Goal: Task Accomplishment & Management: Manage account settings

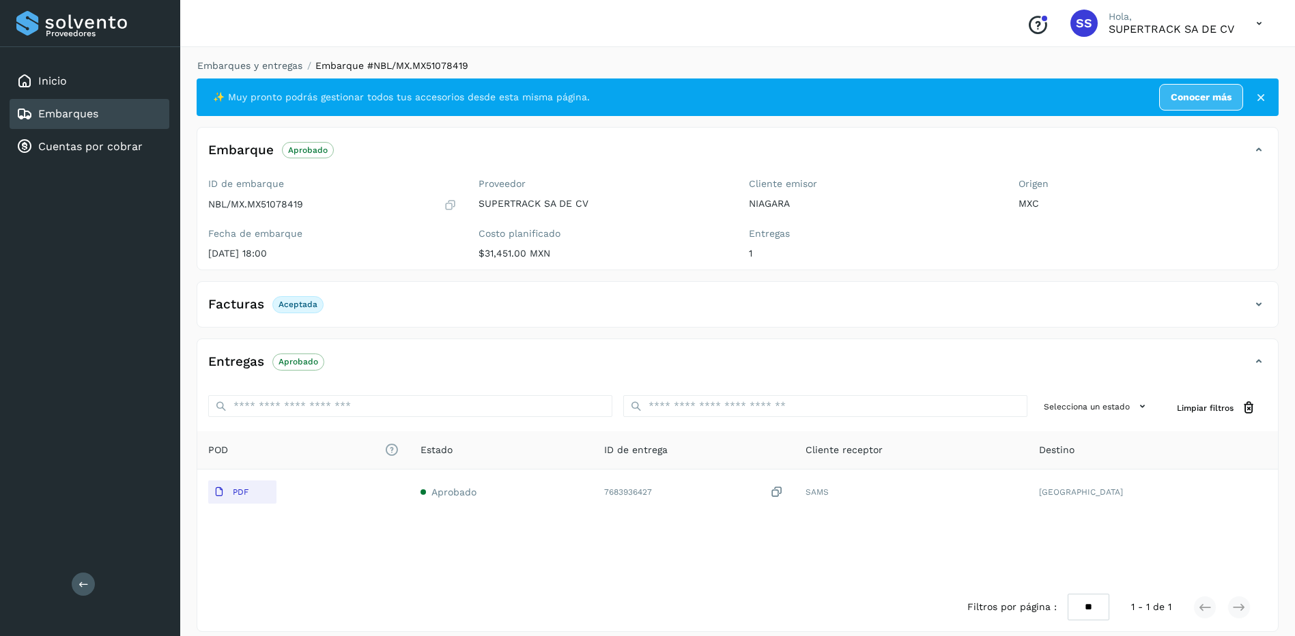
click at [259, 57] on div "Embarques y entregas Embarque #NBL/MX.MX51078419 ✨ Muy pronto podrás gestionar …" at bounding box center [737, 345] width 1115 height 606
click at [256, 60] on link "Embarques y entregas" at bounding box center [249, 65] width 105 height 11
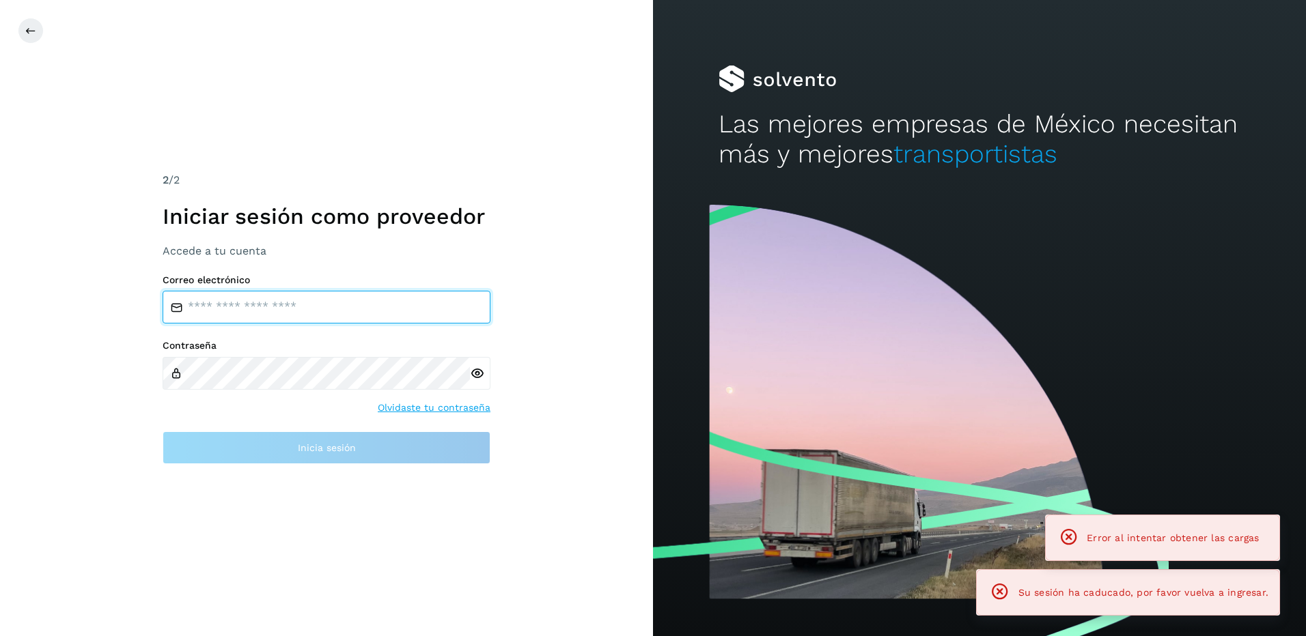
type input "**********"
click at [294, 101] on div "**********" at bounding box center [326, 318] width 653 height 636
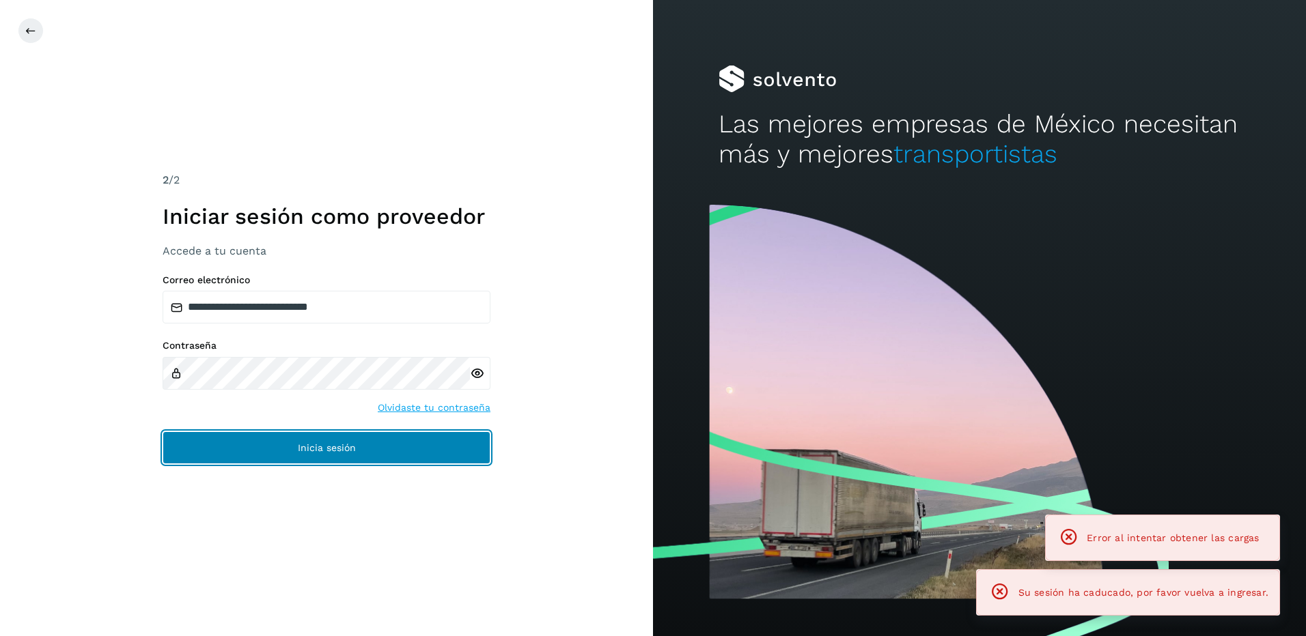
click at [333, 438] on button "Inicia sesión" at bounding box center [327, 448] width 328 height 33
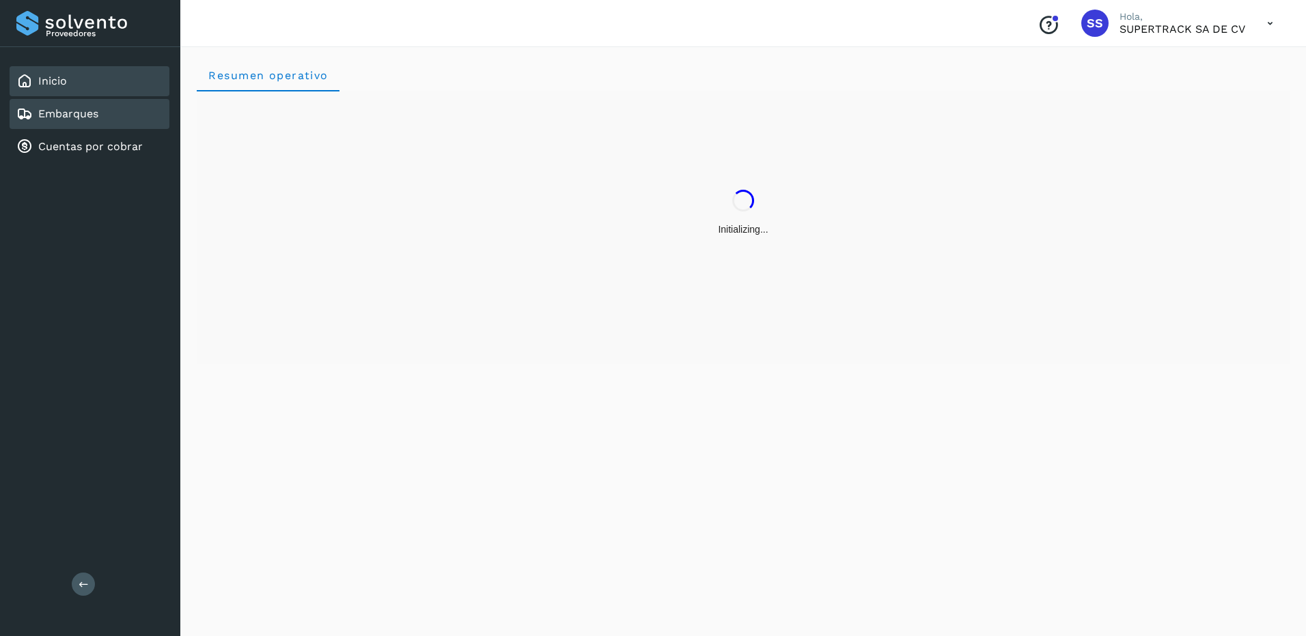
click at [83, 123] on div "Embarques" at bounding box center [90, 114] width 160 height 30
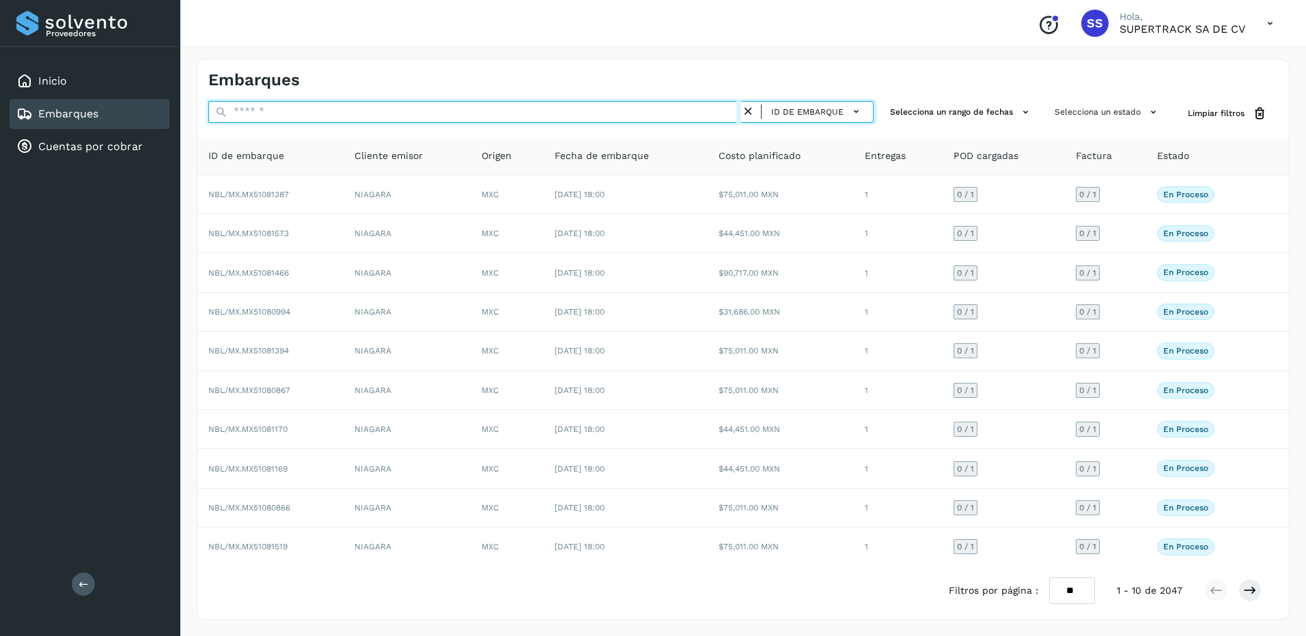
click at [328, 104] on input "text" at bounding box center [474, 112] width 533 height 22
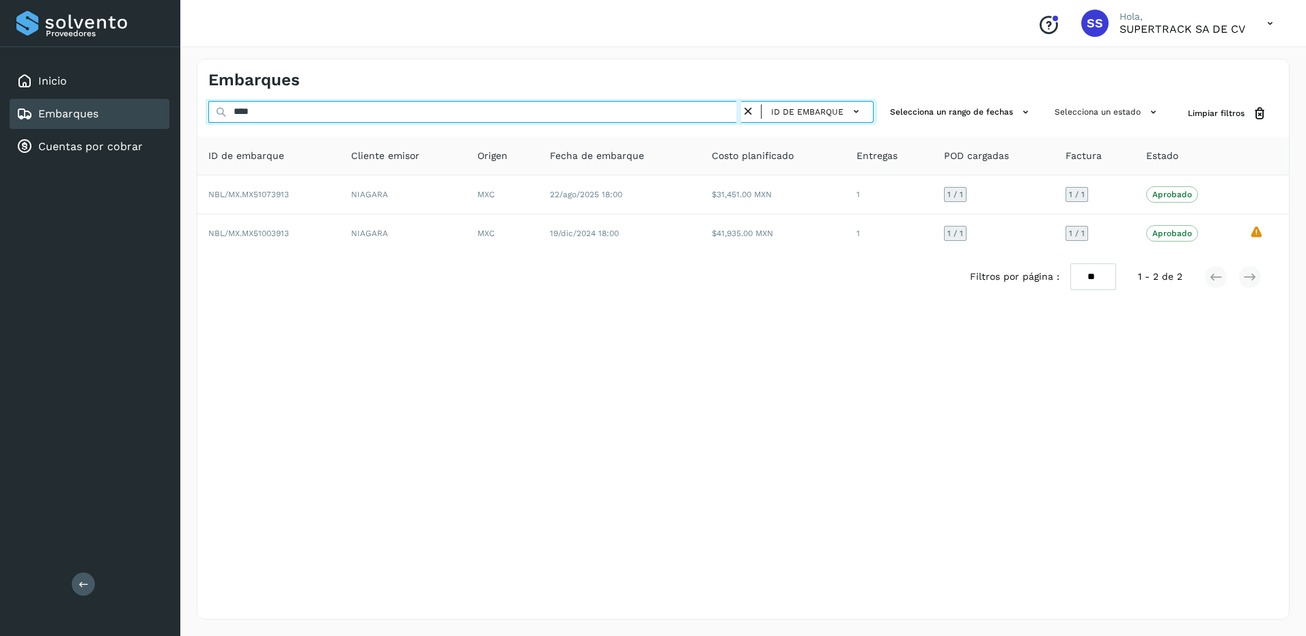
drag, startPoint x: 275, startPoint y: 118, endPoint x: 137, endPoint y: 104, distance: 138.6
click at [137, 104] on div "Proveedores Inicio Embarques Cuentas por cobrar Salir Conoce nuestros beneficio…" at bounding box center [653, 318] width 1306 height 636
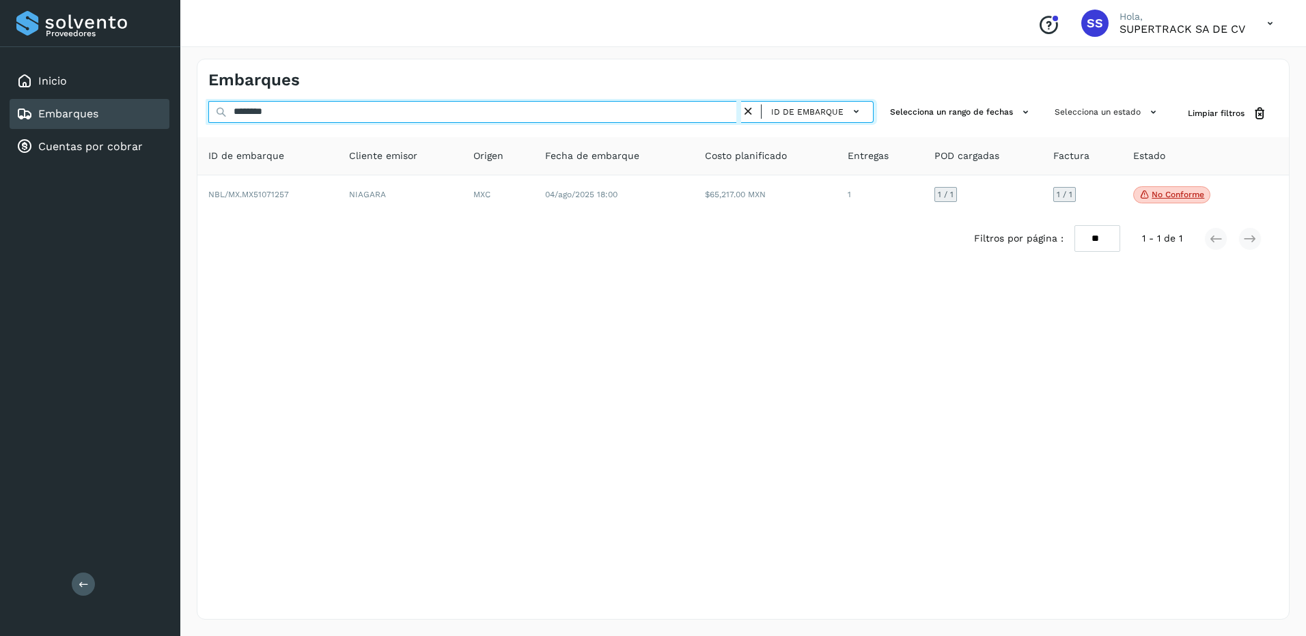
click at [292, 113] on input "********" at bounding box center [474, 112] width 533 height 22
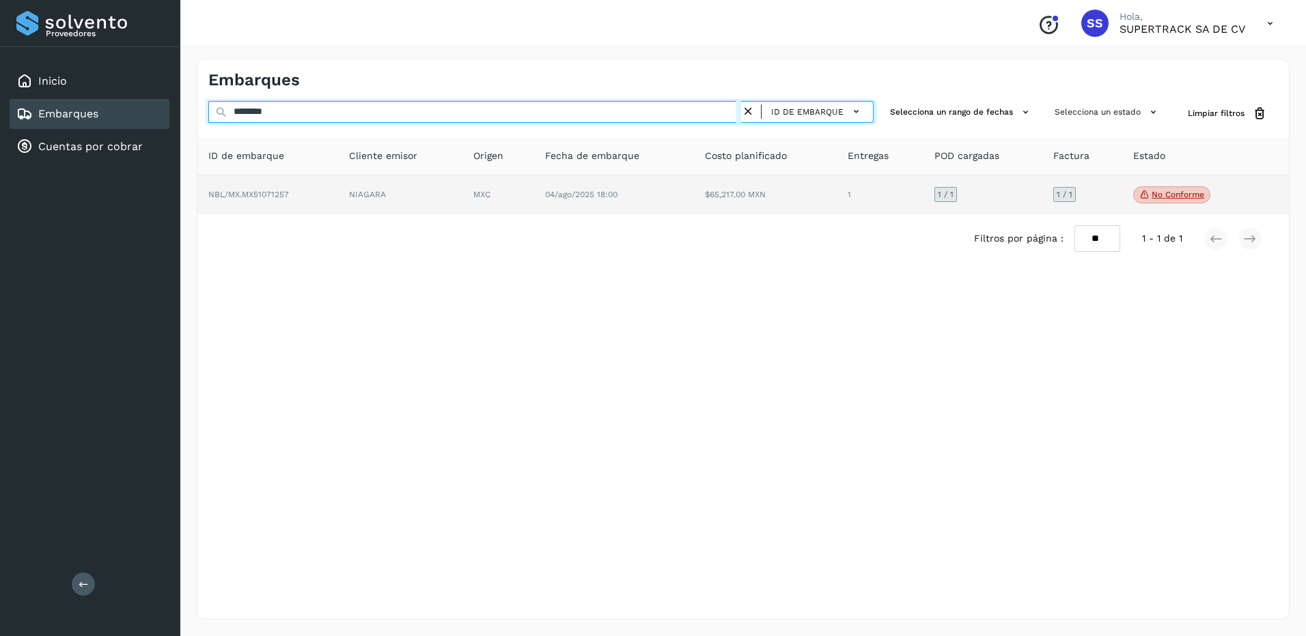
type input "********"
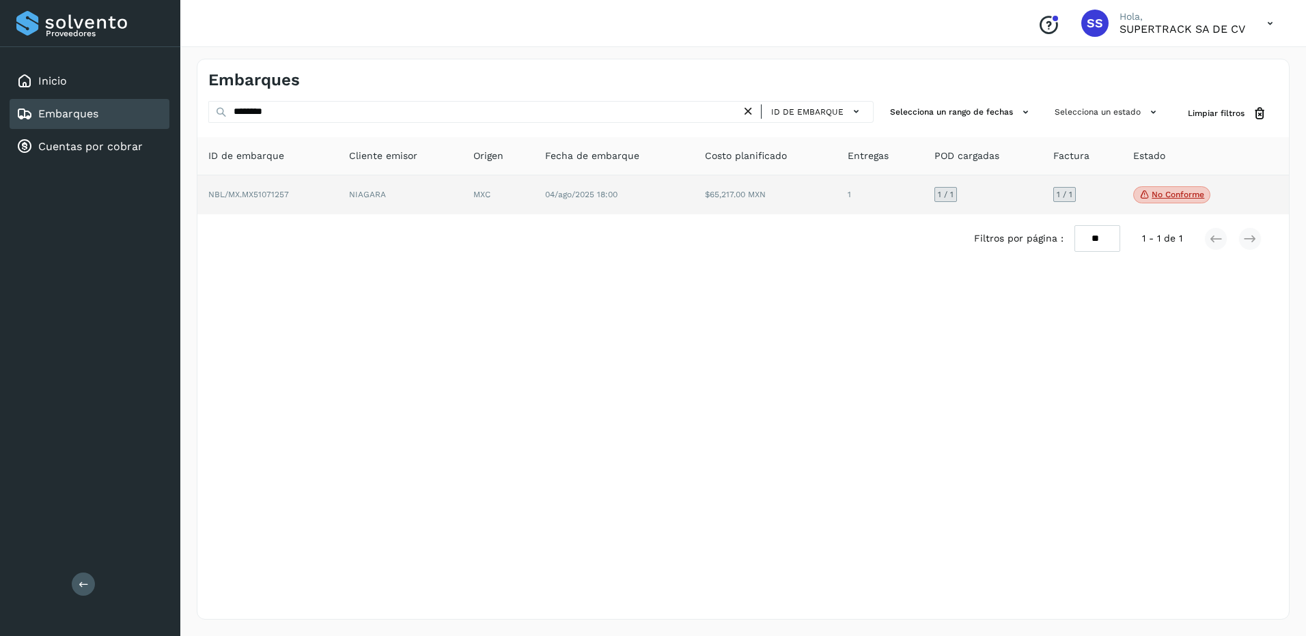
click at [335, 188] on td "NBL/MX.MX51071257" at bounding box center [267, 195] width 141 height 40
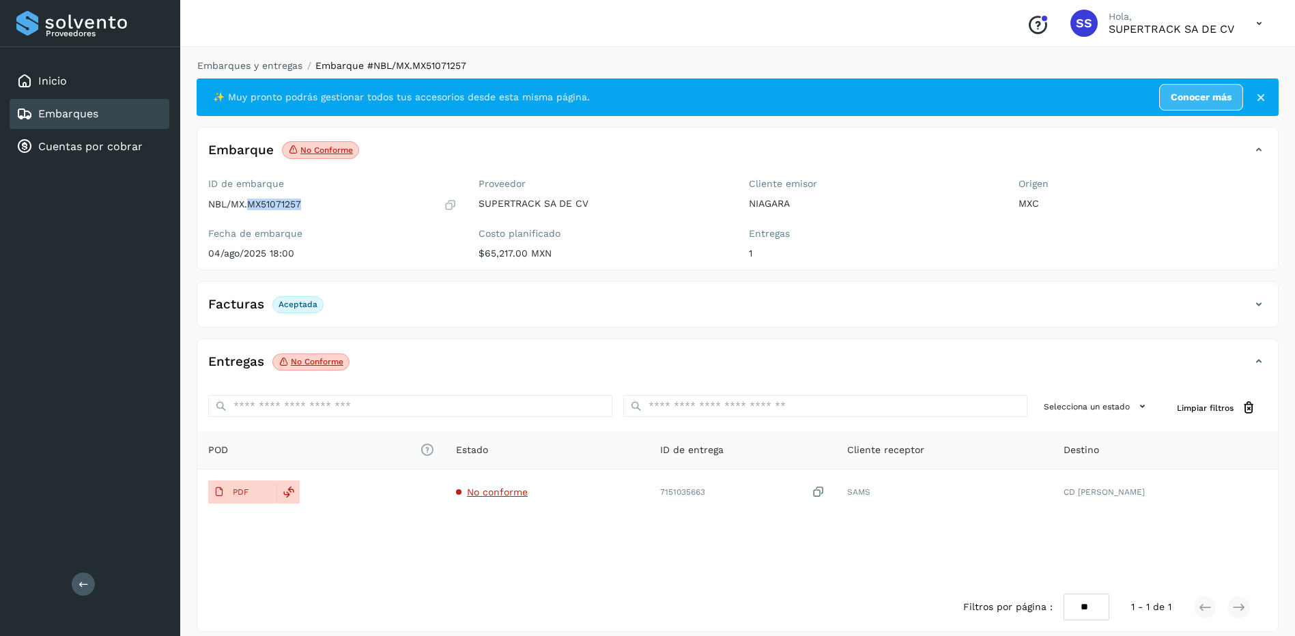
drag, startPoint x: 307, startPoint y: 199, endPoint x: 251, endPoint y: 212, distance: 57.5
click at [251, 212] on div "ID de embarque NBL/MX.MX51071257 Fecha de embarque [DATE] 18:00" at bounding box center [332, 221] width 270 height 97
copy p "MX51071257"
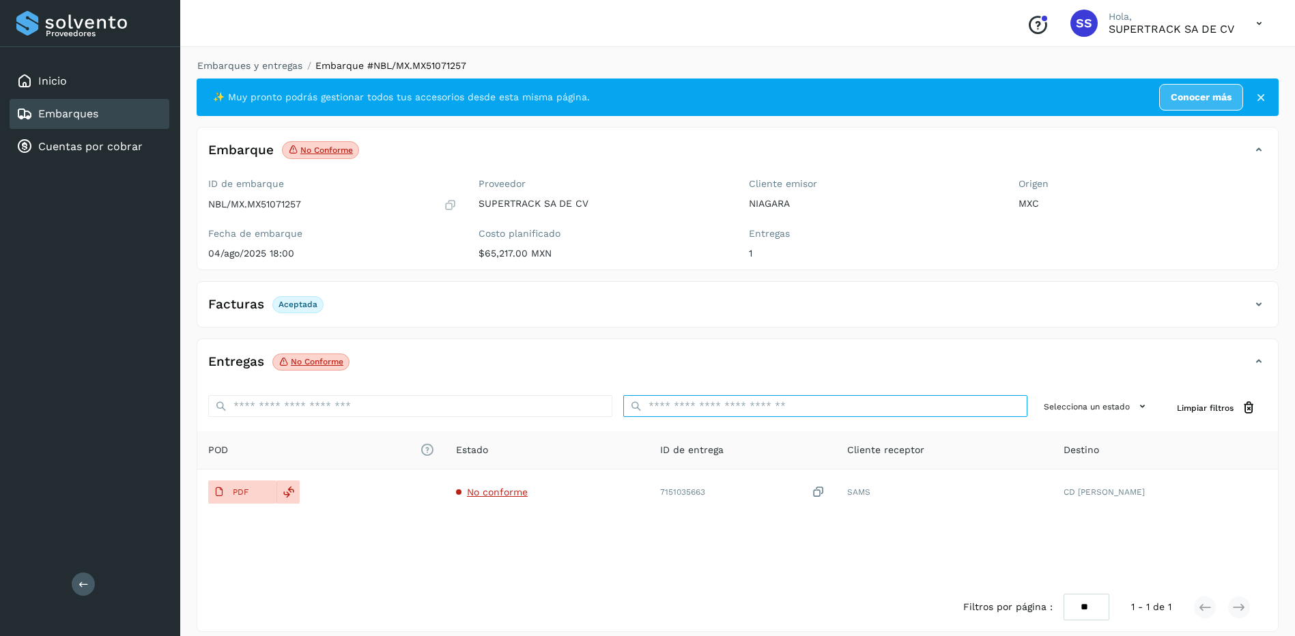
drag, startPoint x: 678, startPoint y: 413, endPoint x: 659, endPoint y: 399, distance: 23.5
click at [678, 412] on input "ID de embarque" at bounding box center [825, 406] width 404 height 22
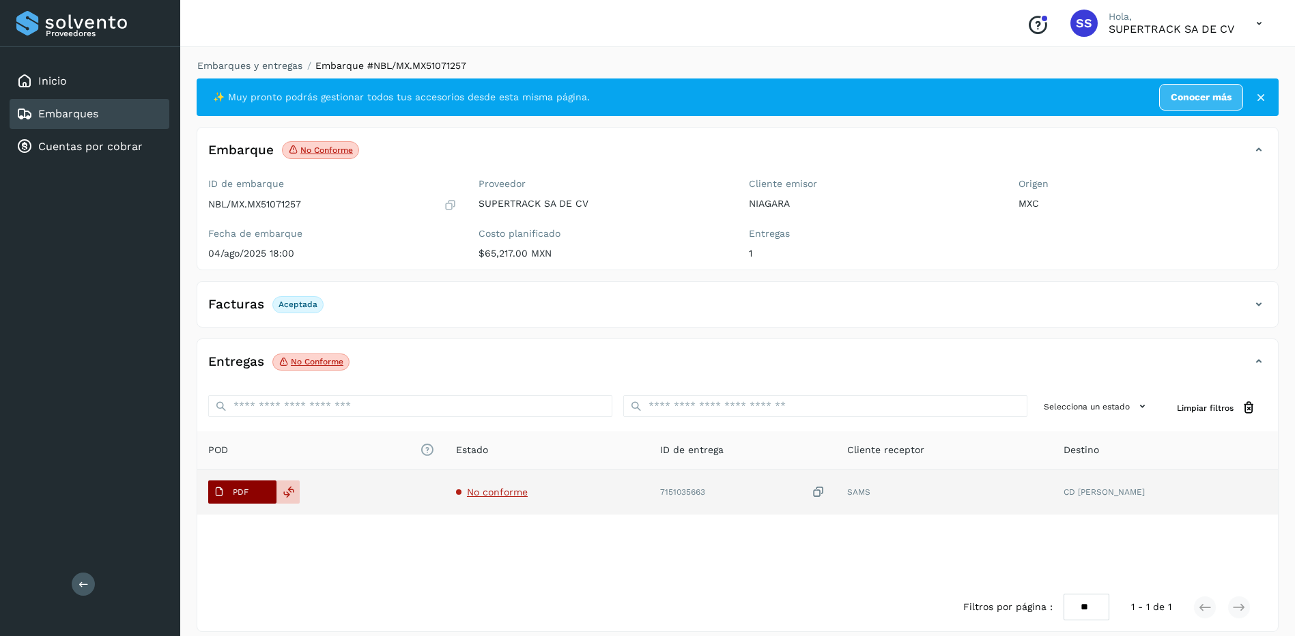
click at [262, 490] on button "PDF" at bounding box center [242, 492] width 68 height 23
click at [300, 494] on div "PDF" at bounding box center [321, 492] width 226 height 23
click at [297, 494] on div at bounding box center [288, 492] width 23 height 23
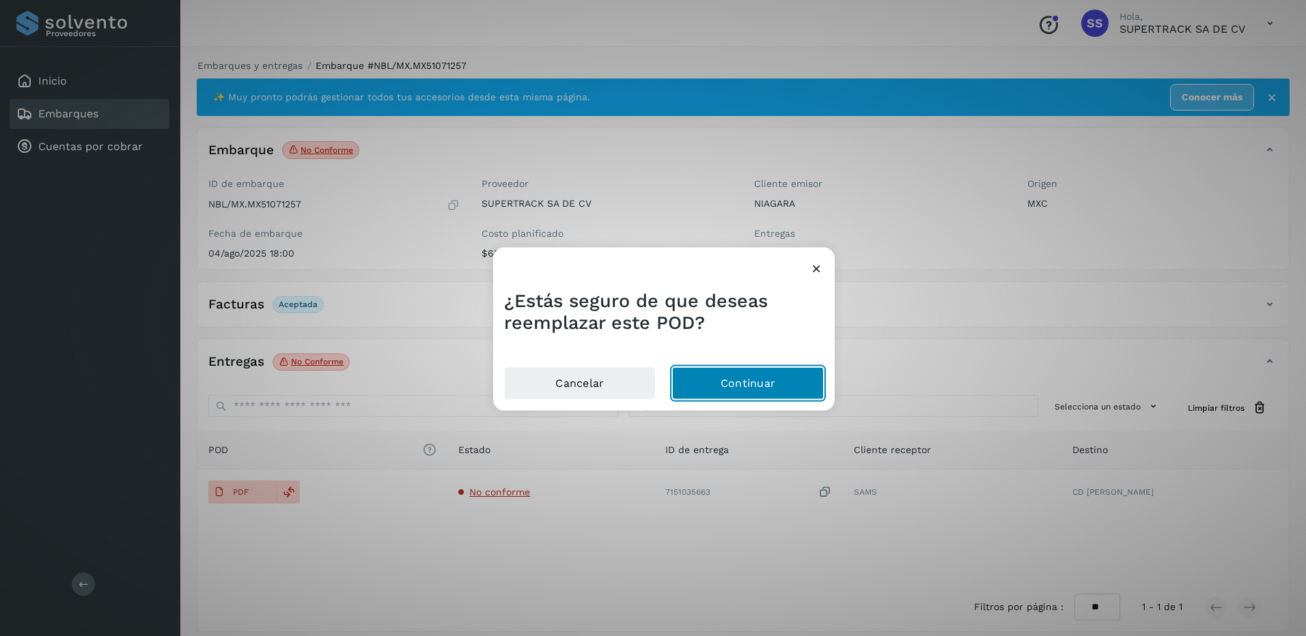
click at [722, 378] on button "Continuar" at bounding box center [748, 383] width 152 height 33
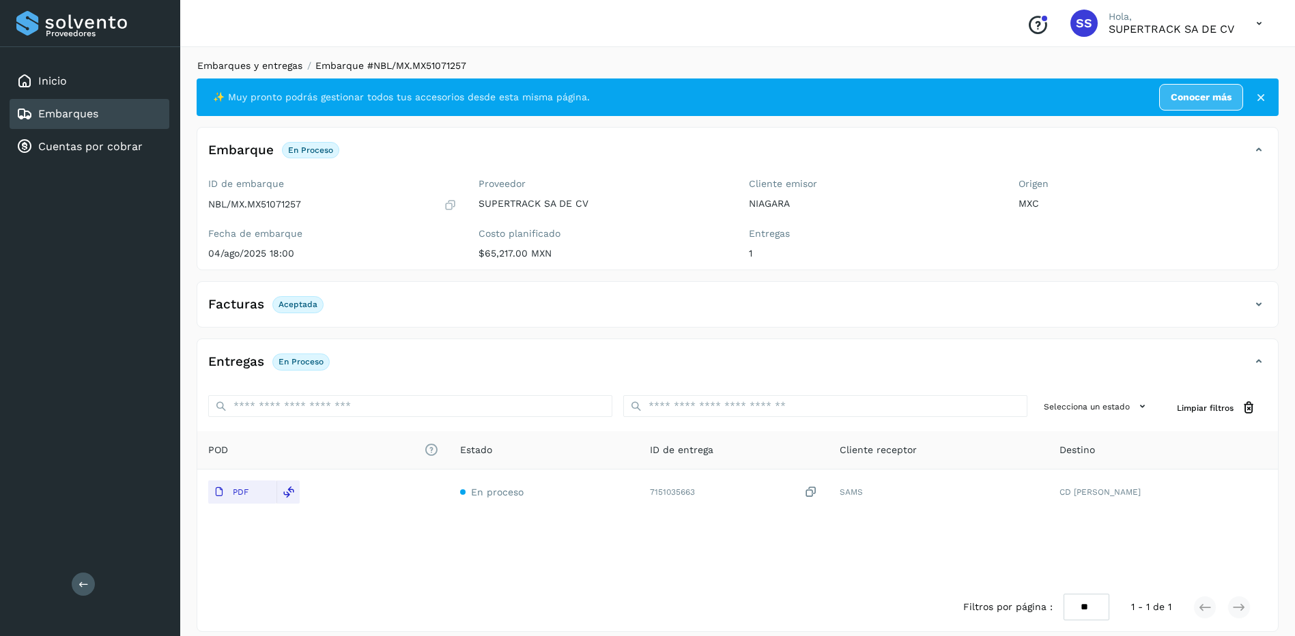
click at [254, 61] on link "Embarques y entregas" at bounding box center [249, 65] width 105 height 11
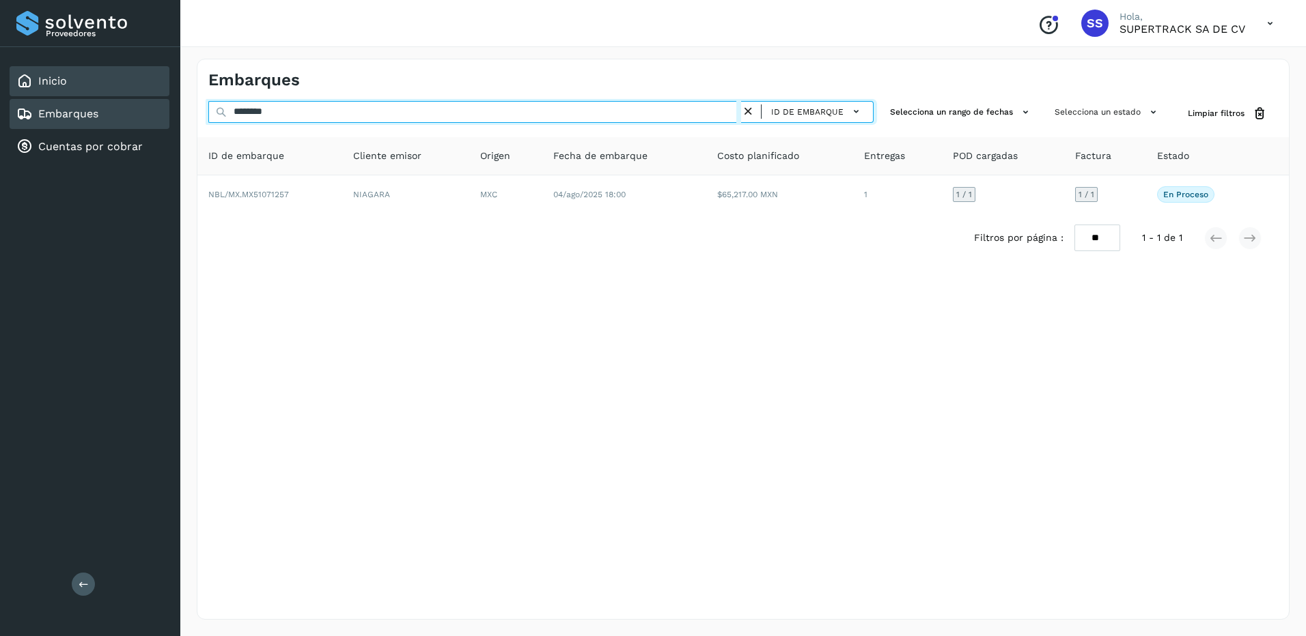
drag, startPoint x: 6, startPoint y: 112, endPoint x: 25, endPoint y: 96, distance: 24.7
click at [0, 112] on html "Proveedores Inicio Embarques Cuentas por cobrar Salir Conoce nuestros beneficio…" at bounding box center [653, 318] width 1306 height 636
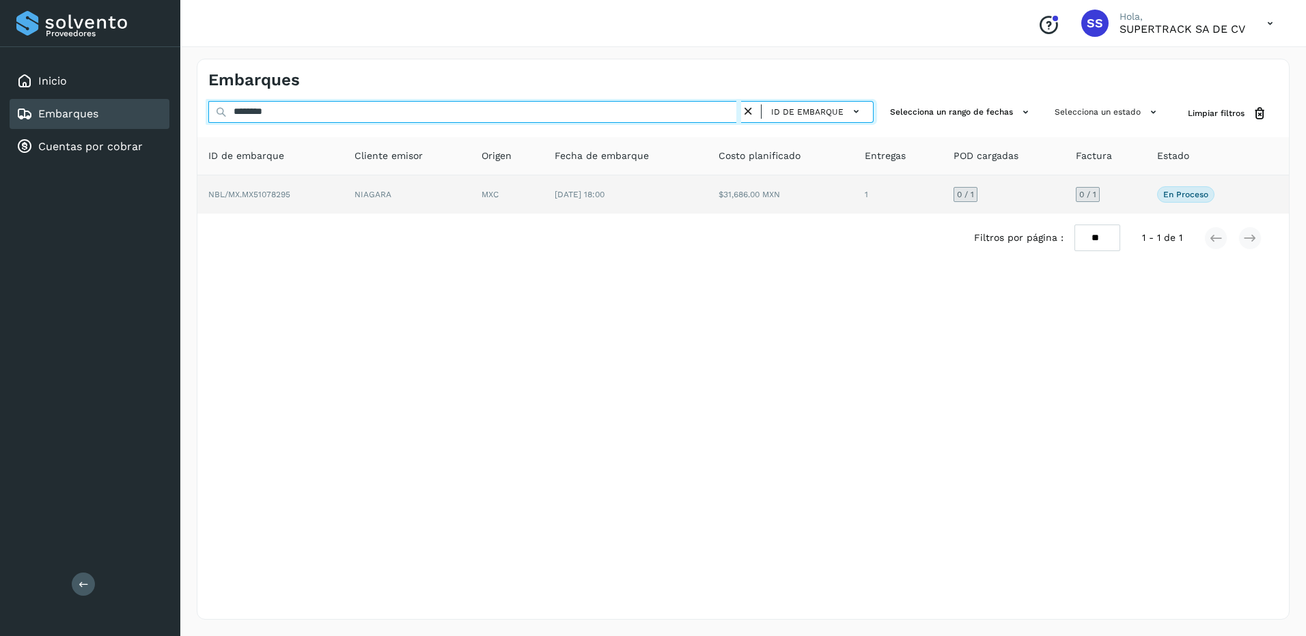
type input "********"
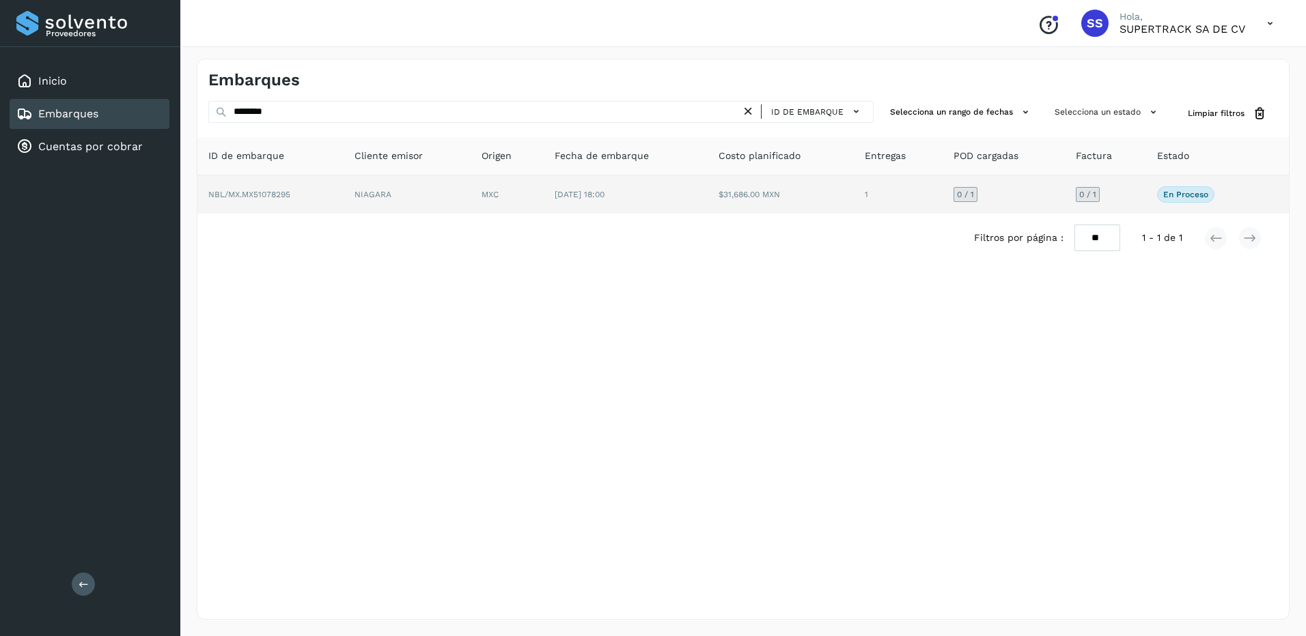
click at [406, 190] on td "NIAGARA" at bounding box center [406, 194] width 127 height 38
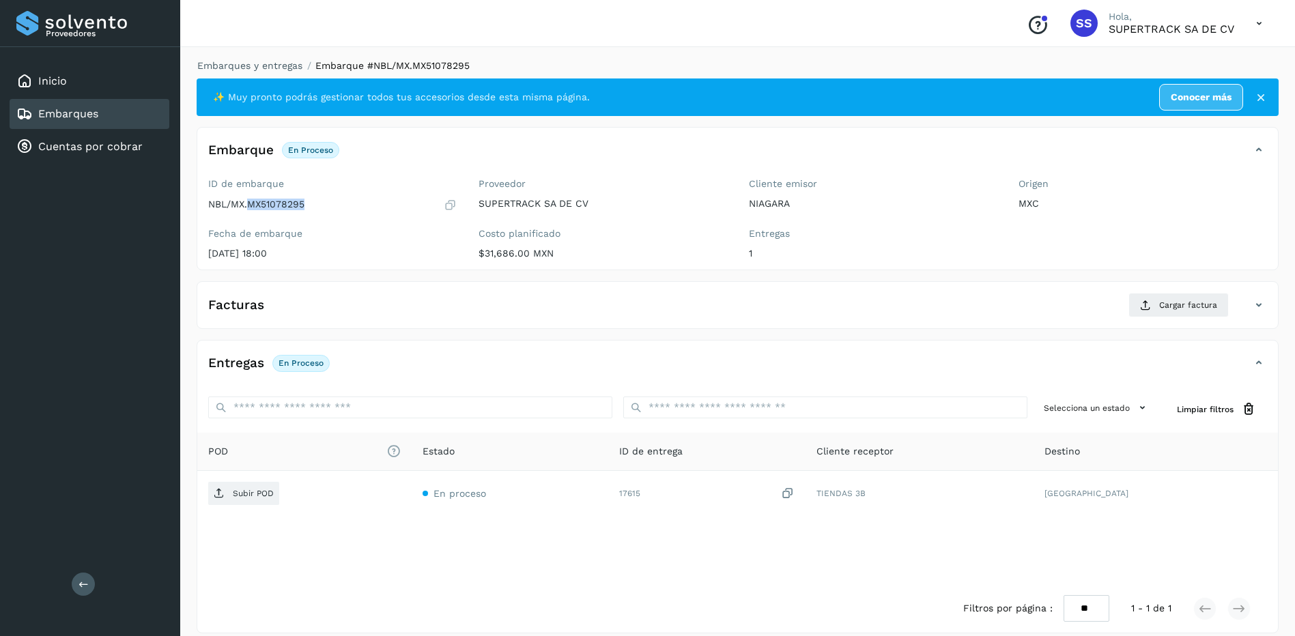
drag, startPoint x: 298, startPoint y: 212, endPoint x: 251, endPoint y: 210, distance: 47.1
click at [251, 210] on div "NBL/MX.MX51078295" at bounding box center [332, 205] width 249 height 14
drag, startPoint x: 251, startPoint y: 210, endPoint x: 263, endPoint y: 207, distance: 12.8
copy p "MX51078295"
click at [1184, 307] on span "Cargar factura" at bounding box center [1188, 305] width 58 height 12
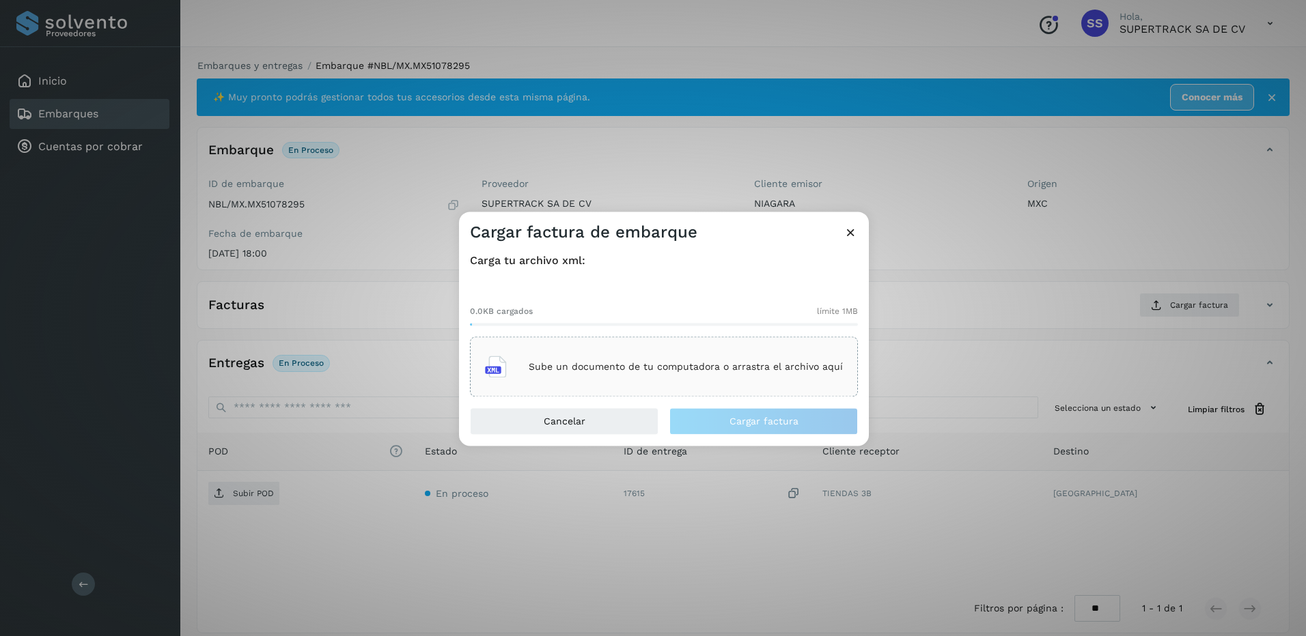
click at [629, 380] on div "Sube un documento de tu computadora o arrastra el archivo aquí" at bounding box center [664, 367] width 358 height 37
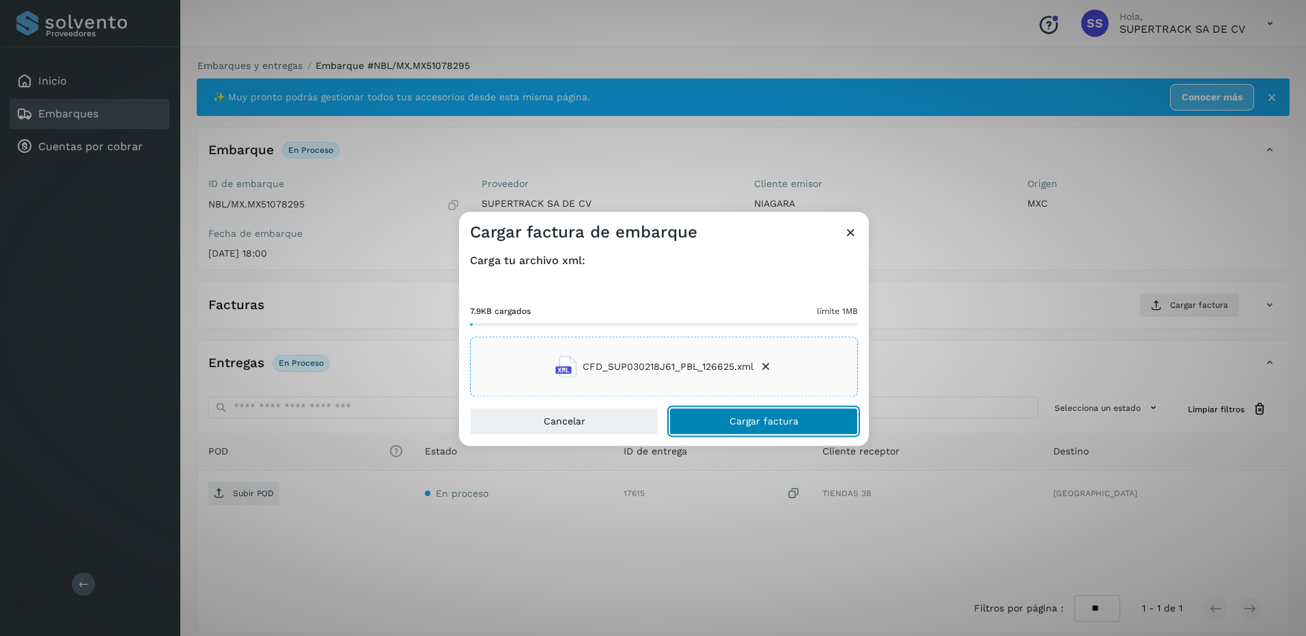
click at [788, 427] on button "Cargar factura" at bounding box center [763, 421] width 188 height 27
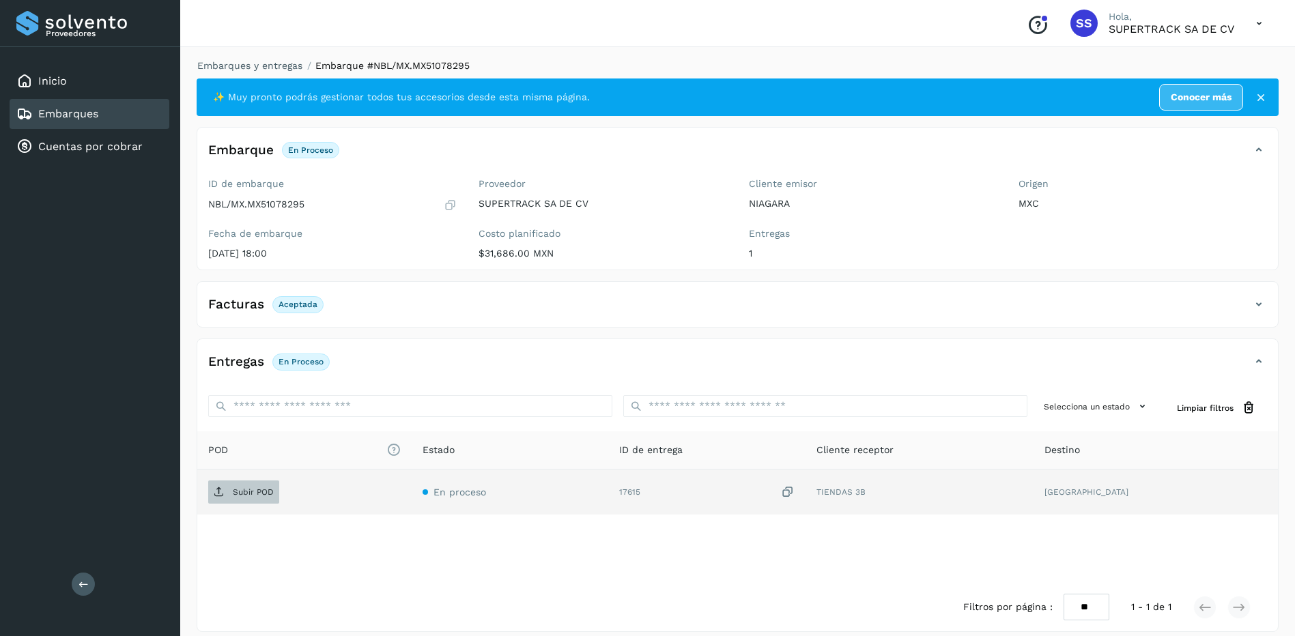
click at [253, 483] on span "Subir POD" at bounding box center [243, 492] width 71 height 22
click at [252, 61] on link "Embarques y entregas" at bounding box center [249, 65] width 105 height 11
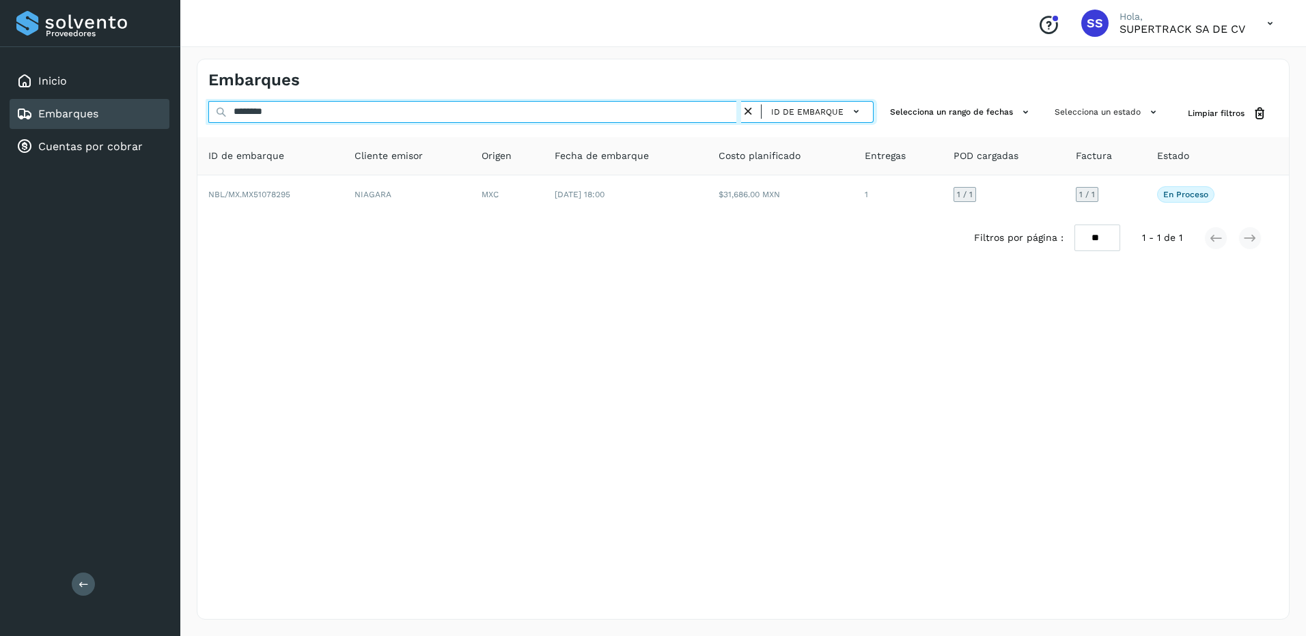
drag, startPoint x: 307, startPoint y: 118, endPoint x: 177, endPoint y: 116, distance: 129.8
click at [177, 116] on div "Proveedores Inicio Embarques Cuentas por cobrar Salir Conoce nuestros beneficio…" at bounding box center [653, 318] width 1306 height 636
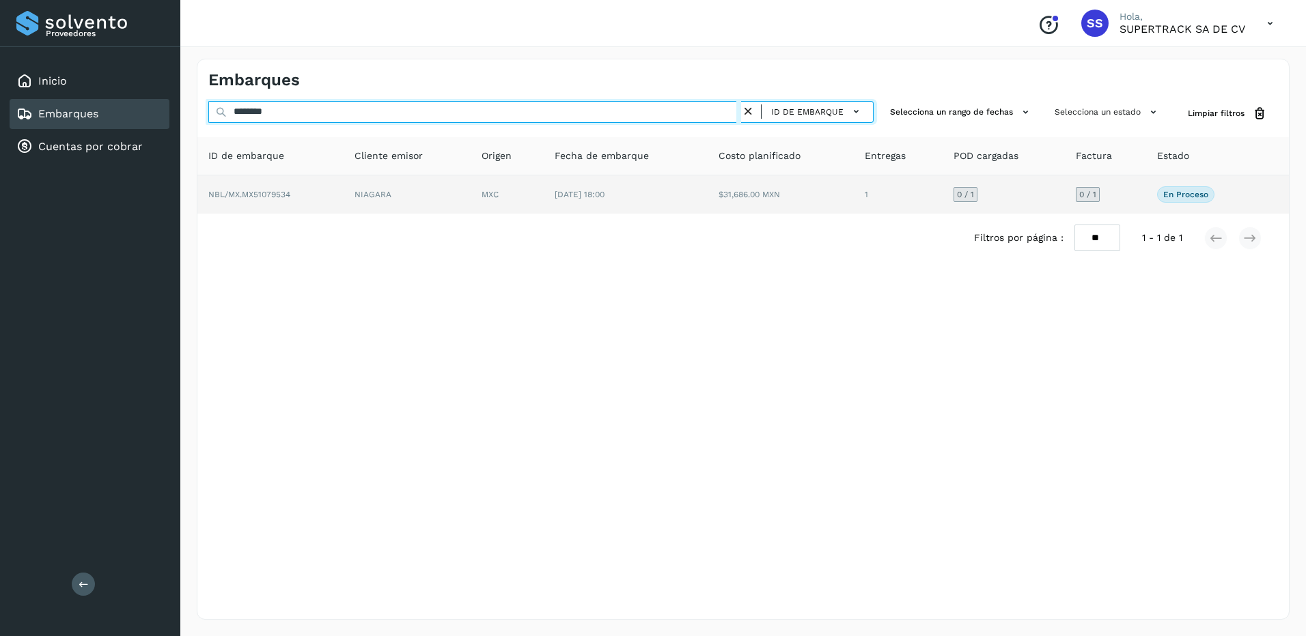
type input "********"
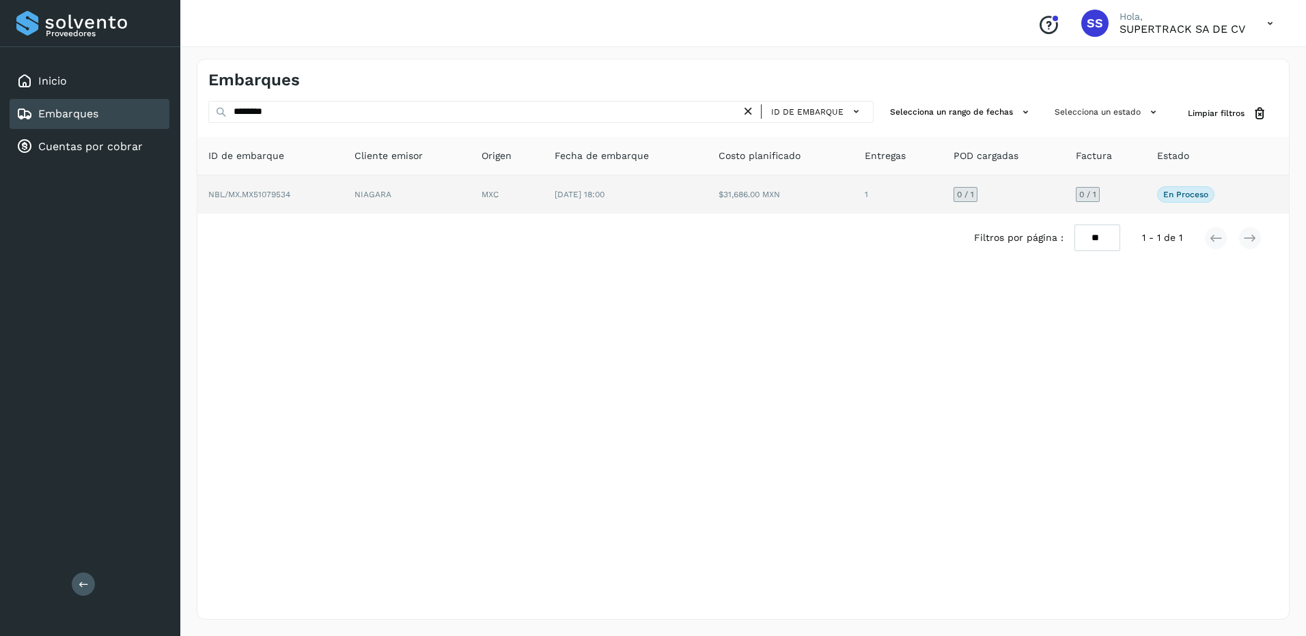
click at [336, 201] on td "NBL/MX.MX51079534" at bounding box center [270, 194] width 146 height 38
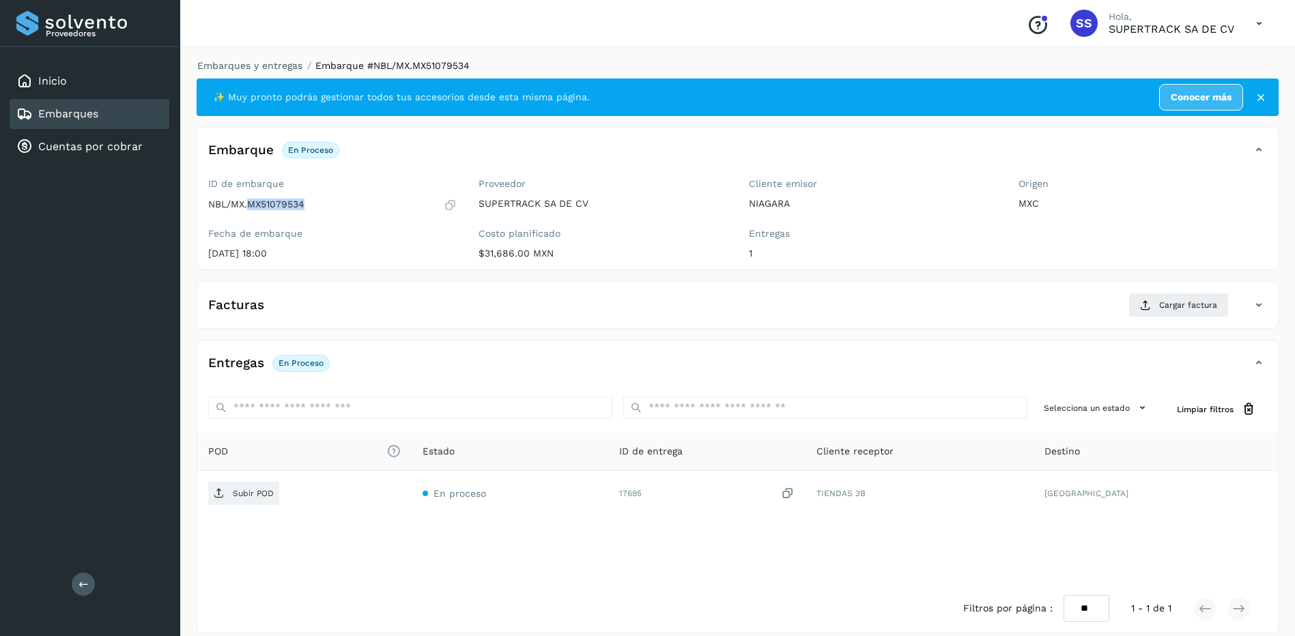
drag, startPoint x: 323, startPoint y: 213, endPoint x: 249, endPoint y: 209, distance: 74.5
click at [249, 209] on div "ID de embarque NBL/MX.MX51079534 Fecha de embarque [DATE] 18:00" at bounding box center [332, 221] width 270 height 97
drag, startPoint x: 249, startPoint y: 209, endPoint x: 262, endPoint y: 204, distance: 13.8
copy p "MX51079534"
click at [1161, 310] on span "Cargar factura" at bounding box center [1188, 305] width 58 height 12
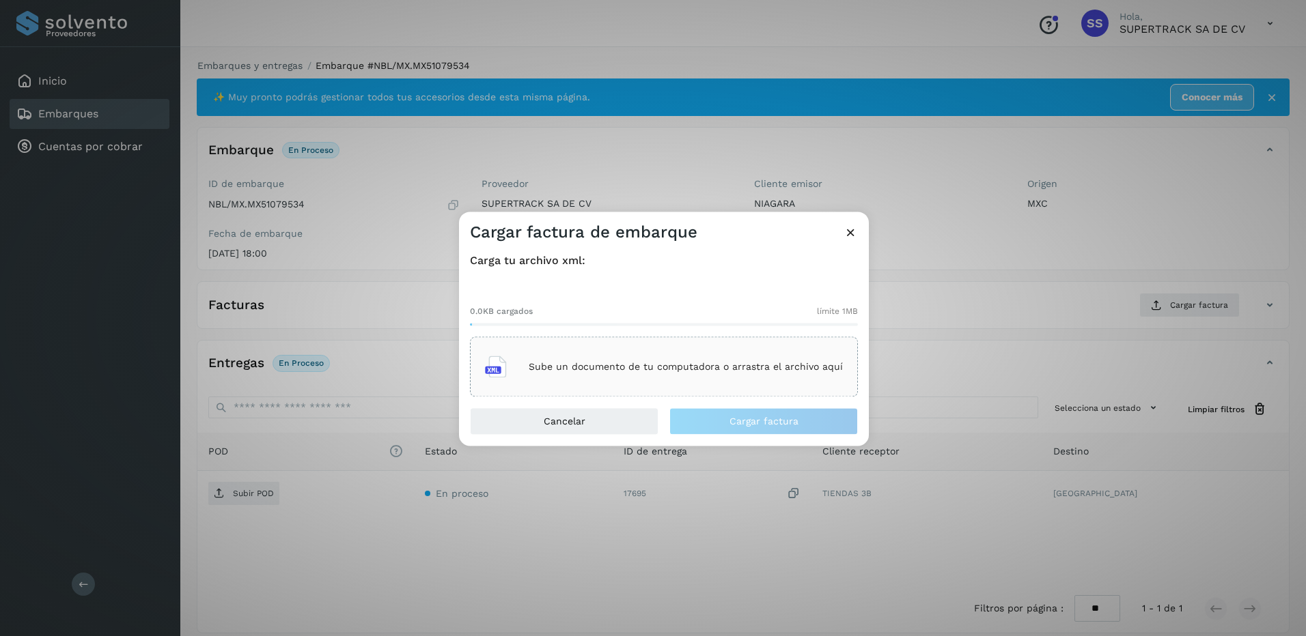
click at [636, 387] on div "Sube un documento de tu computadora o arrastra el archivo aquí" at bounding box center [664, 367] width 388 height 60
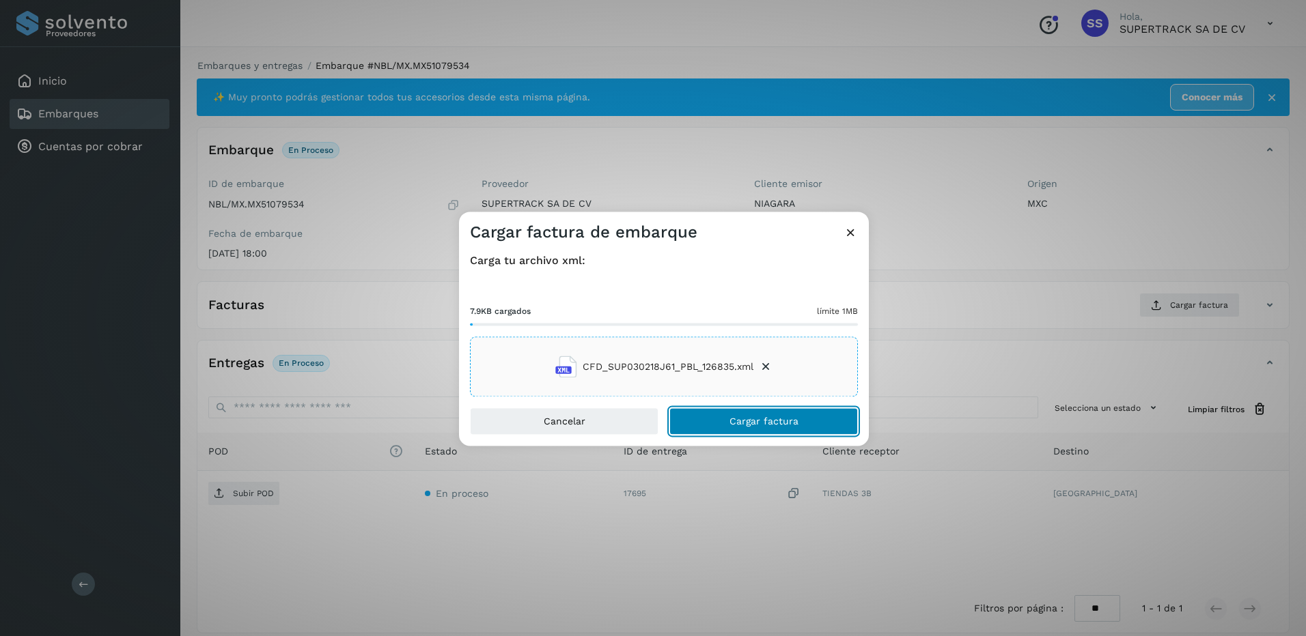
click at [774, 410] on button "Cargar factura" at bounding box center [763, 421] width 188 height 27
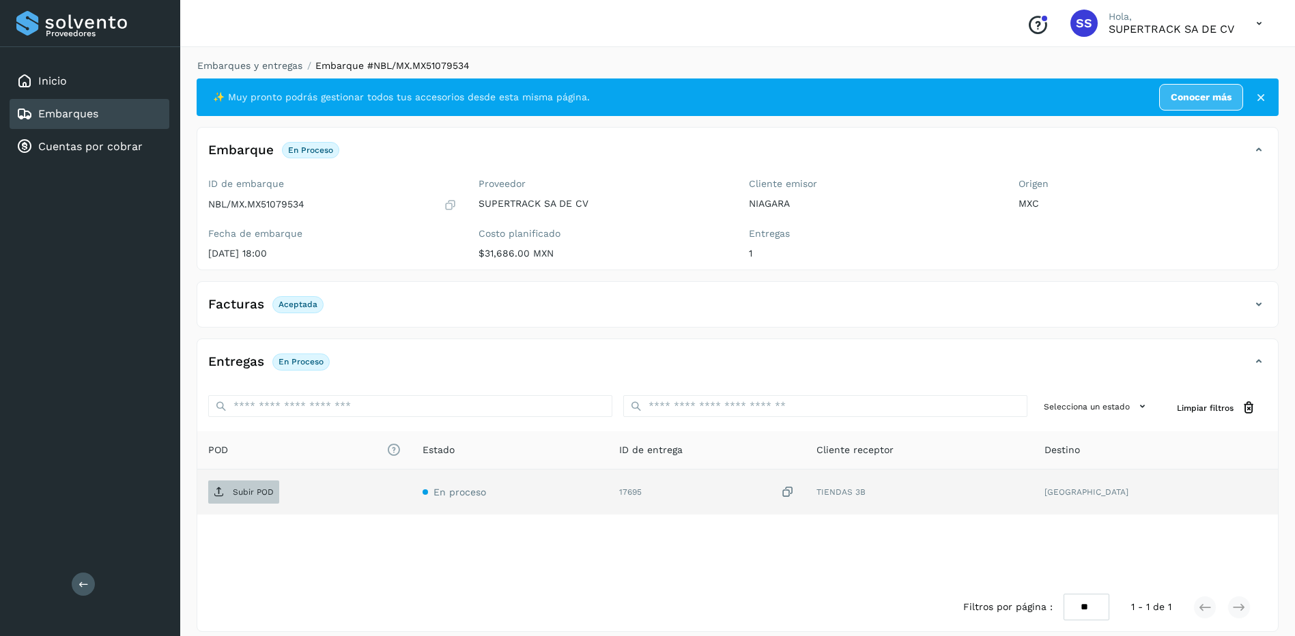
click at [273, 488] on p "Subir POD" at bounding box center [253, 493] width 41 height 10
click at [248, 492] on p "PDF" at bounding box center [241, 493] width 16 height 10
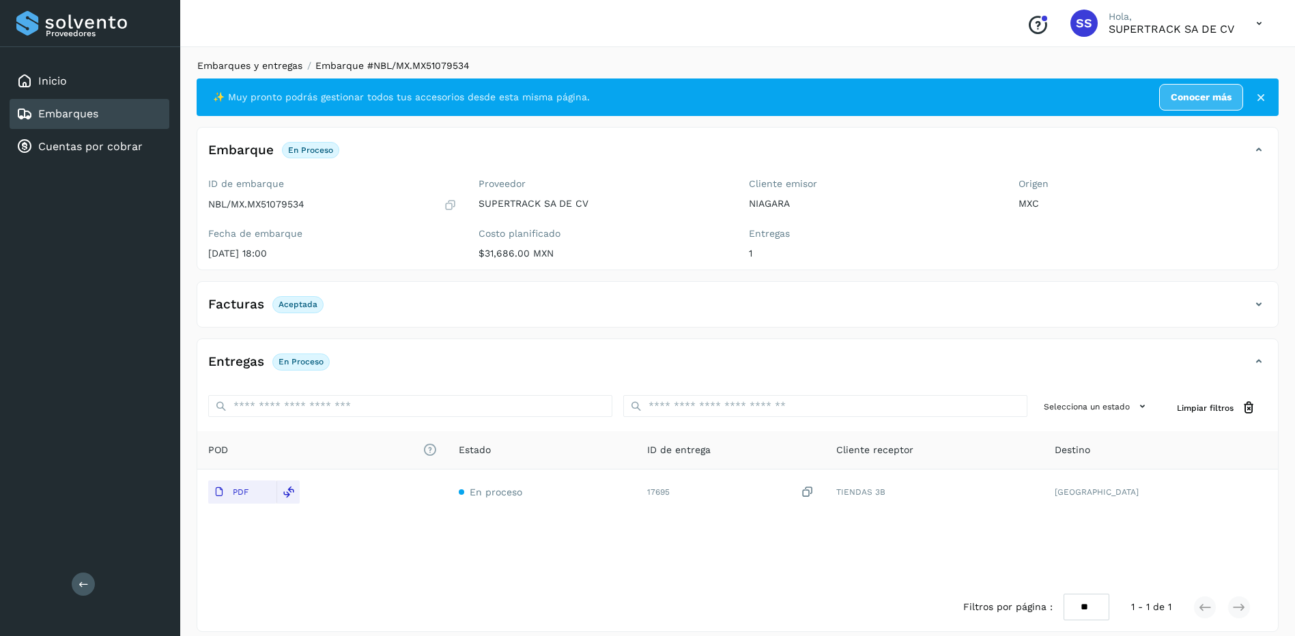
click at [266, 61] on link "Embarques y entregas" at bounding box center [249, 65] width 105 height 11
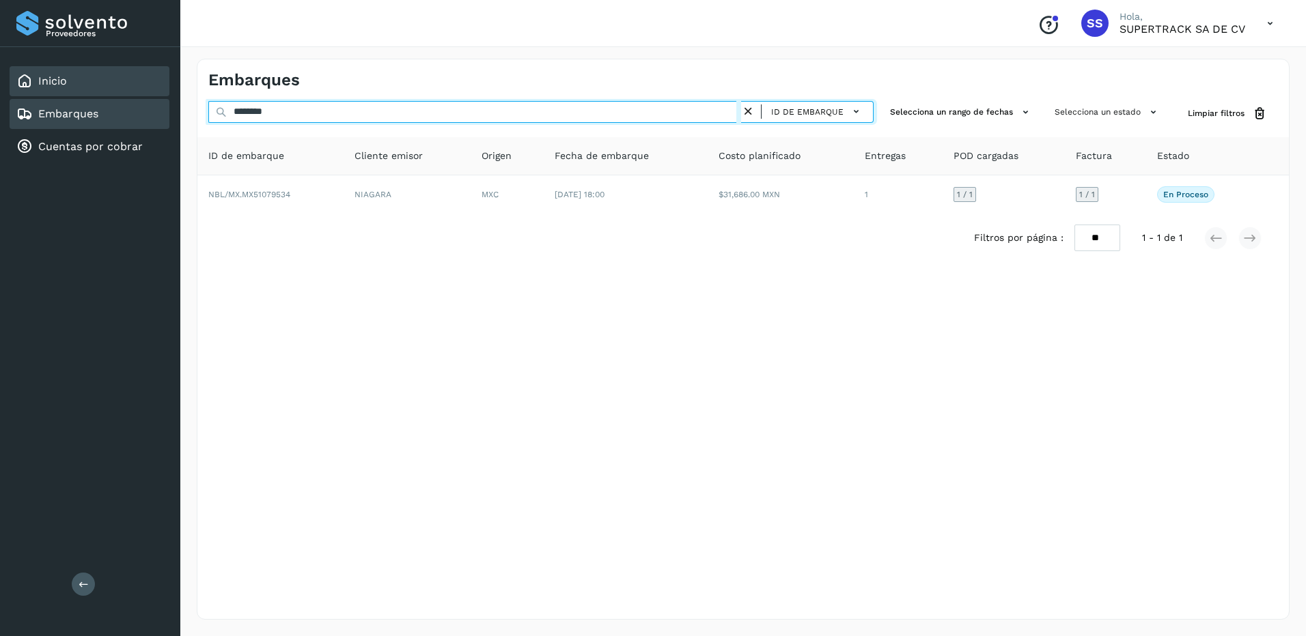
drag, startPoint x: 216, startPoint y: 98, endPoint x: 113, endPoint y: 75, distance: 105.7
click at [113, 76] on div "Proveedores Inicio Embarques Cuentas por cobrar Salir Conoce nuestros beneficio…" at bounding box center [653, 318] width 1306 height 636
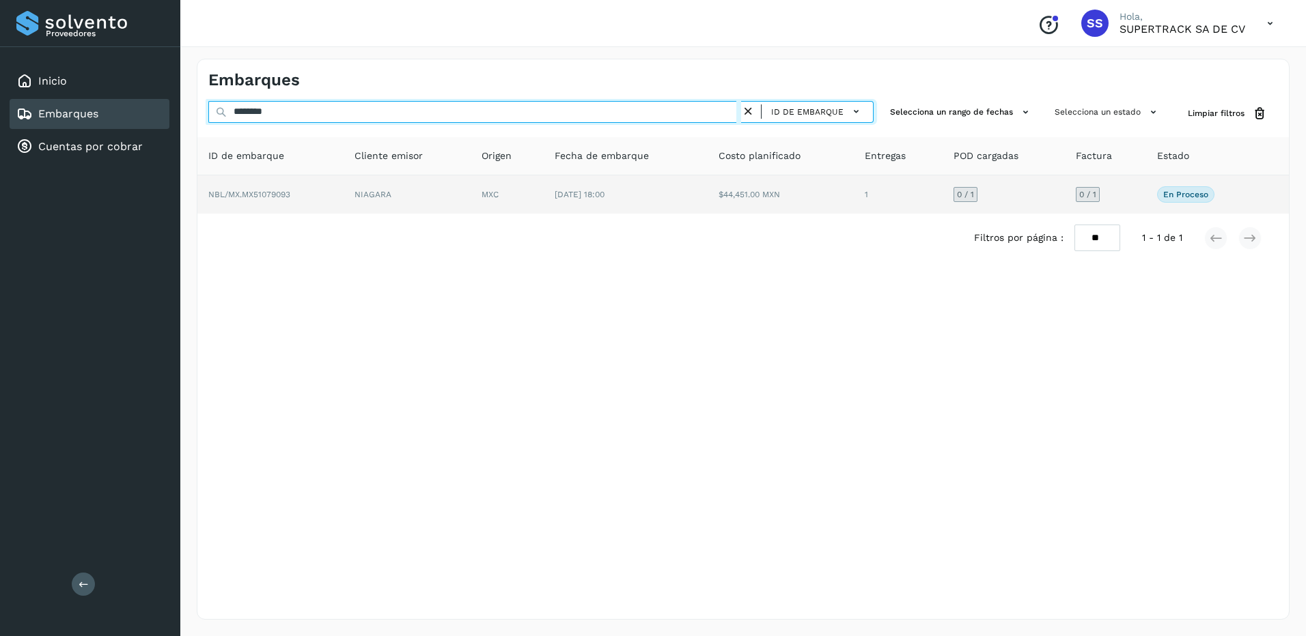
type input "********"
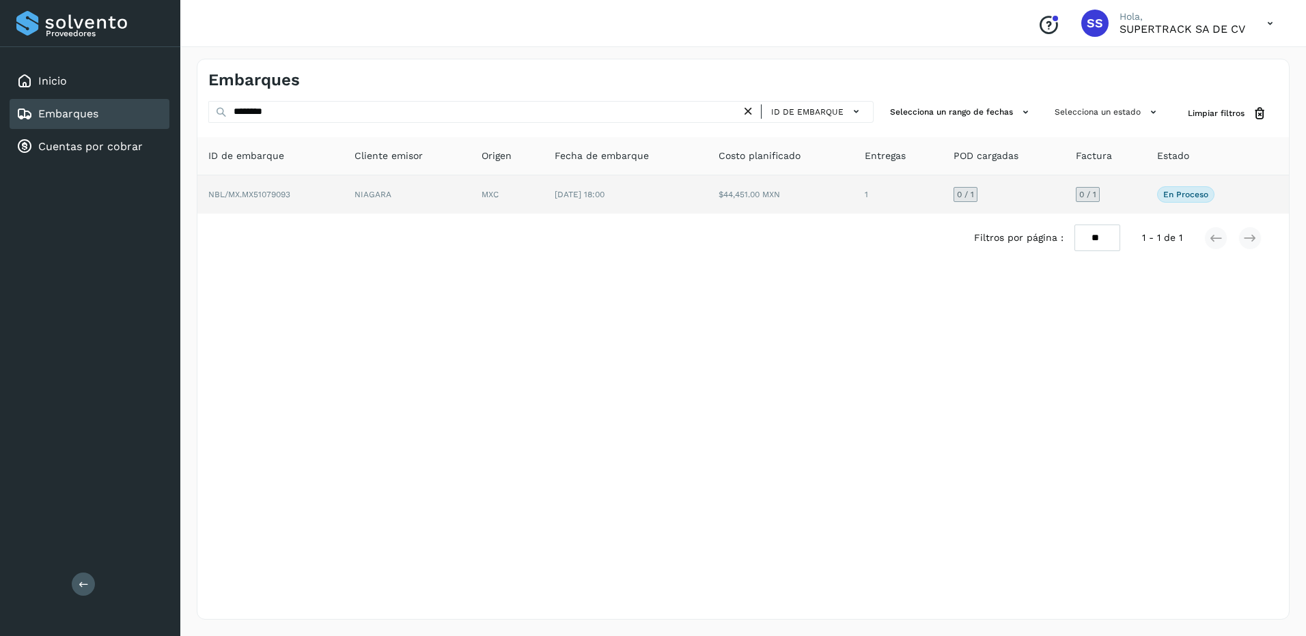
click at [746, 193] on td "$44,451.00 MXN" at bounding box center [780, 194] width 146 height 38
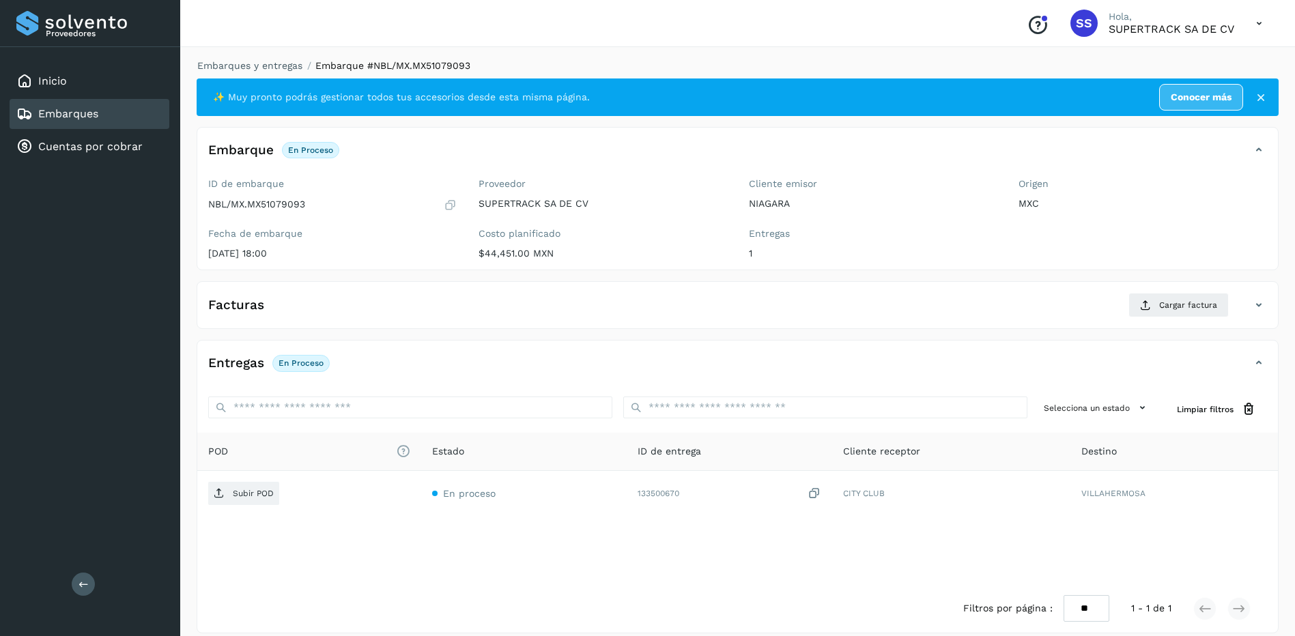
click at [1121, 298] on div "Facturas Cargar factura" at bounding box center [724, 305] width 1054 height 25
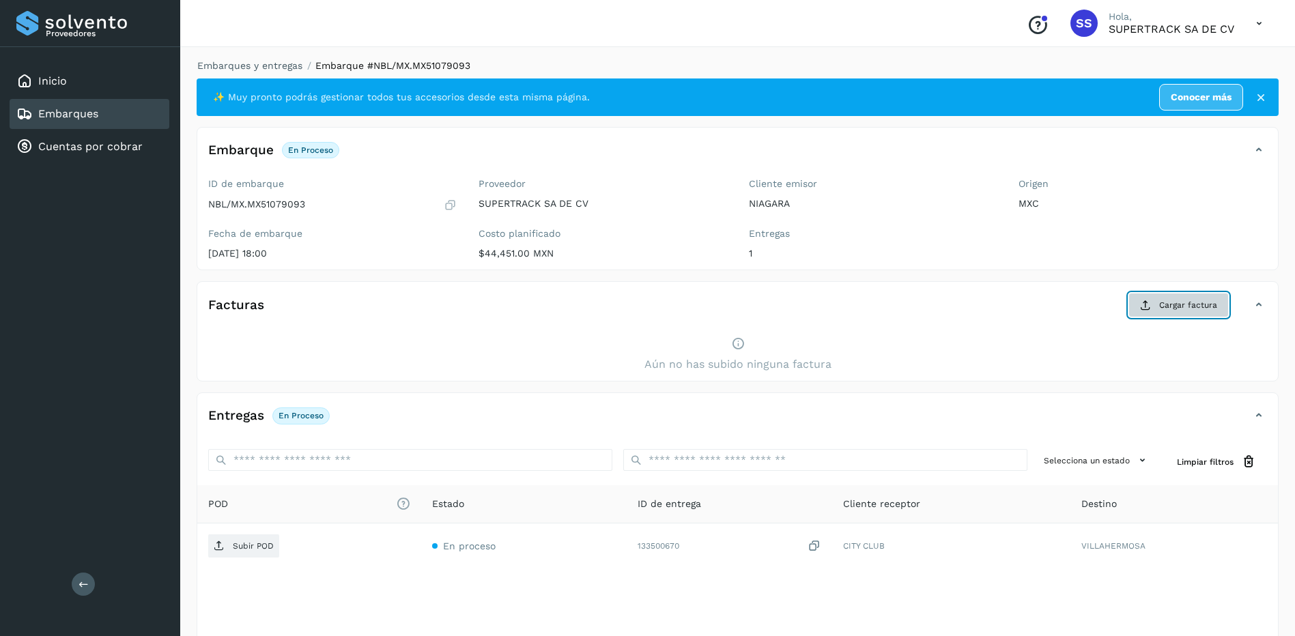
click at [1132, 300] on button "Cargar factura" at bounding box center [1179, 305] width 100 height 25
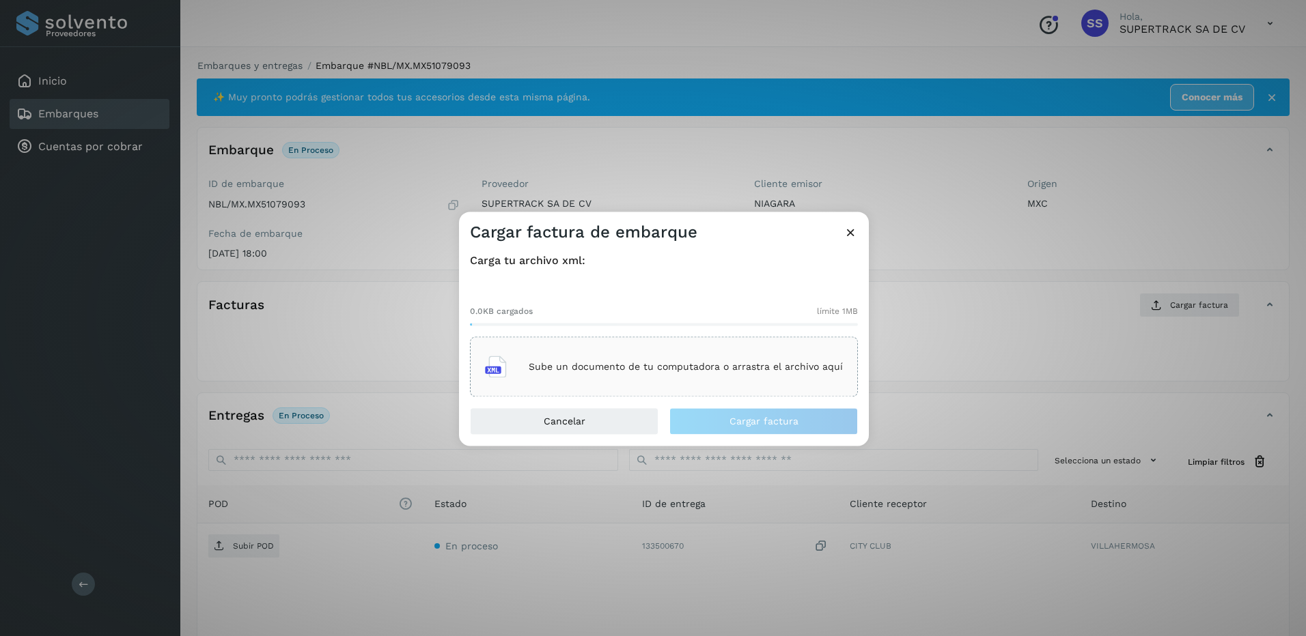
click at [636, 362] on p "Sube un documento de tu computadora o arrastra el archivo aquí" at bounding box center [686, 367] width 314 height 12
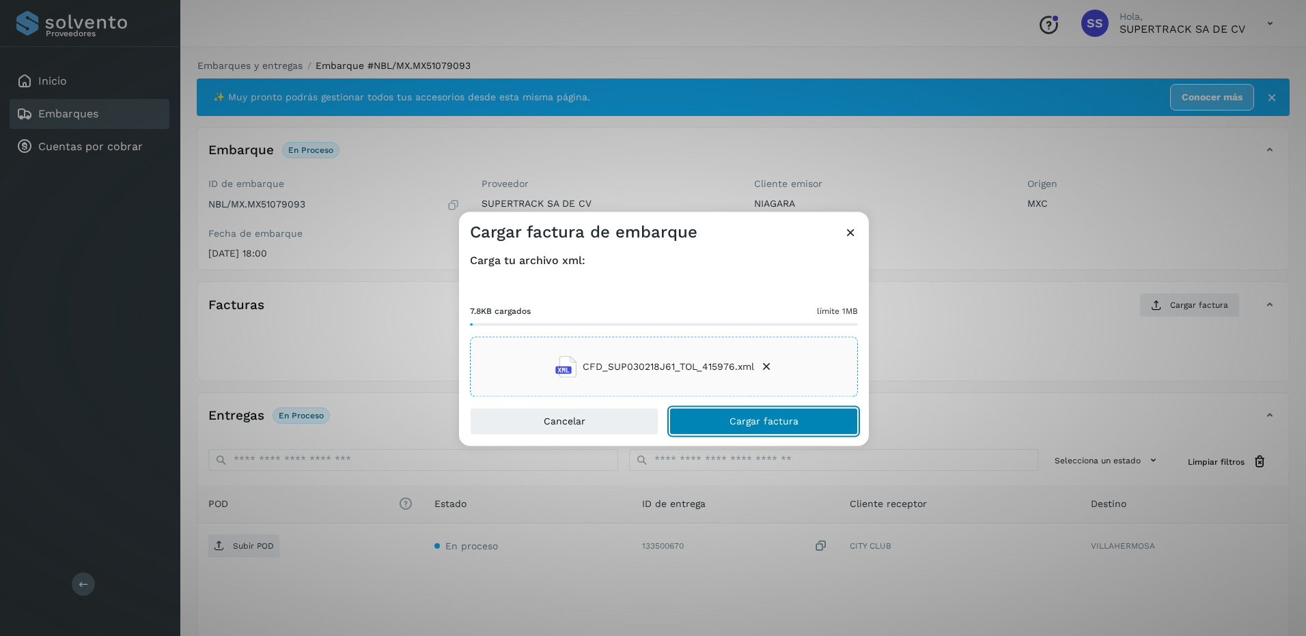
click at [781, 428] on button "Cargar factura" at bounding box center [763, 421] width 188 height 27
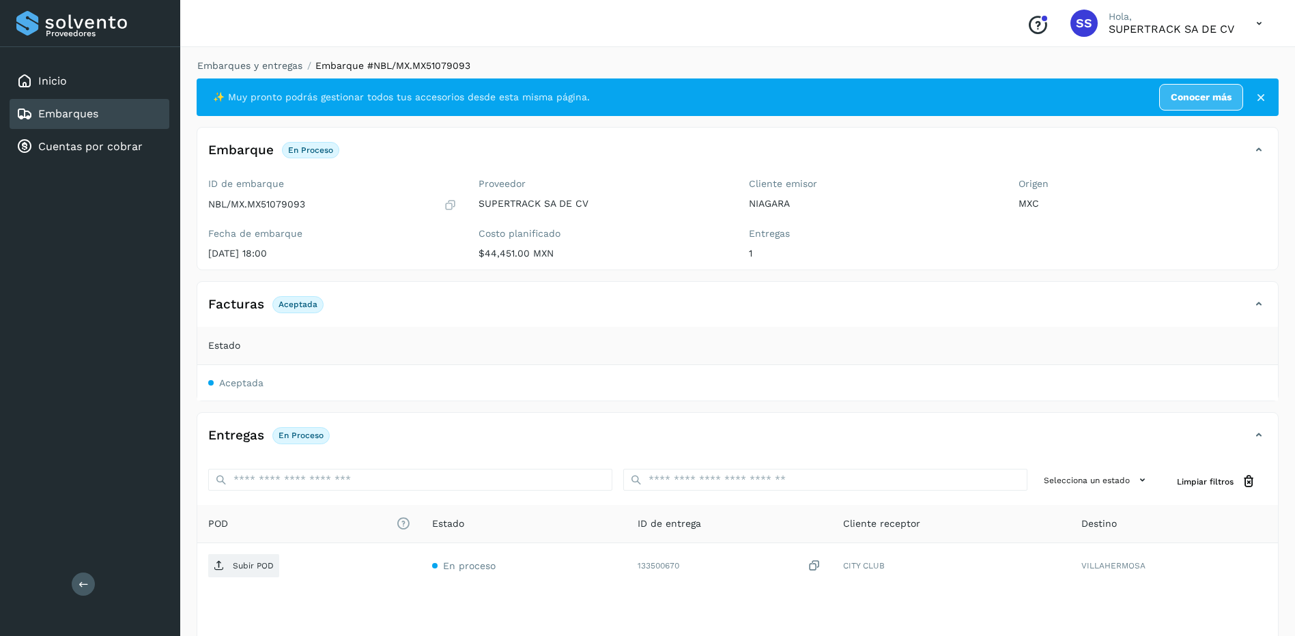
click at [501, 326] on div "Facturas Aceptada" at bounding box center [737, 310] width 1081 height 34
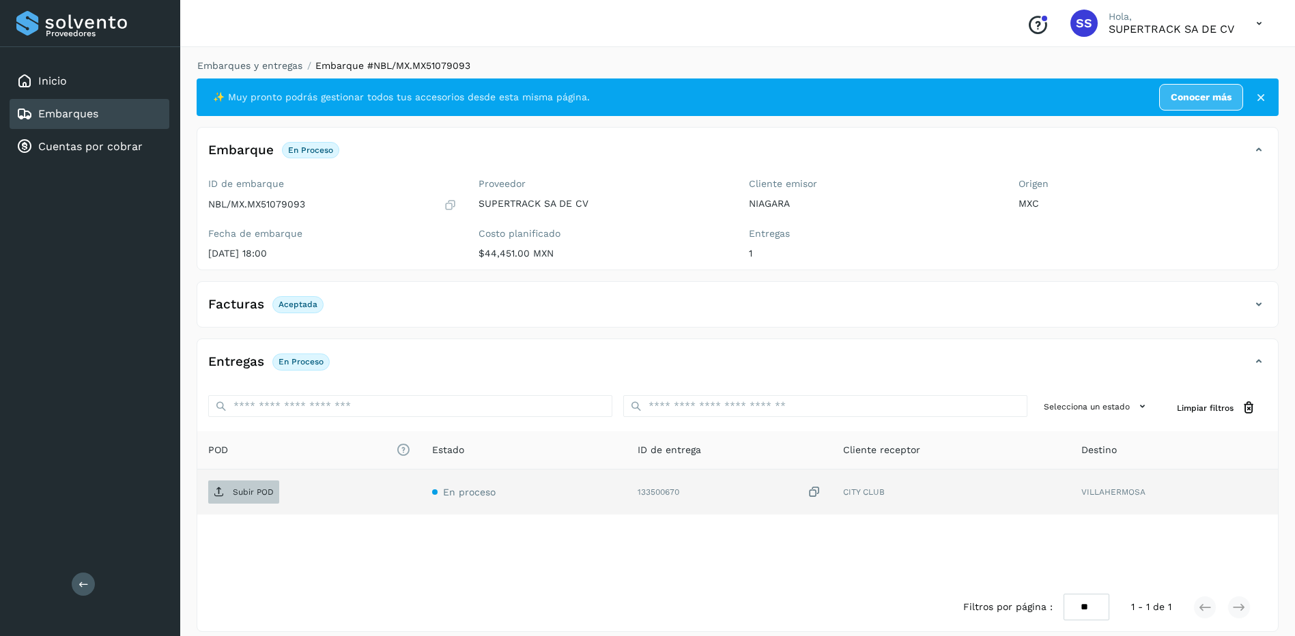
click at [248, 490] on p "Subir POD" at bounding box center [253, 493] width 41 height 10
drag, startPoint x: 266, startPoint y: 80, endPoint x: 271, endPoint y: 68, distance: 12.8
click at [266, 79] on div "✨ Muy pronto podrás gestionar todos tus accesorios desde esta misma página. Con…" at bounding box center [738, 98] width 1082 height 38
click at [275, 70] on link "Embarques y entregas" at bounding box center [249, 65] width 105 height 11
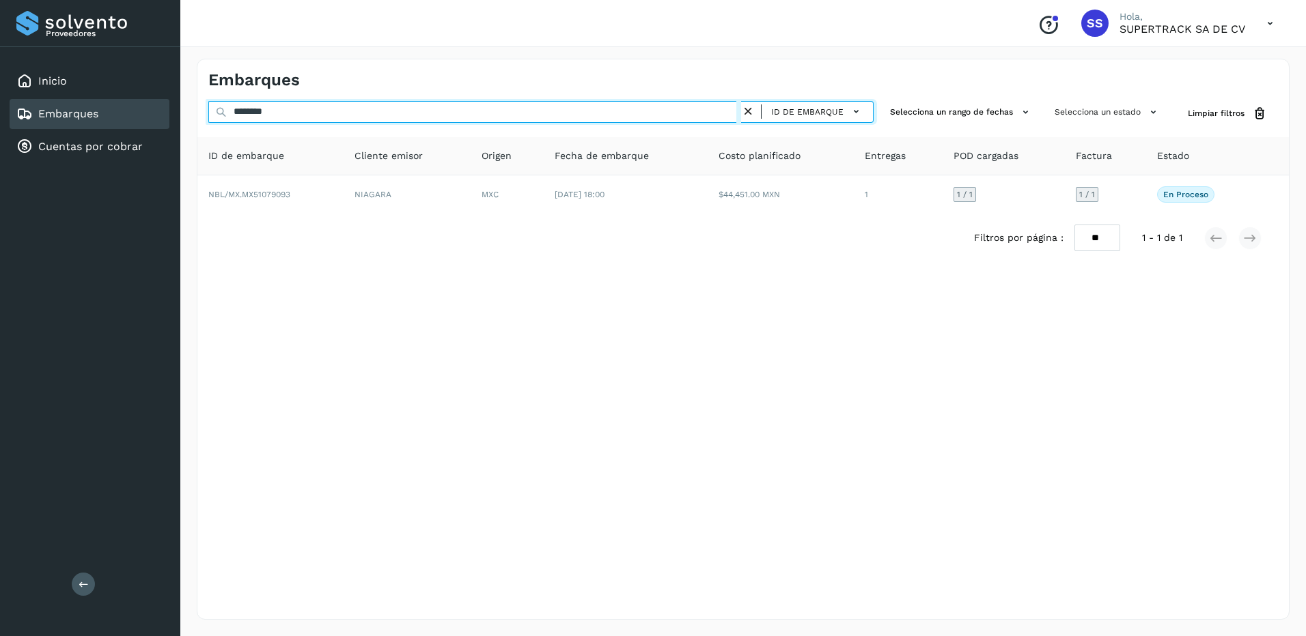
drag, startPoint x: 303, startPoint y: 115, endPoint x: 98, endPoint y: 113, distance: 204.9
click at [98, 114] on div "Proveedores Inicio Embarques Cuentas por cobrar Salir Conoce nuestros beneficio…" at bounding box center [653, 318] width 1306 height 636
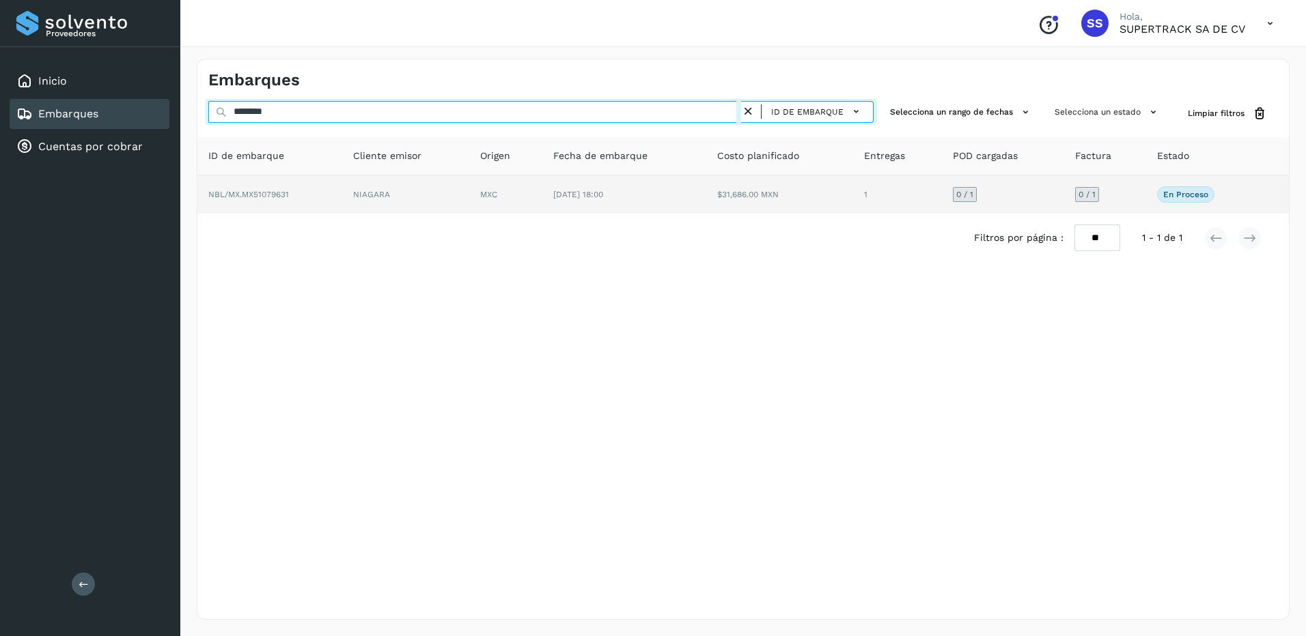
type input "********"
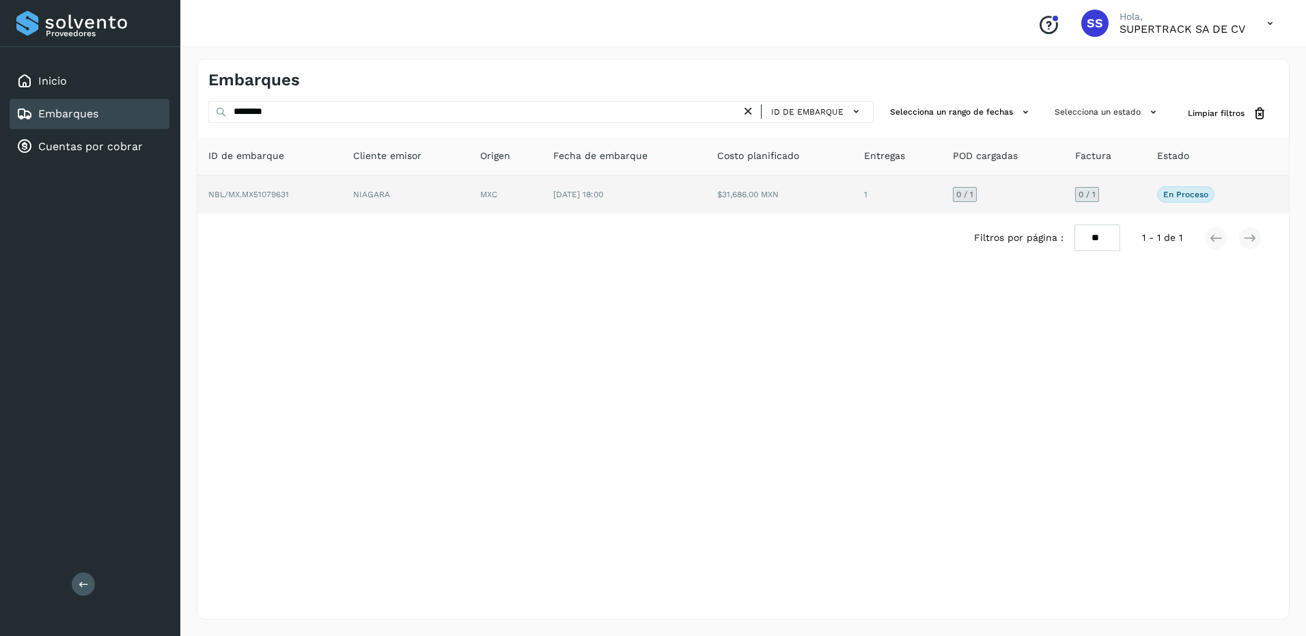
click at [342, 193] on td "NBL/MX.MX51079631" at bounding box center [269, 194] width 145 height 38
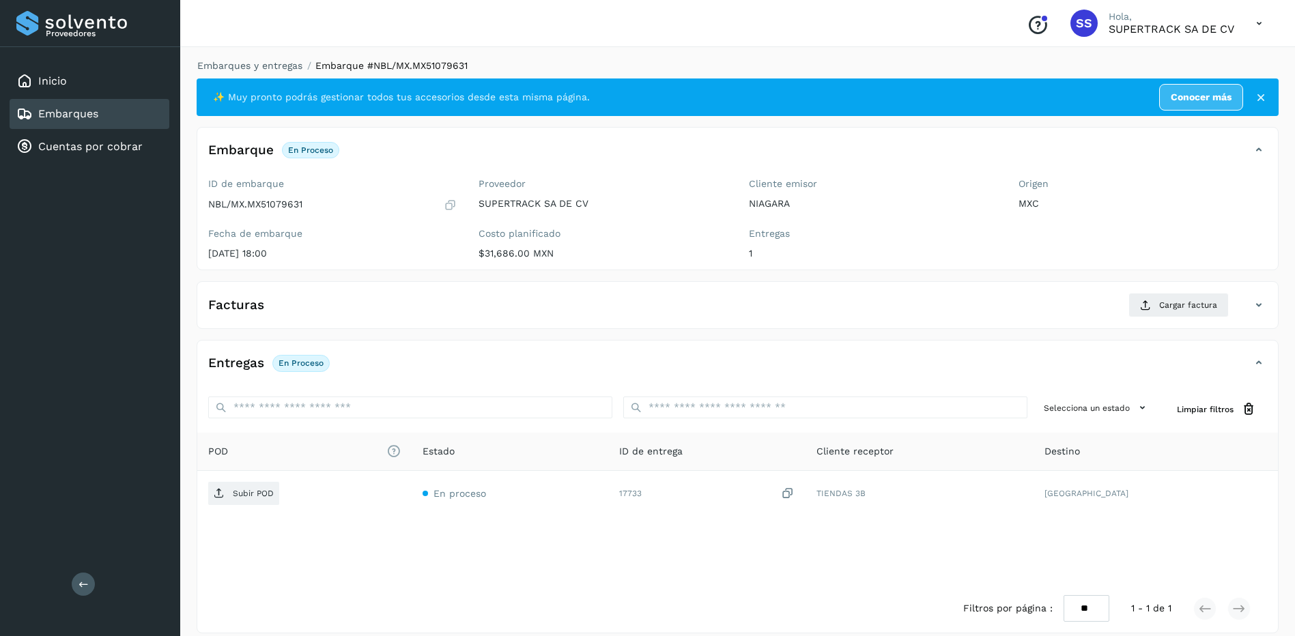
click at [1204, 291] on div "Facturas Cargar factura Aún no has subido ninguna factura" at bounding box center [738, 305] width 1082 height 48
click at [1202, 299] on span "Cargar factura" at bounding box center [1188, 305] width 58 height 12
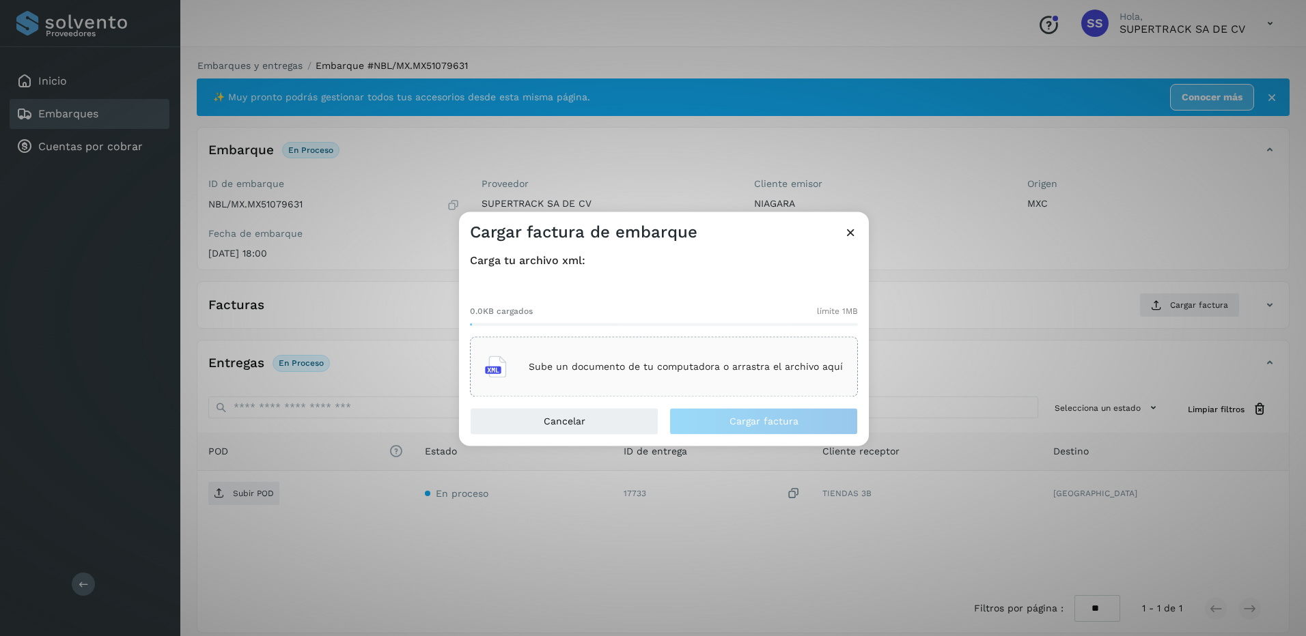
click at [712, 378] on div "Sube un documento de tu computadora o arrastra el archivo aquí" at bounding box center [664, 367] width 358 height 37
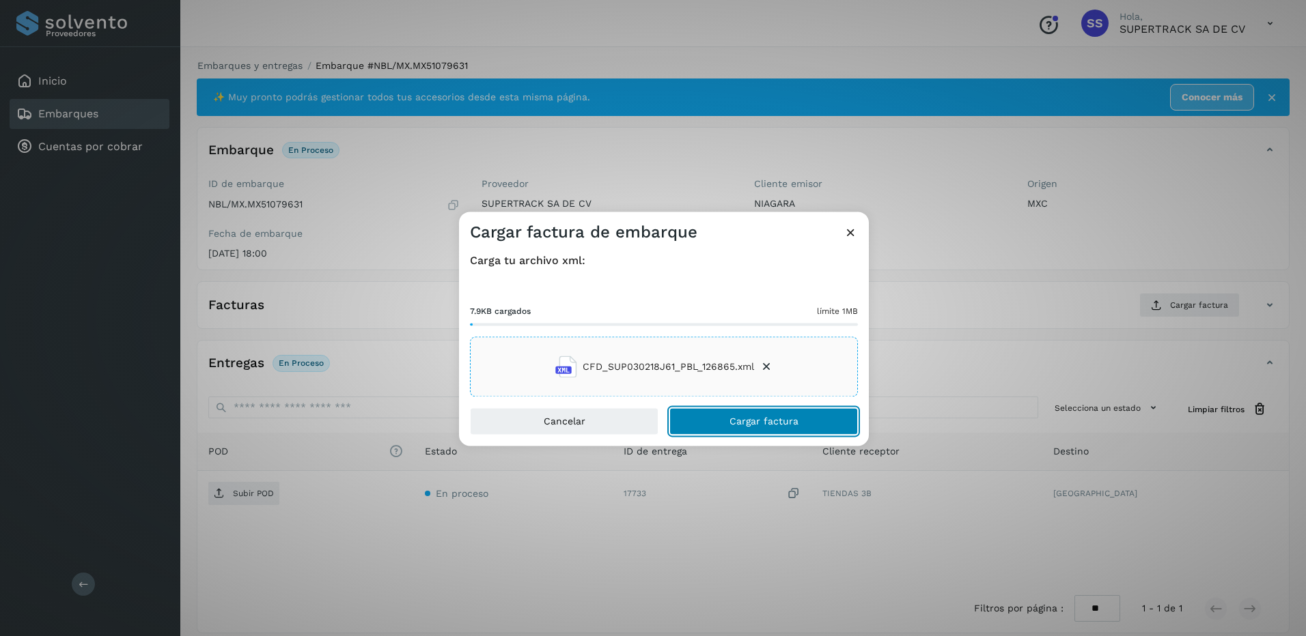
click at [767, 426] on span "Cargar factura" at bounding box center [763, 422] width 69 height 10
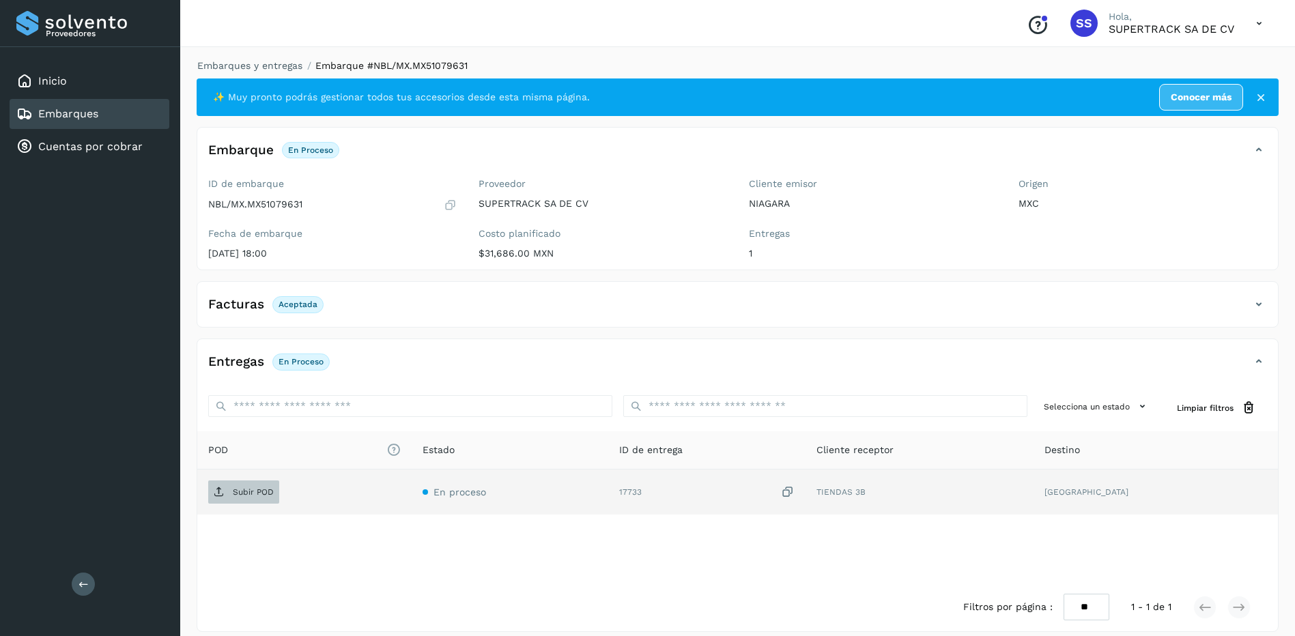
click at [269, 490] on p "Subir POD" at bounding box center [253, 493] width 41 height 10
click at [255, 68] on link "Embarques y entregas" at bounding box center [249, 65] width 105 height 11
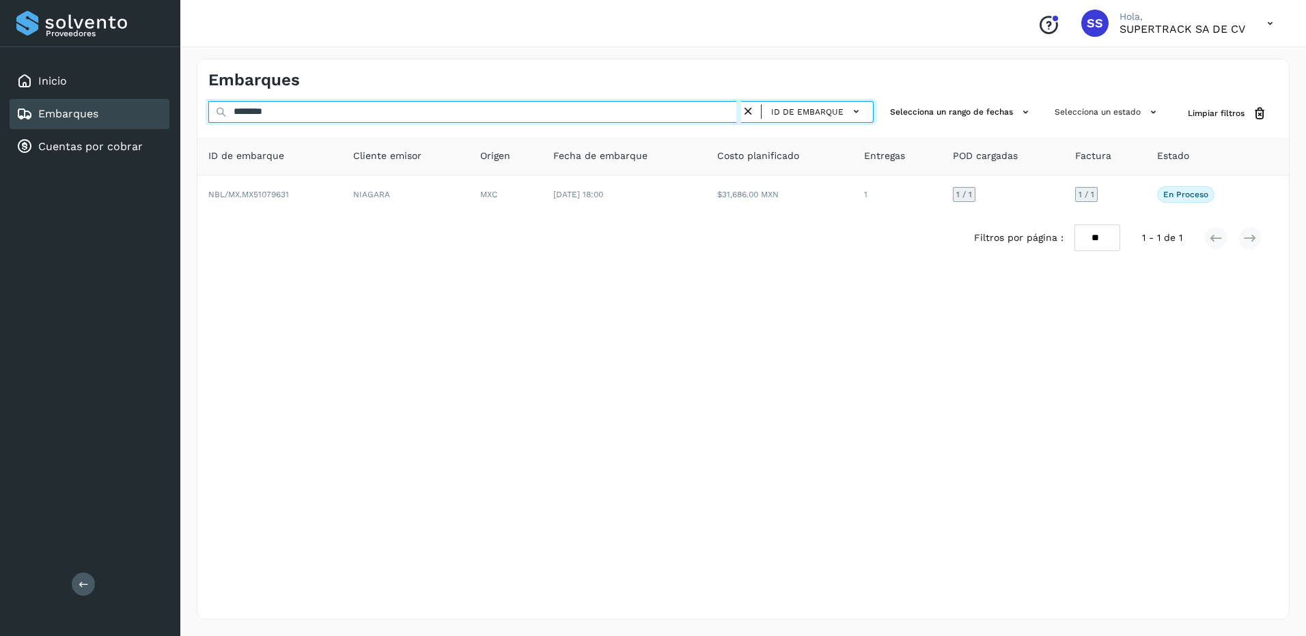
drag, startPoint x: 285, startPoint y: 113, endPoint x: 144, endPoint y: 104, distance: 141.0
click at [144, 104] on div "Proveedores Inicio Embarques Cuentas por cobrar Salir Conoce nuestros beneficio…" at bounding box center [653, 318] width 1306 height 636
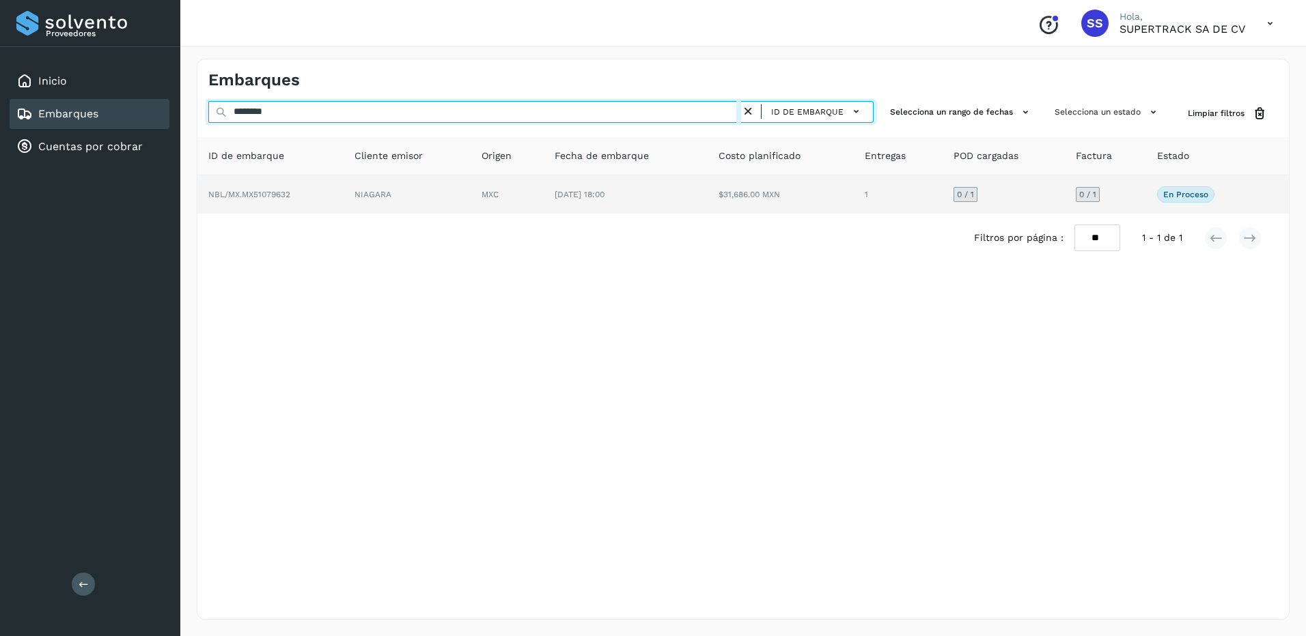
type input "********"
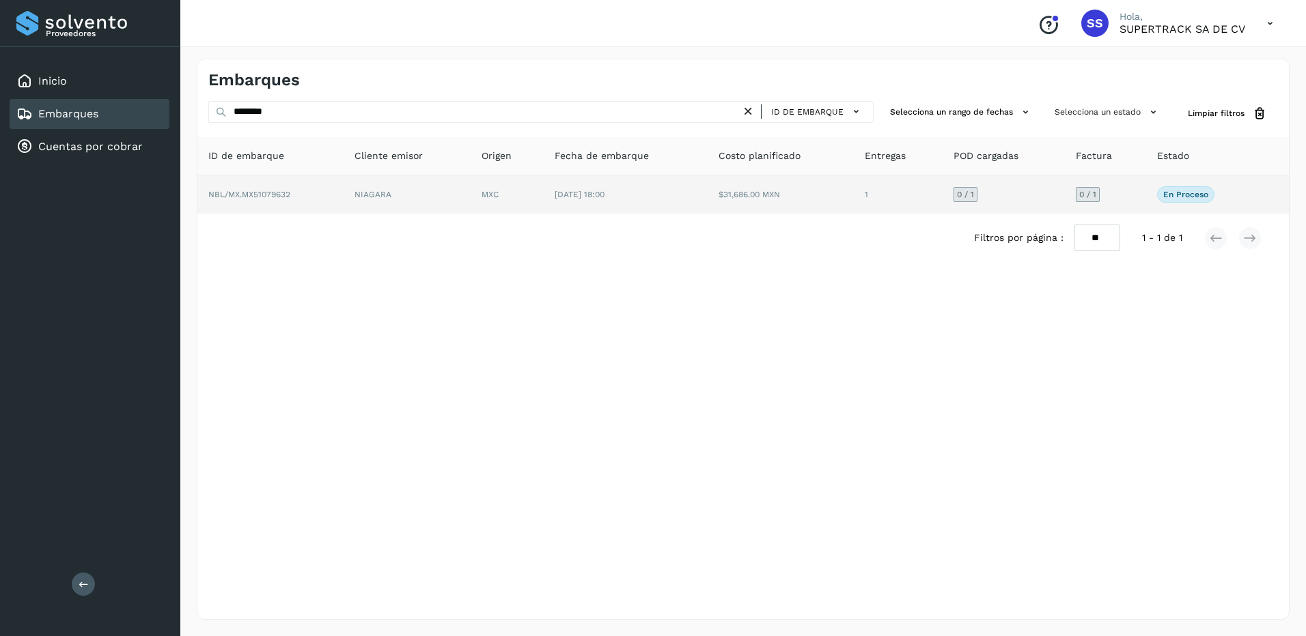
click at [337, 198] on td "NBL/MX.MX51079632" at bounding box center [270, 194] width 146 height 38
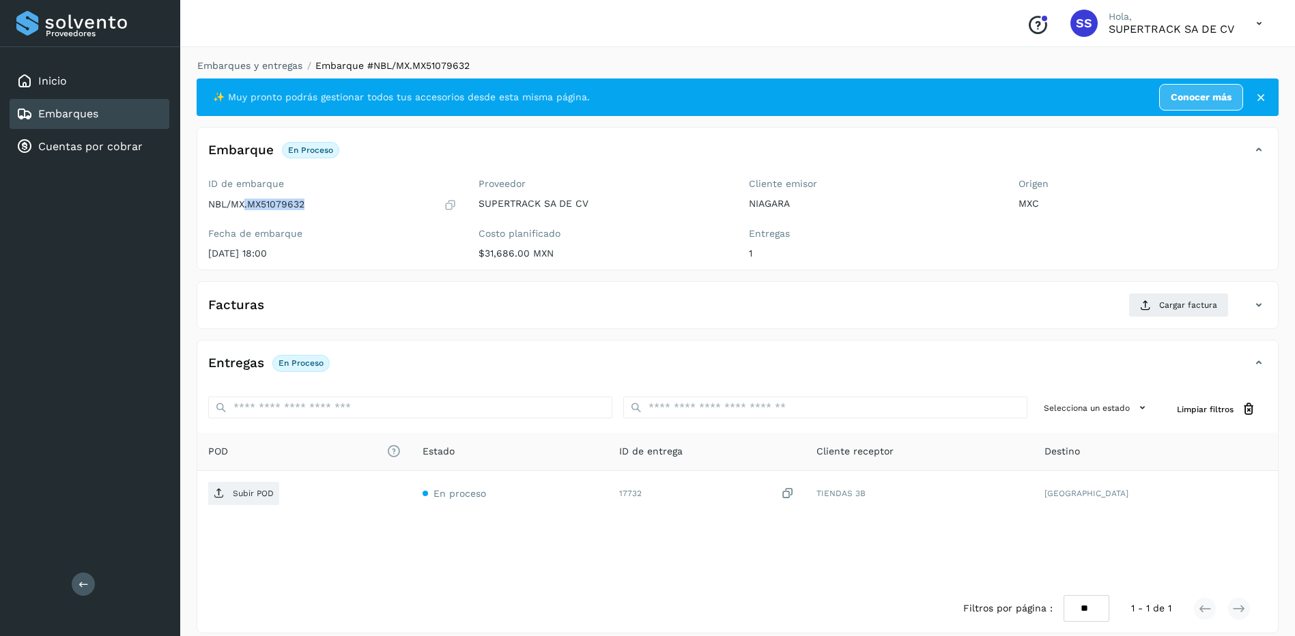
drag, startPoint x: 324, startPoint y: 197, endPoint x: 250, endPoint y: 212, distance: 75.8
click at [250, 212] on div "ID de embarque NBL/MX.MX51079632 Fecha de embarque [DATE] 18:00" at bounding box center [332, 221] width 270 height 97
drag, startPoint x: 250, startPoint y: 212, endPoint x: 277, endPoint y: 214, distance: 26.8
click at [277, 214] on div "ID de embarque NBL/MX.MX51079632 Fecha de embarque [DATE] 18:00" at bounding box center [332, 221] width 270 height 97
drag, startPoint x: 307, startPoint y: 205, endPoint x: 251, endPoint y: 208, distance: 56.7
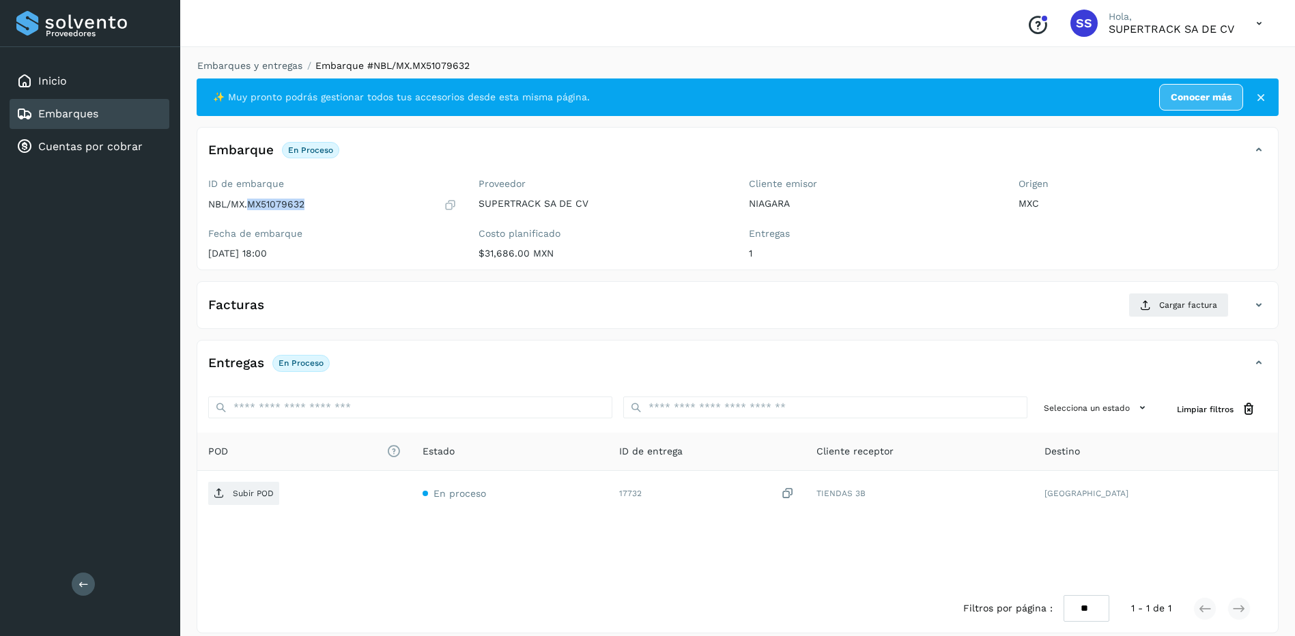
click at [251, 208] on div "NBL/MX.MX51079632" at bounding box center [332, 205] width 249 height 14
copy p "MX51079632"
click at [1172, 305] on span "Cargar factura" at bounding box center [1188, 305] width 58 height 12
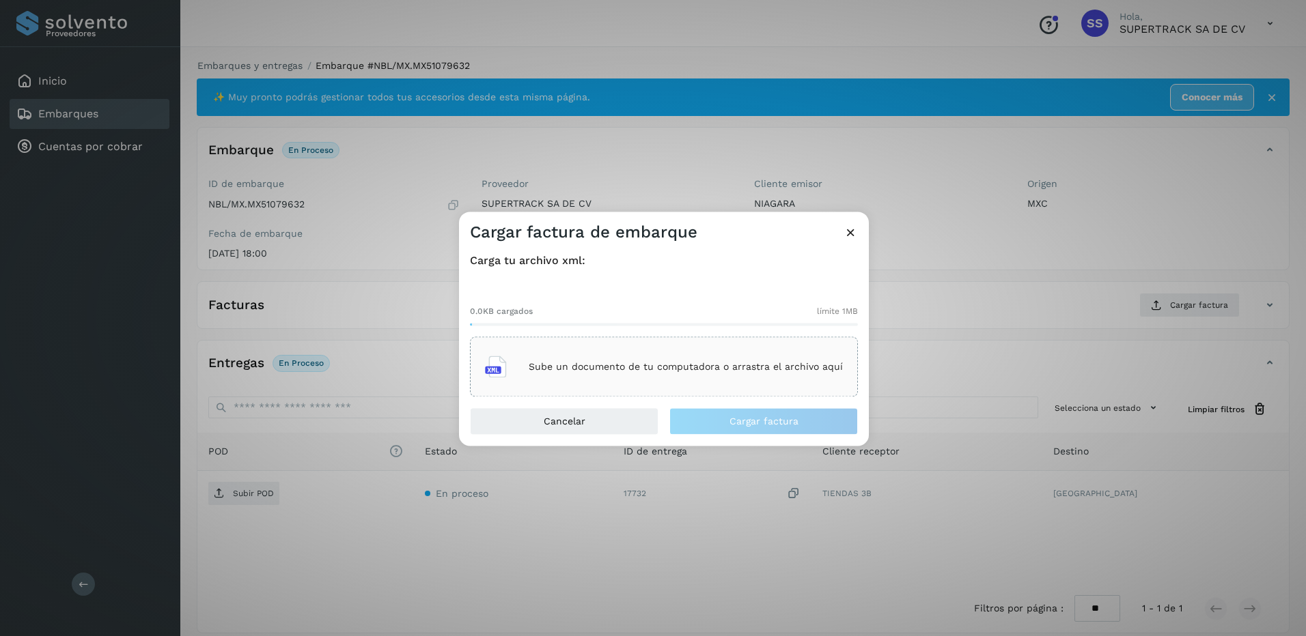
click at [651, 352] on div "Sube un documento de tu computadora o arrastra el archivo aquí" at bounding box center [664, 367] width 358 height 37
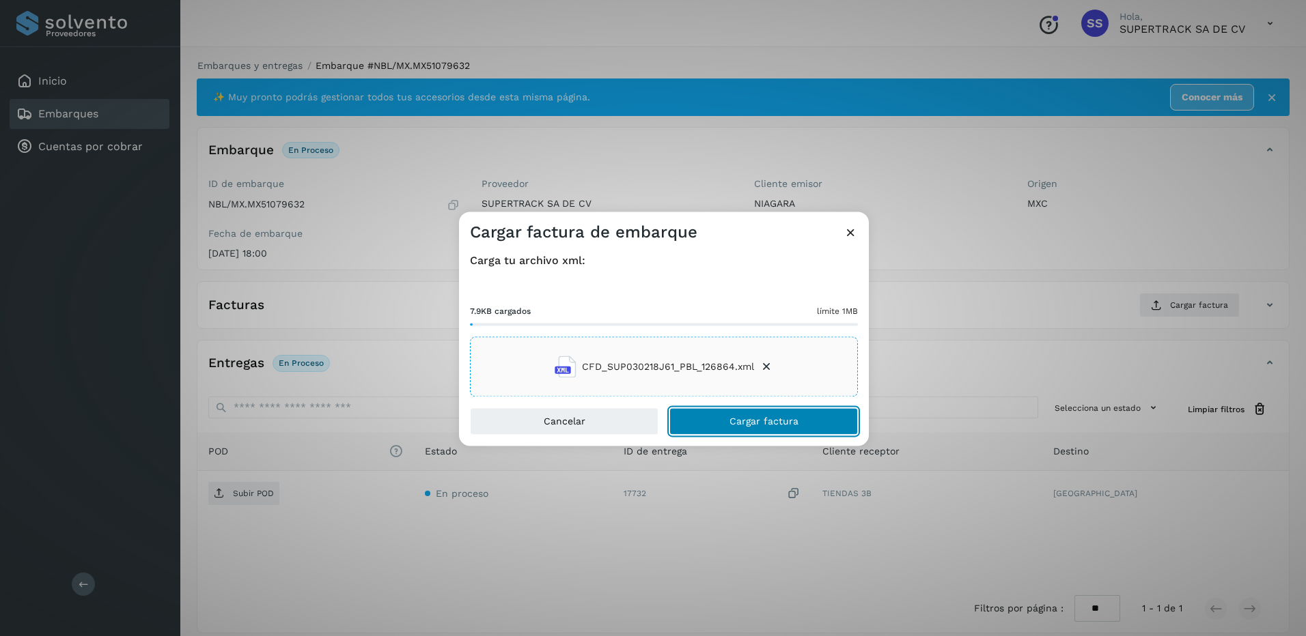
click at [767, 430] on button "Cargar factura" at bounding box center [763, 421] width 188 height 27
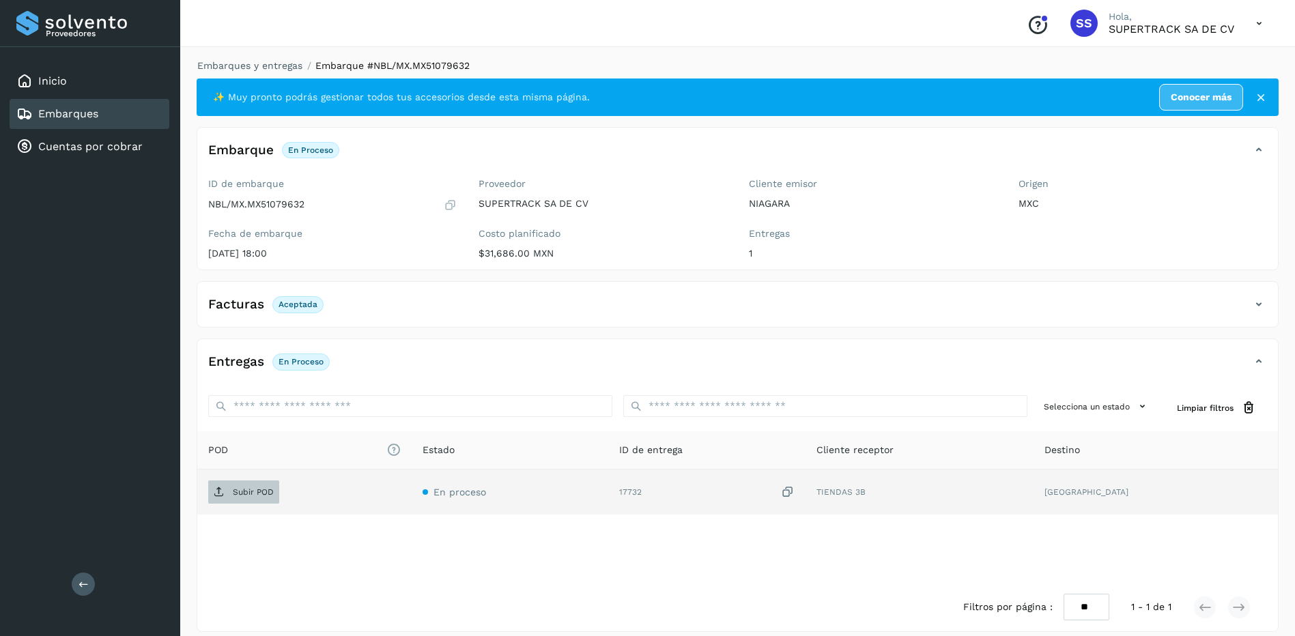
click at [250, 483] on span "Subir POD" at bounding box center [243, 492] width 71 height 22
click at [247, 65] on link "Embarques y entregas" at bounding box center [249, 65] width 105 height 11
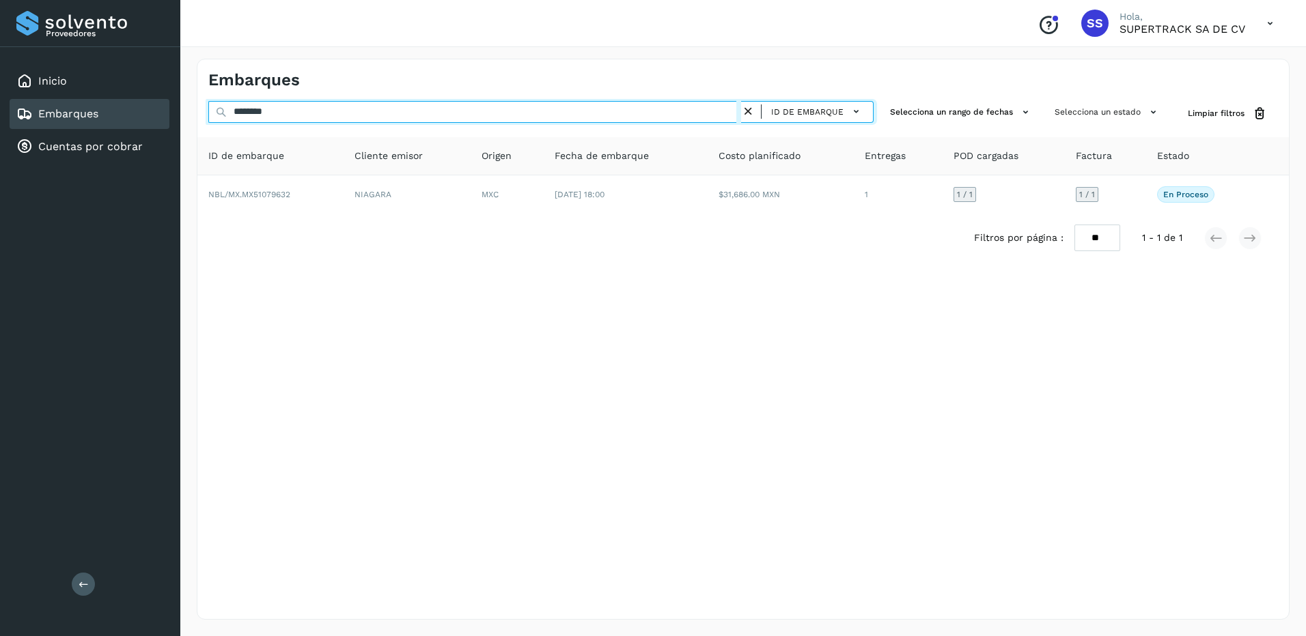
drag, startPoint x: 292, startPoint y: 107, endPoint x: 199, endPoint y: 98, distance: 92.5
click at [199, 98] on div "Embarques ******** ID de embarque Selecciona un rango de fechas Selecciona un e…" at bounding box center [743, 339] width 1093 height 561
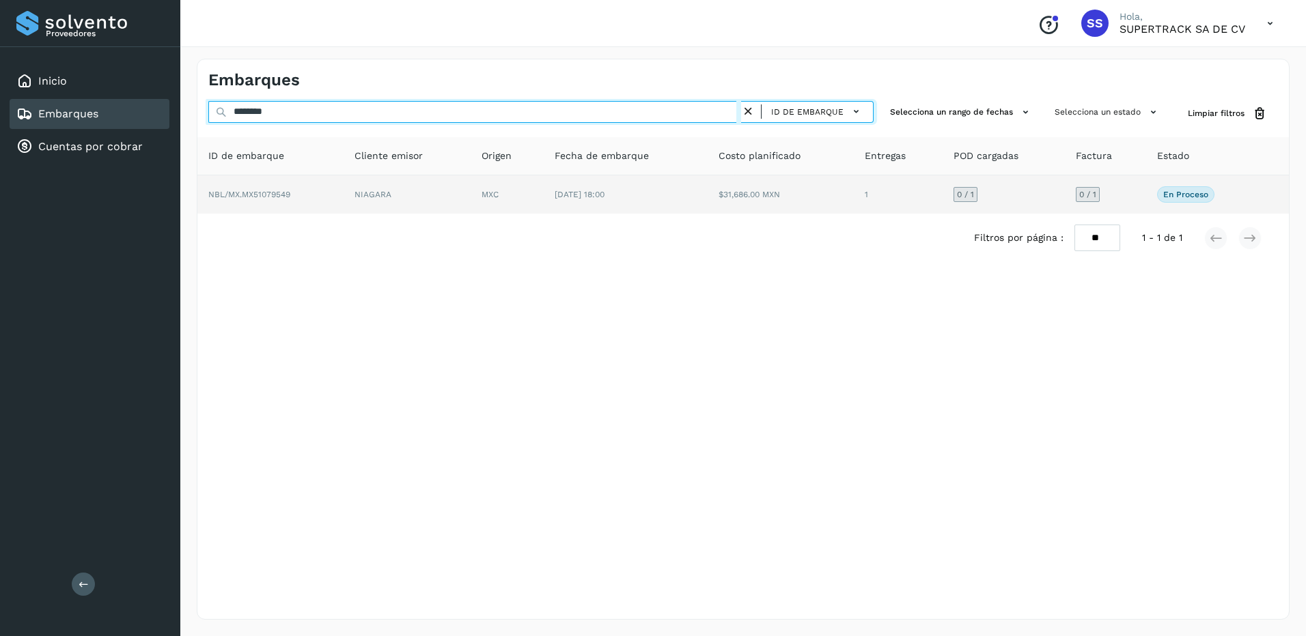
type input "********"
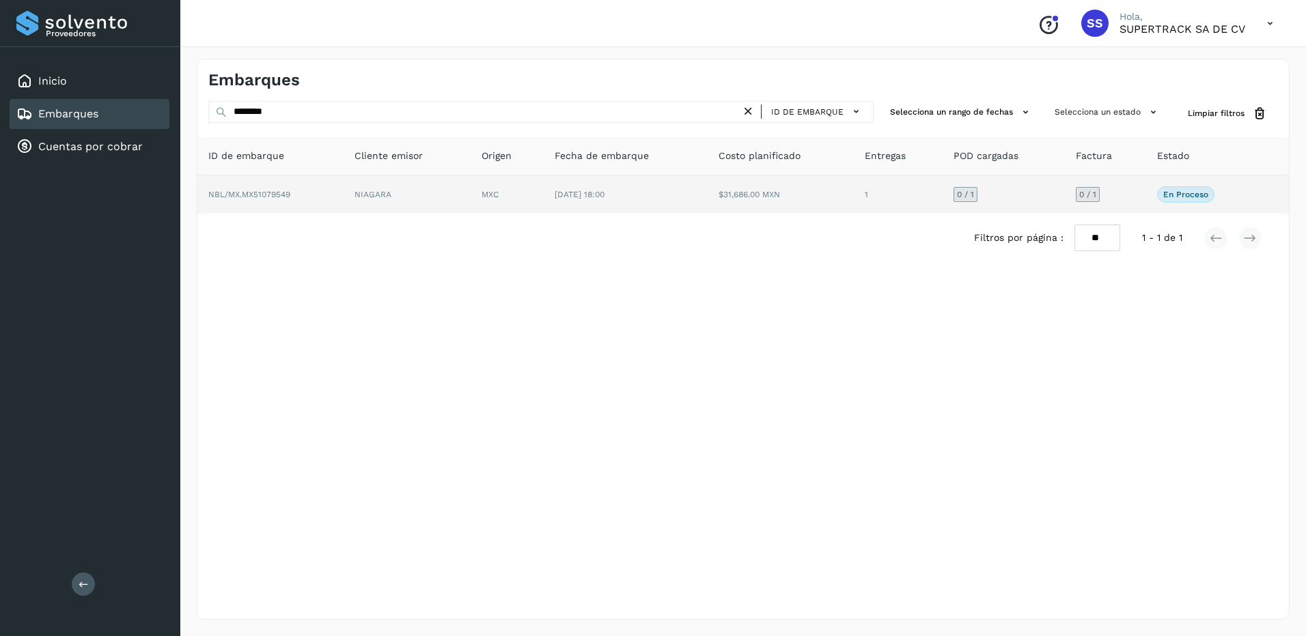
click at [361, 207] on td "NIAGARA" at bounding box center [406, 194] width 127 height 38
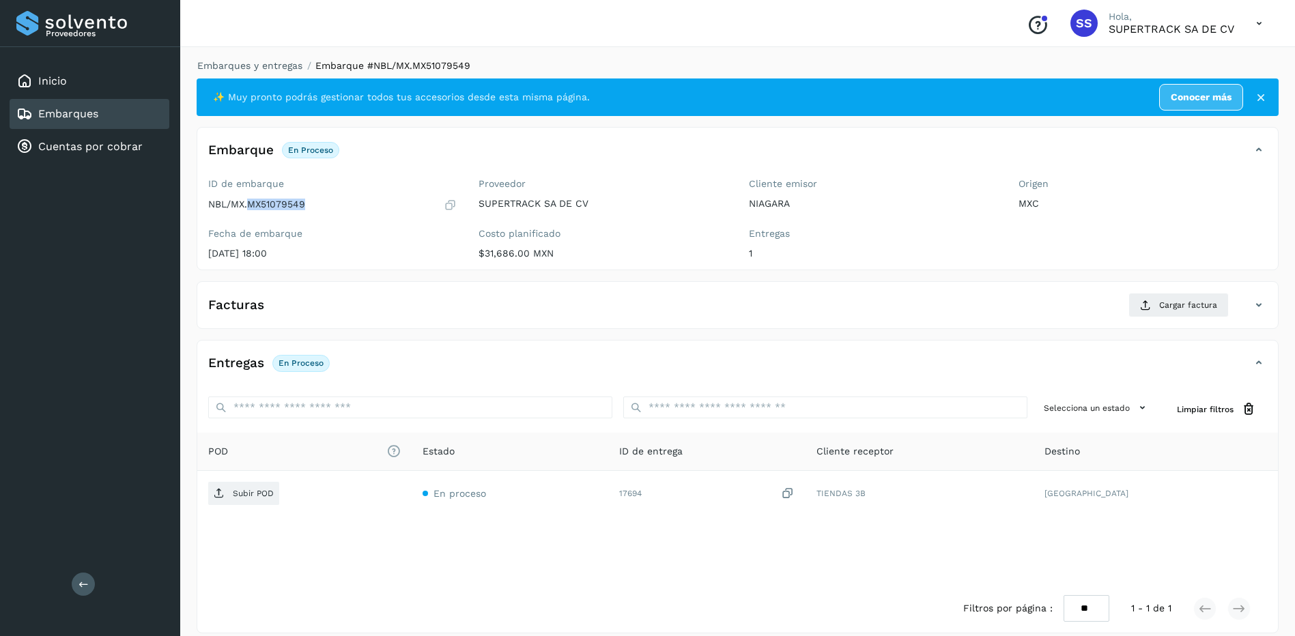
drag, startPoint x: 311, startPoint y: 197, endPoint x: 249, endPoint y: 210, distance: 63.3
click at [249, 210] on div "NBL/MX.MX51079549" at bounding box center [332, 205] width 249 height 14
drag, startPoint x: 249, startPoint y: 210, endPoint x: 257, endPoint y: 208, distance: 9.0
copy p "MX51079549"
click at [1181, 305] on span "Cargar factura" at bounding box center [1188, 305] width 58 height 12
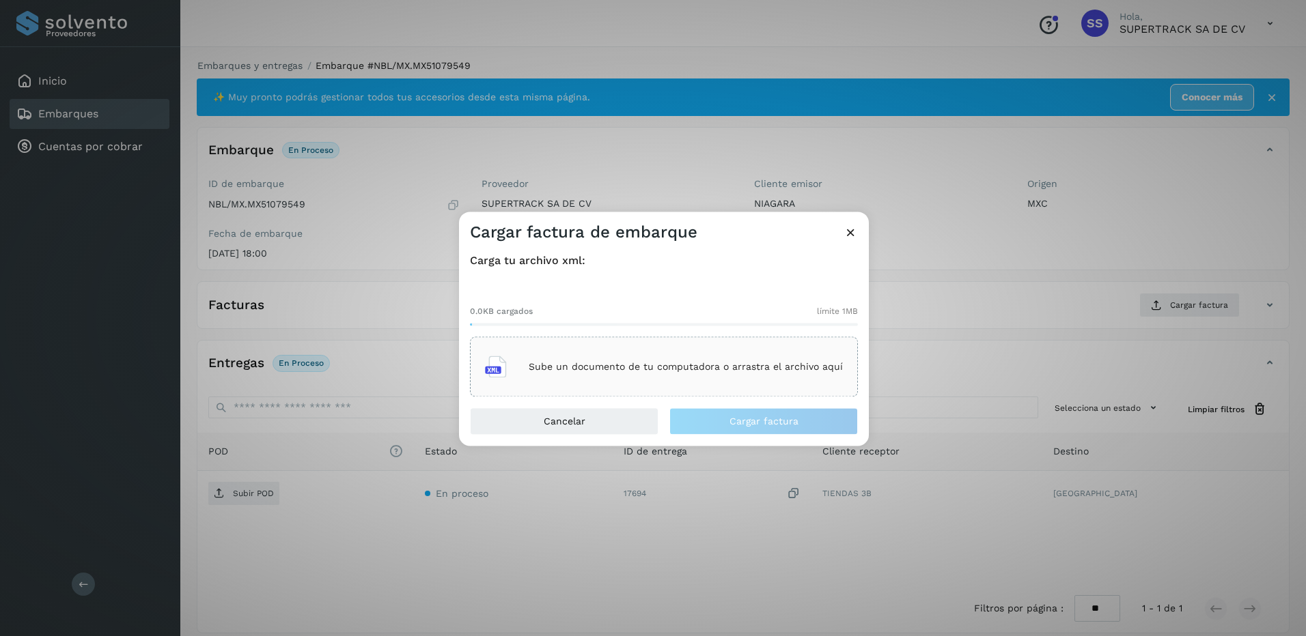
click at [631, 365] on p "Sube un documento de tu computadora o arrastra el archivo aquí" at bounding box center [686, 367] width 314 height 12
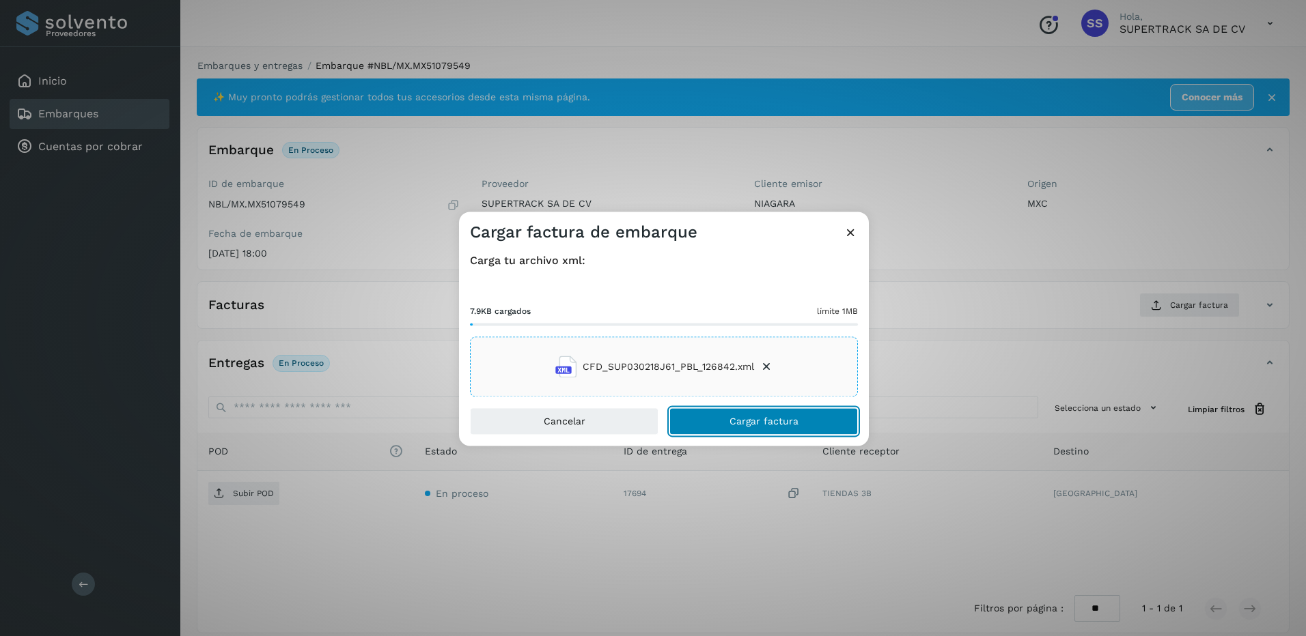
click at [783, 425] on span "Cargar factura" at bounding box center [763, 422] width 69 height 10
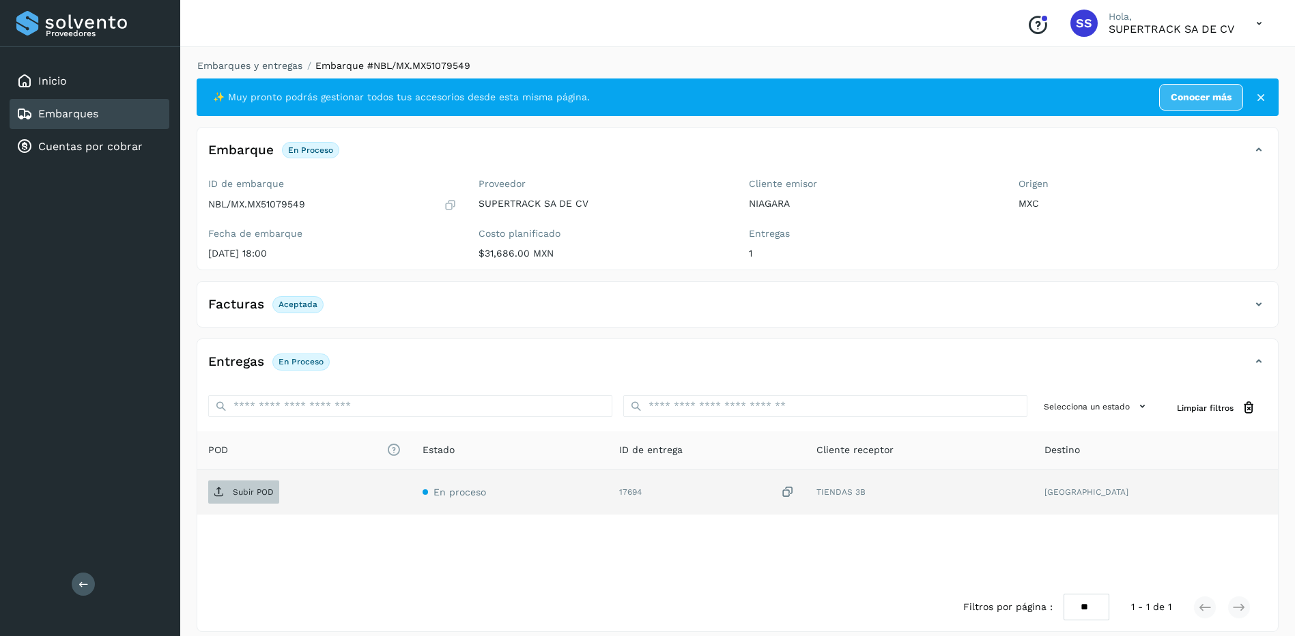
click at [243, 493] on p "Subir POD" at bounding box center [253, 493] width 41 height 10
click at [260, 68] on link "Embarques y entregas" at bounding box center [249, 65] width 105 height 11
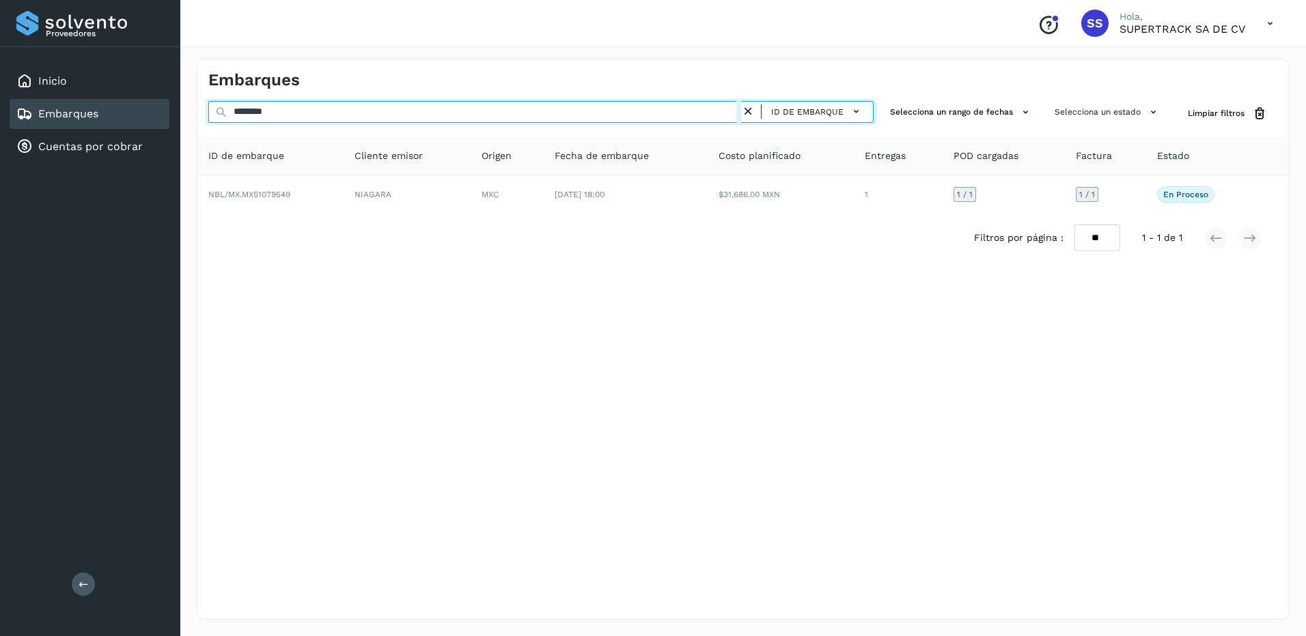
drag, startPoint x: 297, startPoint y: 115, endPoint x: 74, endPoint y: 113, distance: 222.6
click at [76, 113] on div "Proveedores Inicio Embarques Cuentas por cobrar Salir Conoce nuestros beneficio…" at bounding box center [653, 318] width 1306 height 636
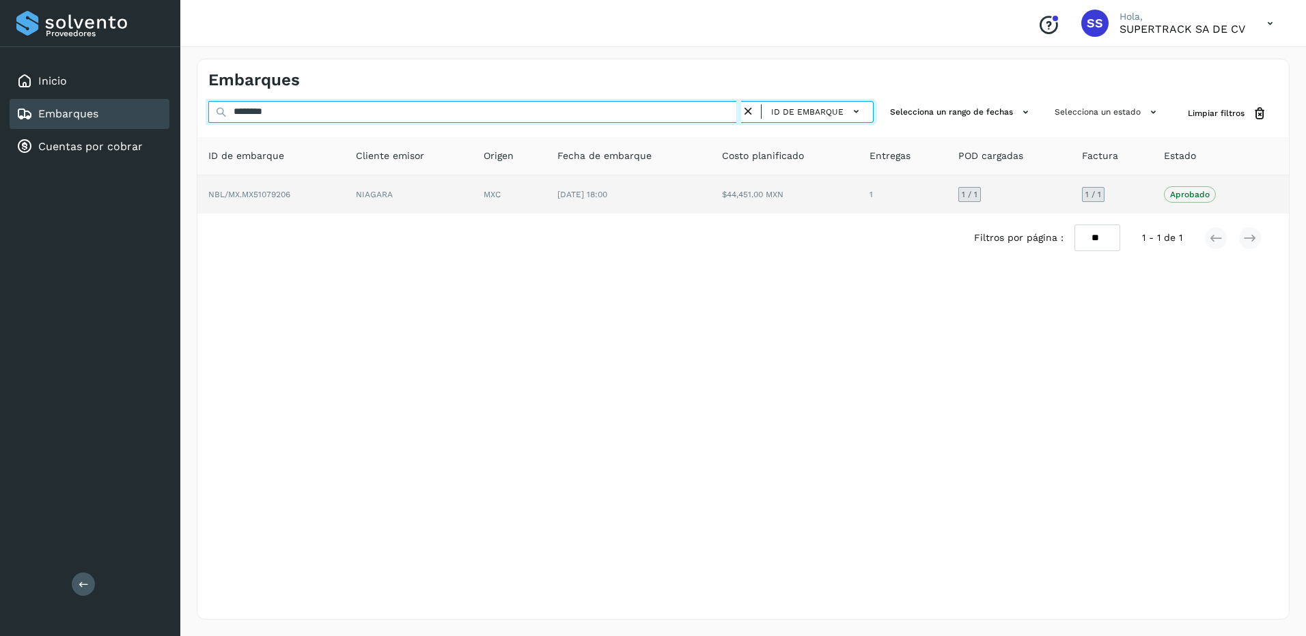
type input "********"
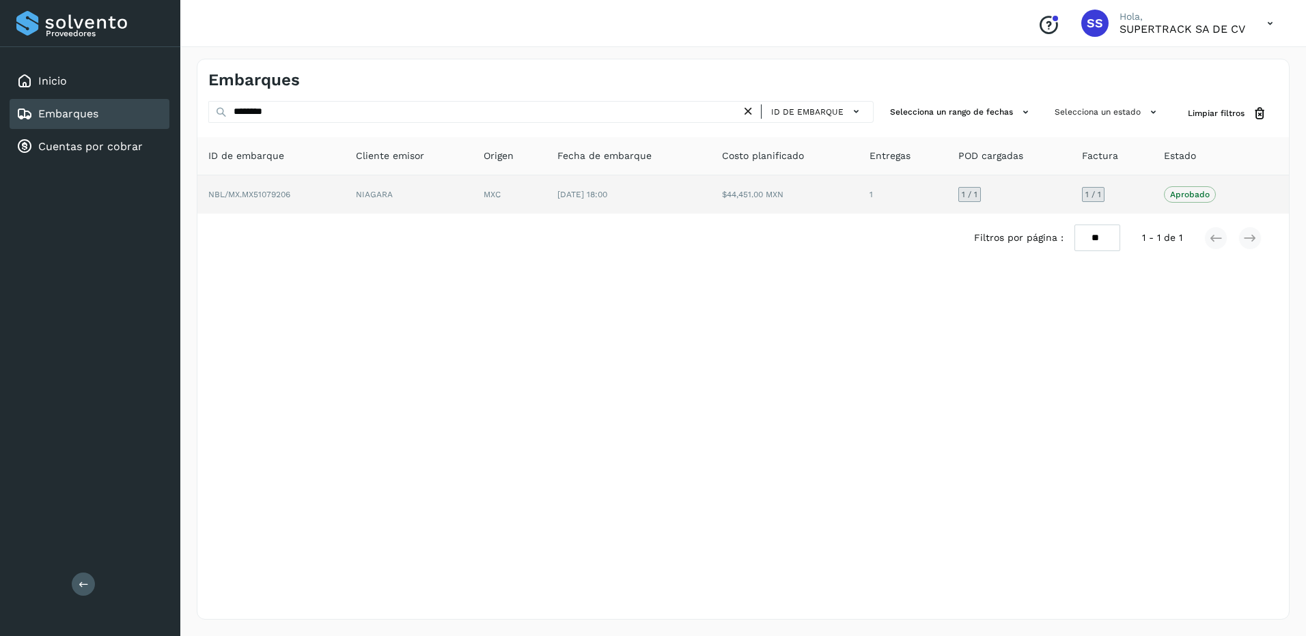
click at [397, 199] on td "NIAGARA" at bounding box center [409, 194] width 128 height 38
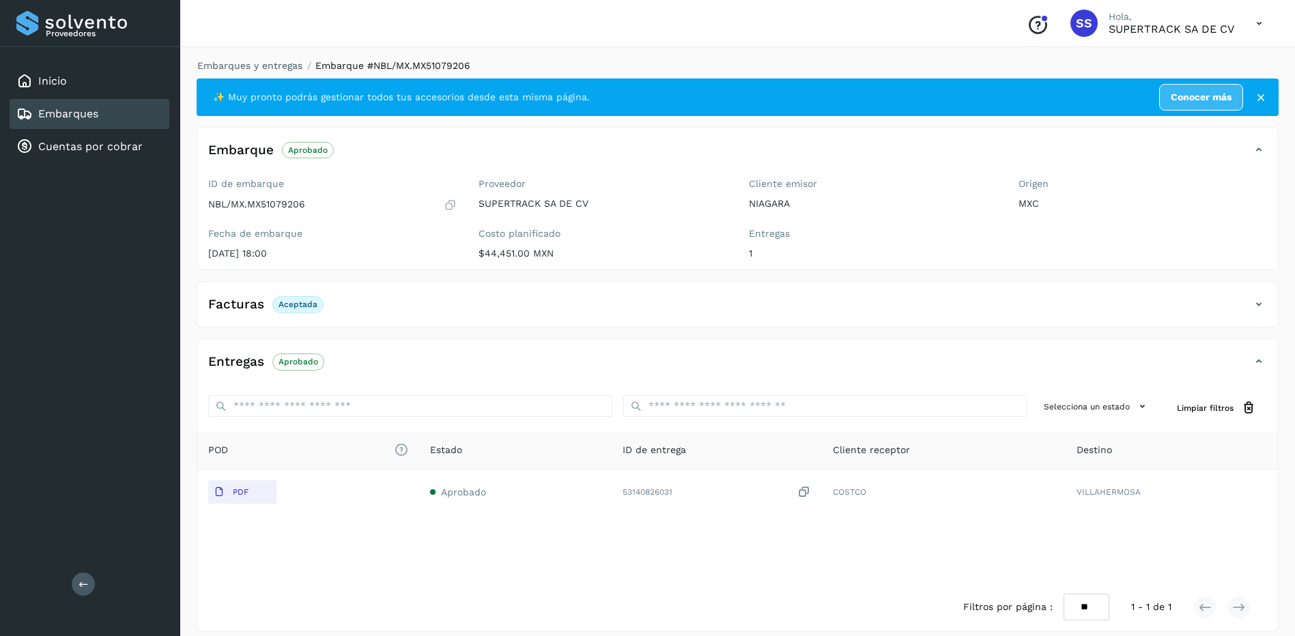
click at [307, 204] on div "NBL/MX.MX51079206" at bounding box center [332, 205] width 249 height 14
click at [255, 70] on link "Embarques y entregas" at bounding box center [249, 65] width 105 height 11
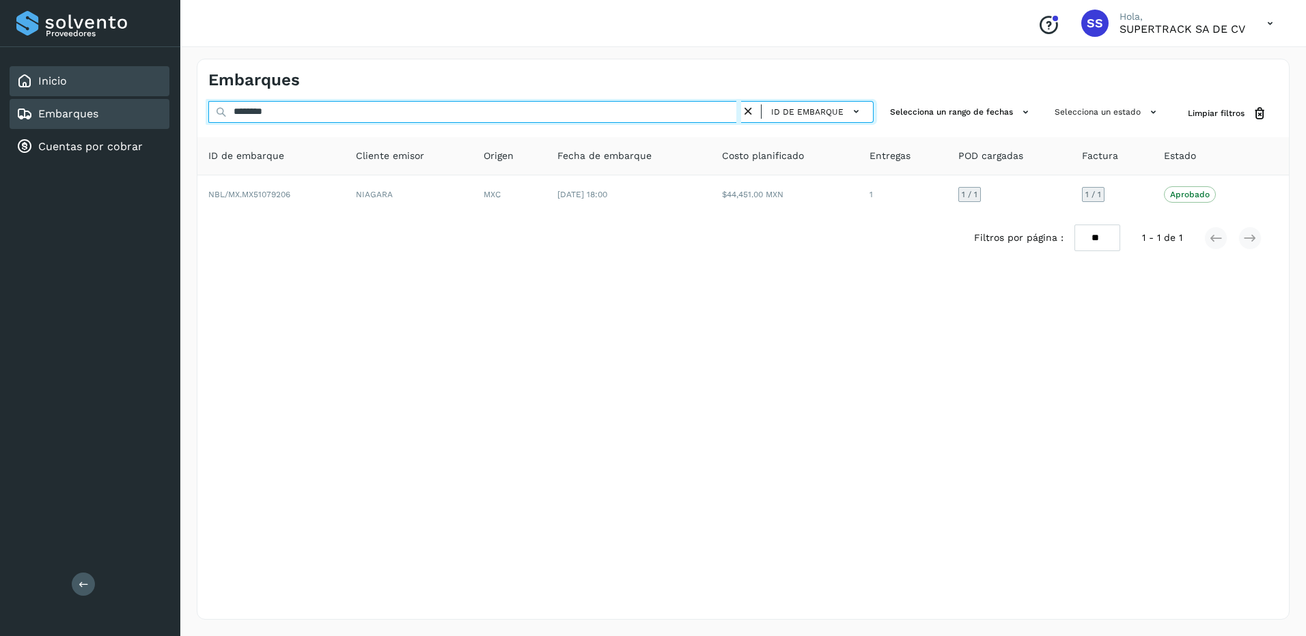
drag, startPoint x: 306, startPoint y: 111, endPoint x: 162, endPoint y: 82, distance: 146.9
click at [163, 82] on div "Proveedores Inicio Embarques Cuentas por cobrar Salir Conoce nuestros beneficio…" at bounding box center [653, 318] width 1306 height 636
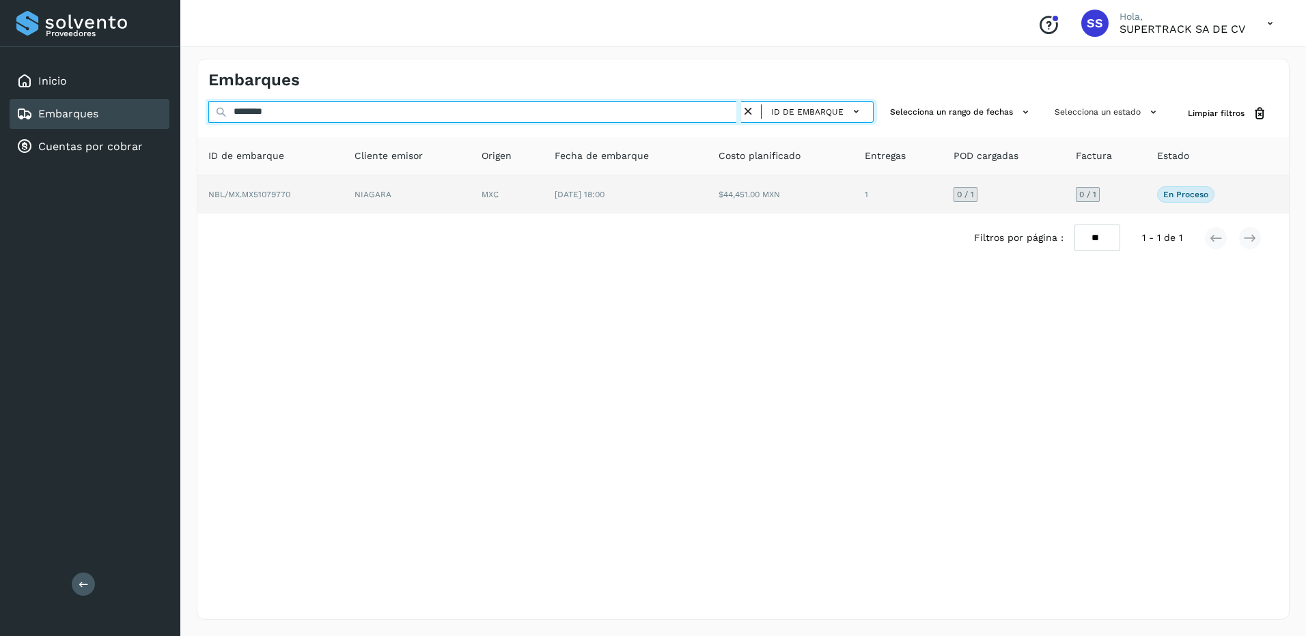
type input "********"
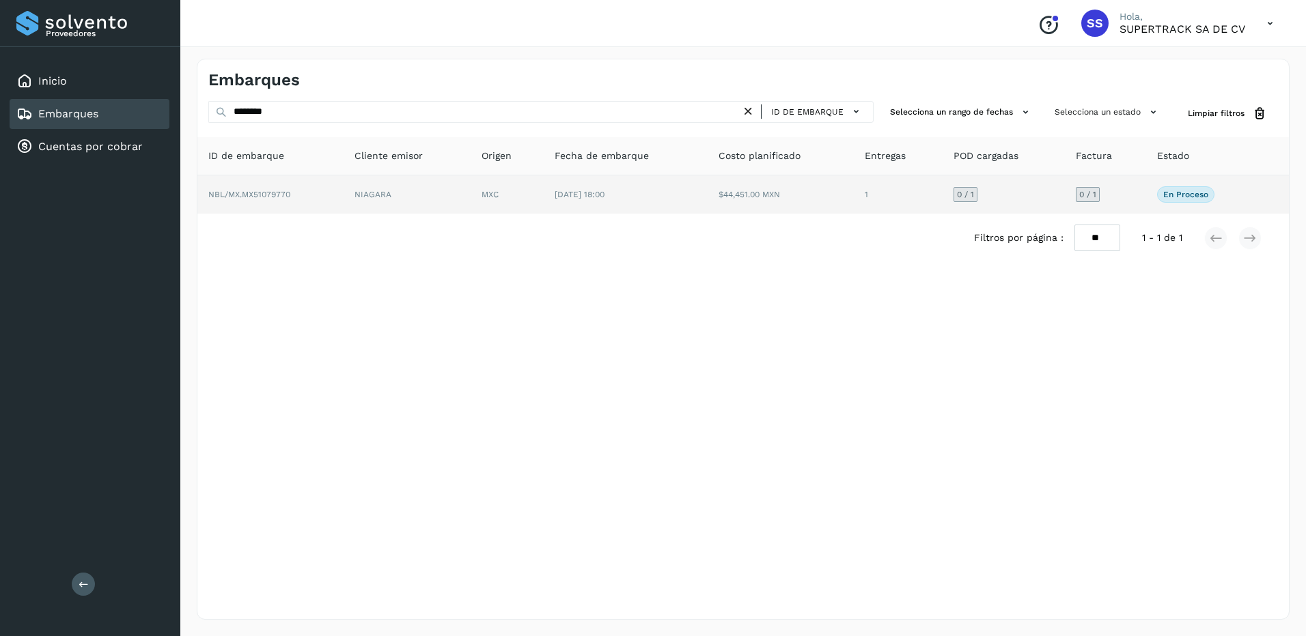
click at [441, 176] on td "NIAGARA" at bounding box center [406, 194] width 127 height 38
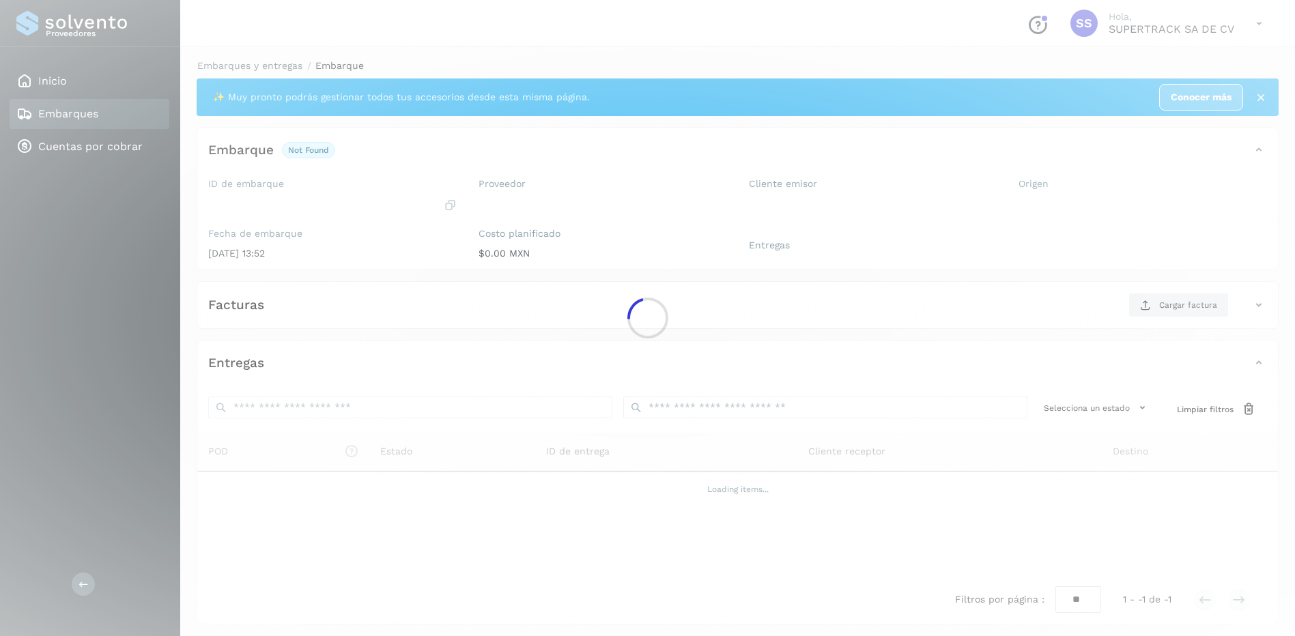
click at [419, 304] on div at bounding box center [647, 318] width 1295 height 636
click at [419, 315] on div at bounding box center [647, 318] width 1295 height 636
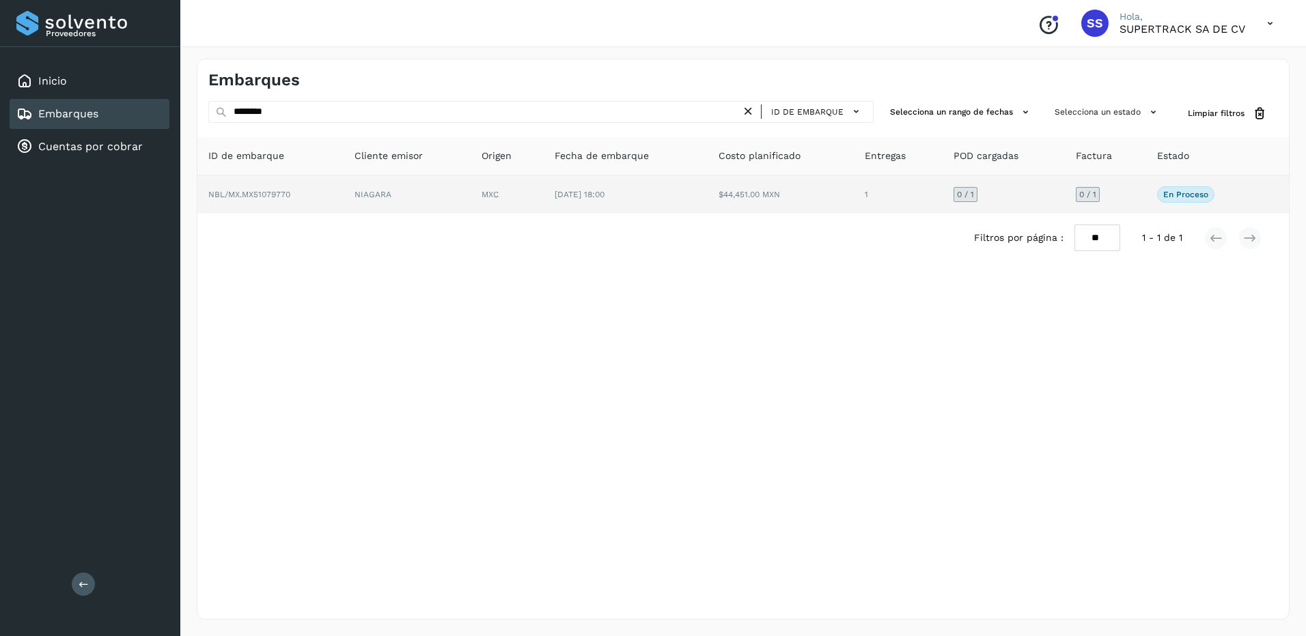
click at [322, 188] on td "NBL/MX.MX51079770" at bounding box center [270, 194] width 146 height 38
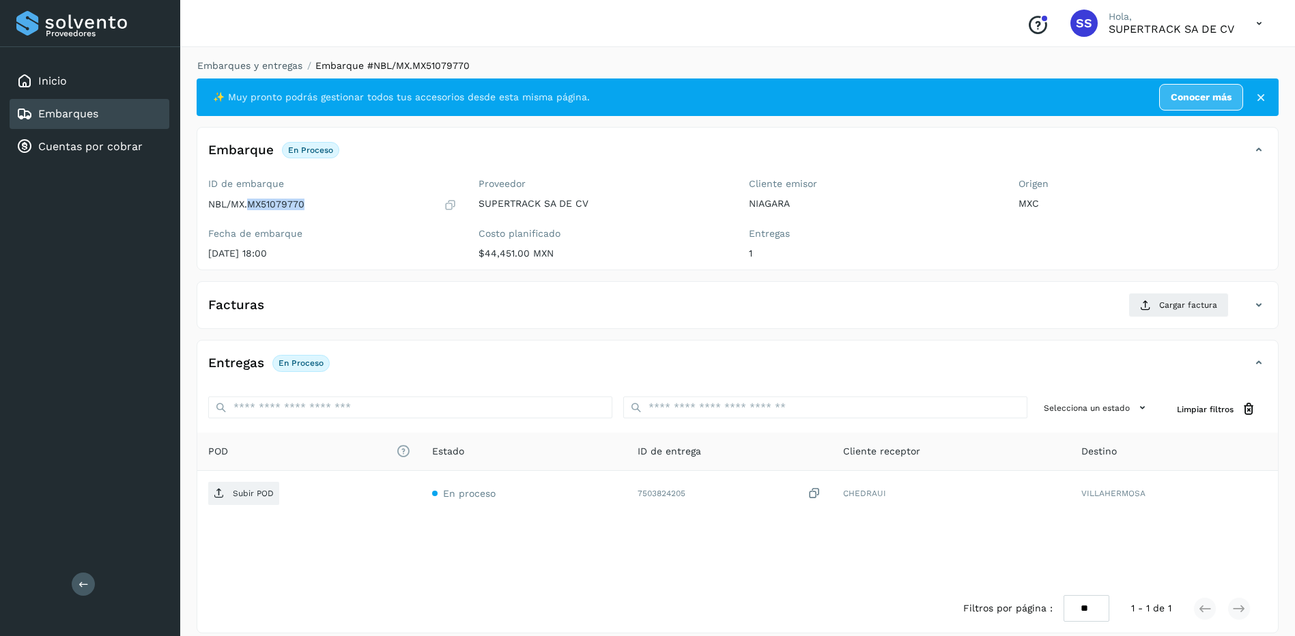
drag, startPoint x: 309, startPoint y: 203, endPoint x: 248, endPoint y: 210, distance: 61.2
click at [248, 210] on div "NBL/MX.MX51079770" at bounding box center [332, 205] width 249 height 14
drag, startPoint x: 248, startPoint y: 210, endPoint x: 258, endPoint y: 207, distance: 10.8
copy p "MX51079770"
click at [1185, 303] on span "Cargar factura" at bounding box center [1188, 305] width 58 height 12
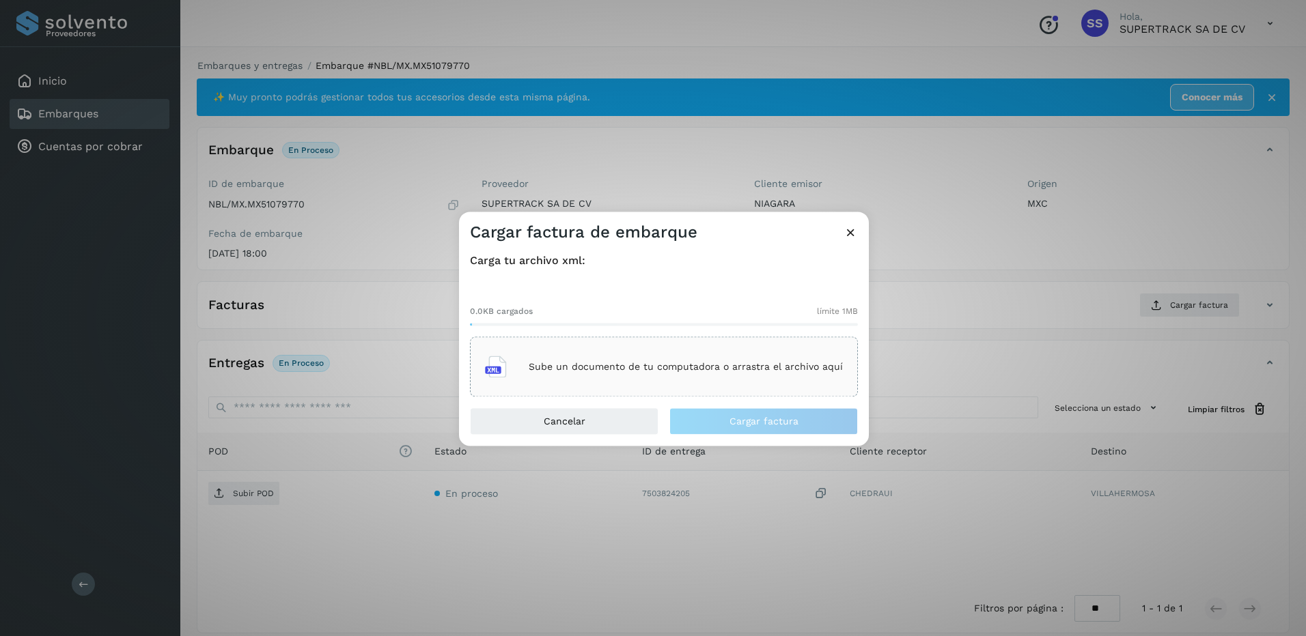
click at [658, 370] on p "Sube un documento de tu computadora o arrastra el archivo aquí" at bounding box center [686, 367] width 314 height 12
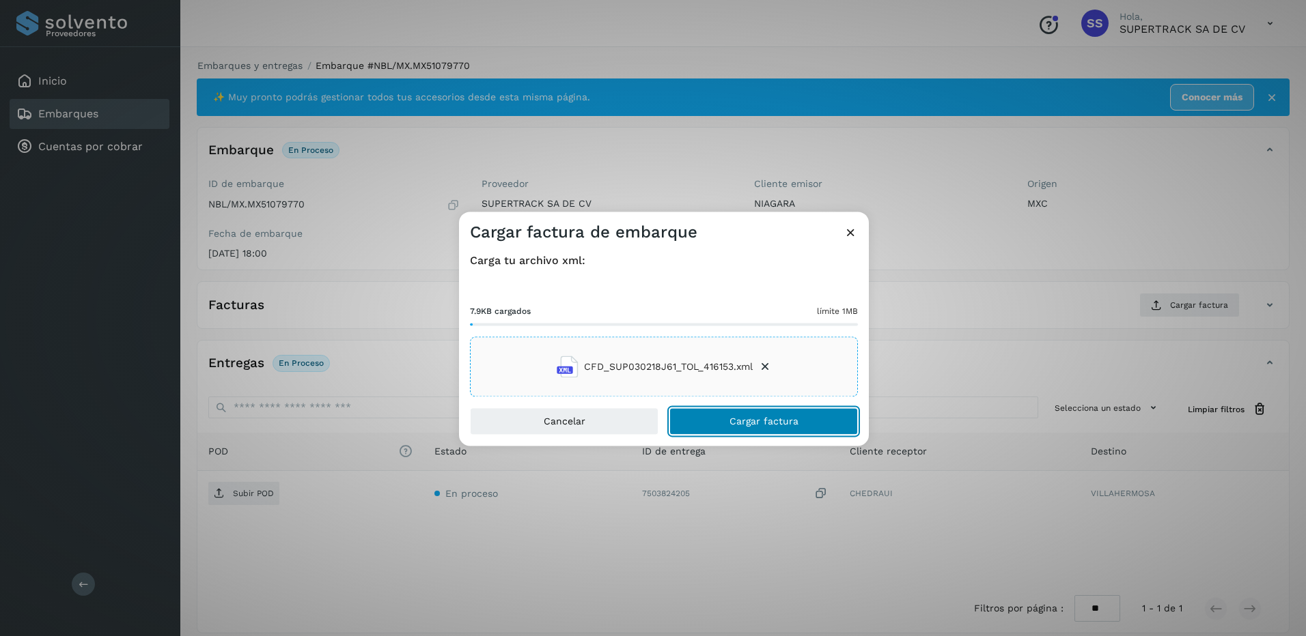
click at [787, 425] on span "Cargar factura" at bounding box center [763, 422] width 69 height 10
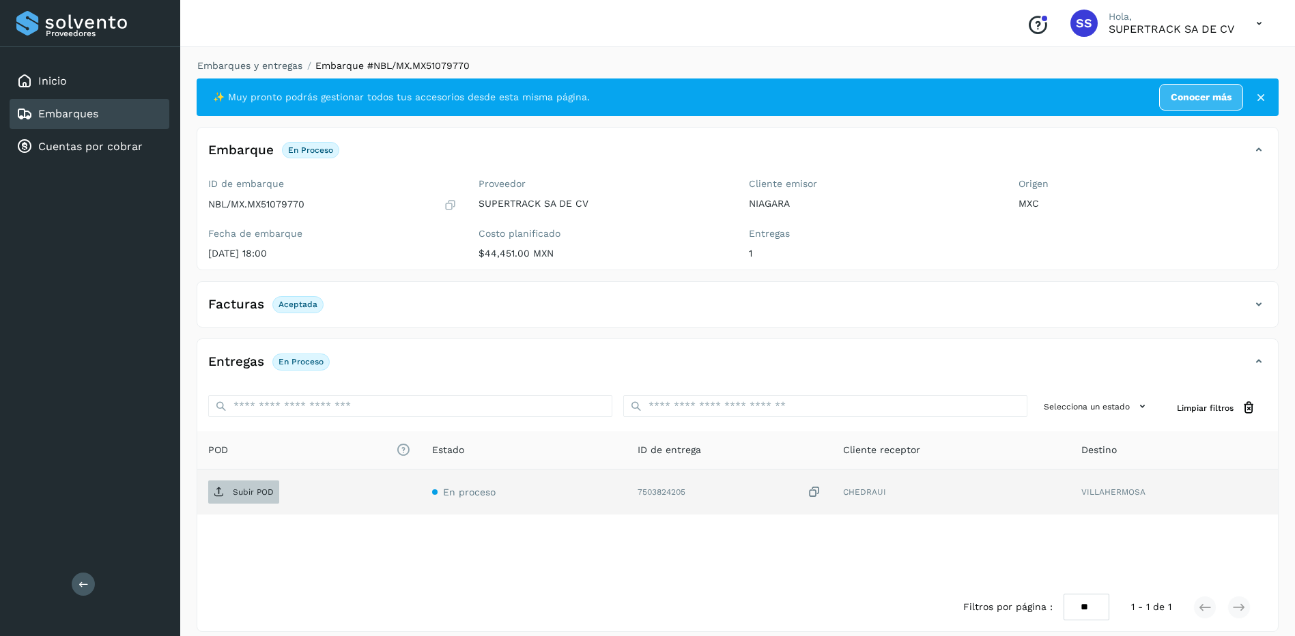
click at [254, 488] on p "Subir POD" at bounding box center [253, 493] width 41 height 10
click at [246, 63] on link "Embarques y entregas" at bounding box center [249, 65] width 105 height 11
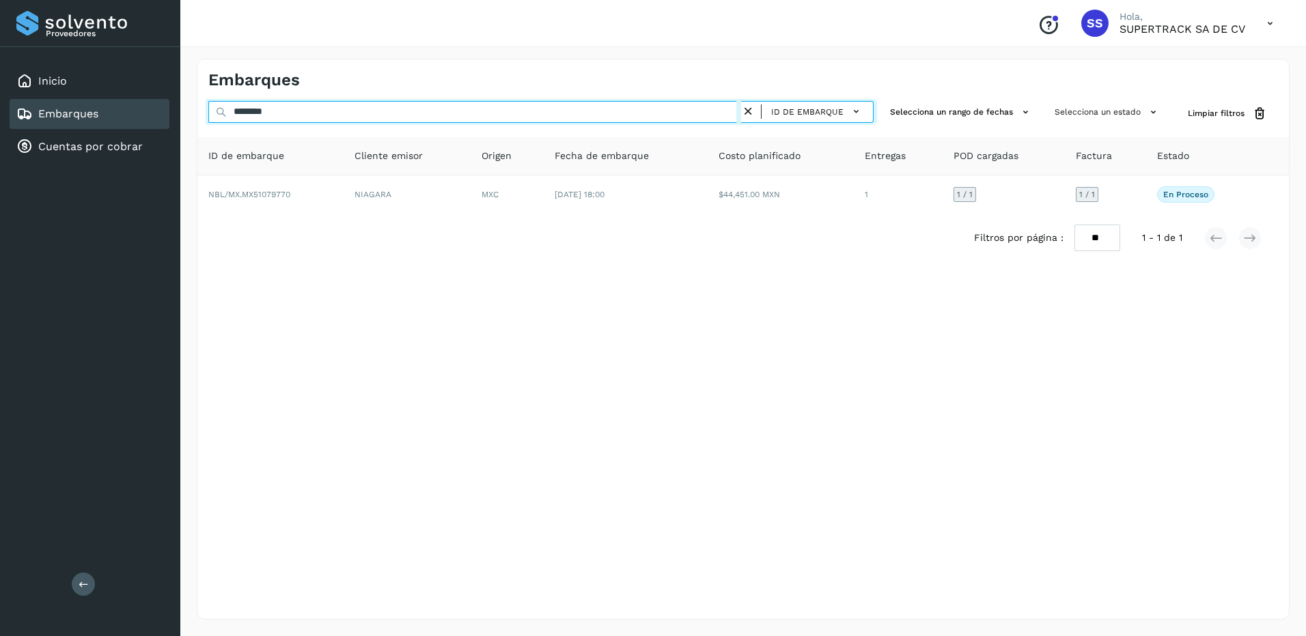
drag, startPoint x: 293, startPoint y: 115, endPoint x: 142, endPoint y: 115, distance: 150.9
click at [143, 115] on div "Proveedores Inicio Embarques Cuentas por cobrar Salir Conoce nuestros beneficio…" at bounding box center [653, 318] width 1306 height 636
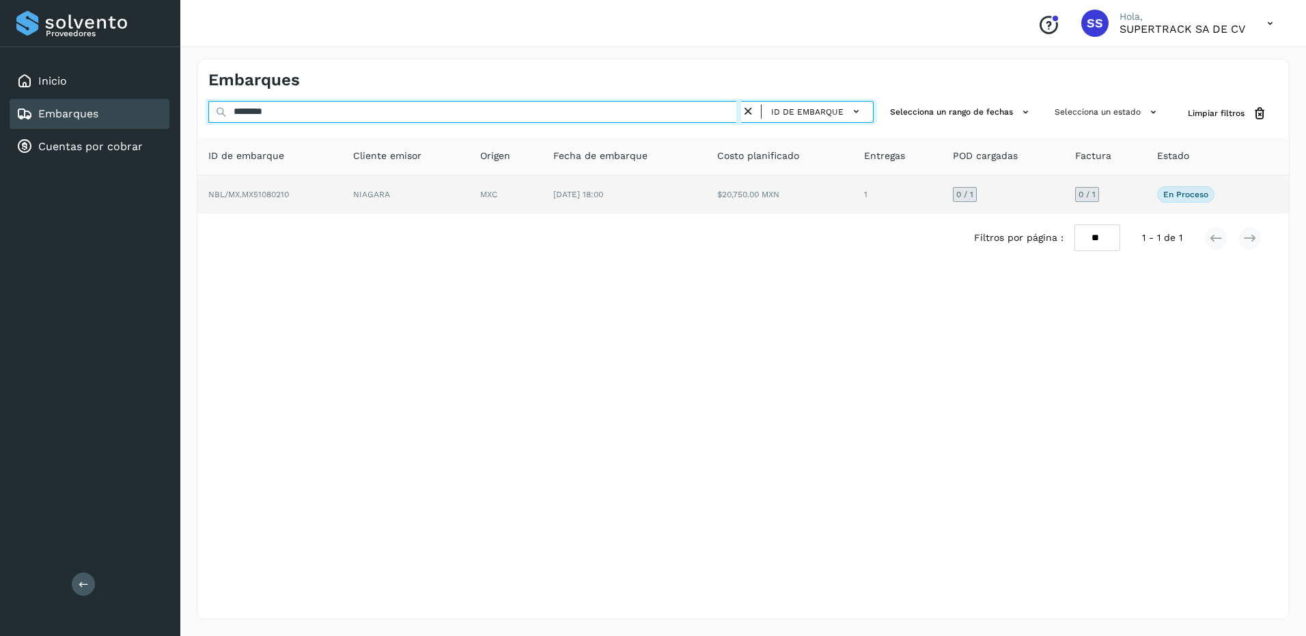
type input "********"
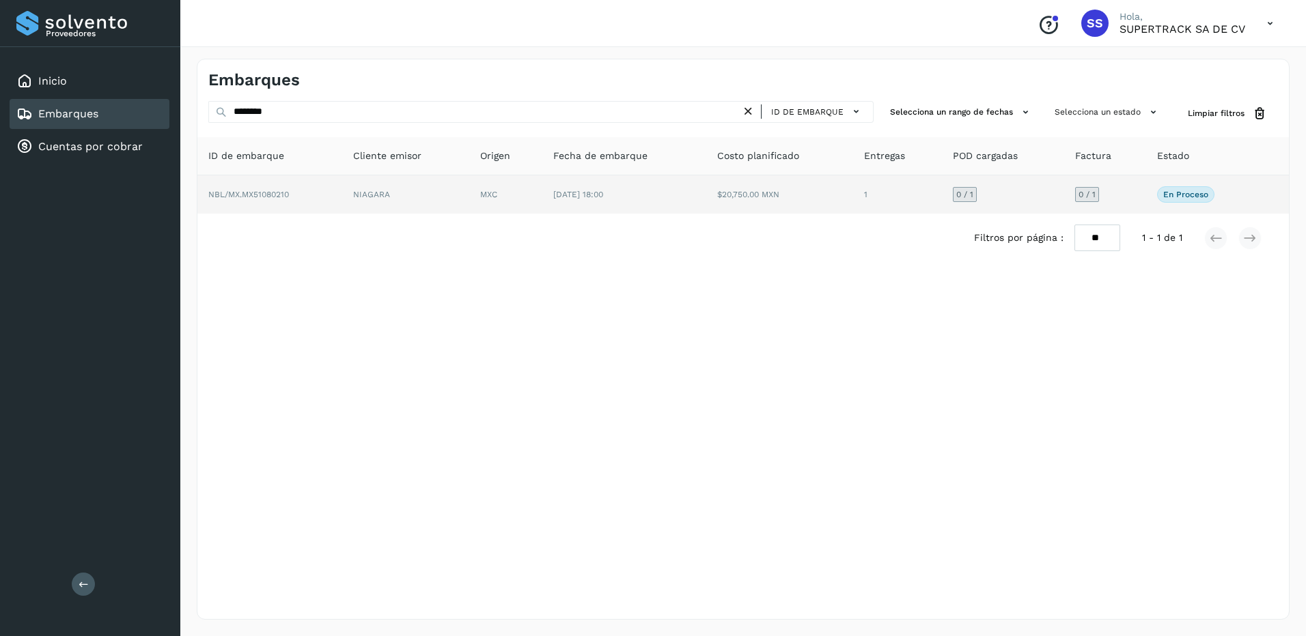
click at [379, 201] on td "NIAGARA" at bounding box center [405, 194] width 127 height 38
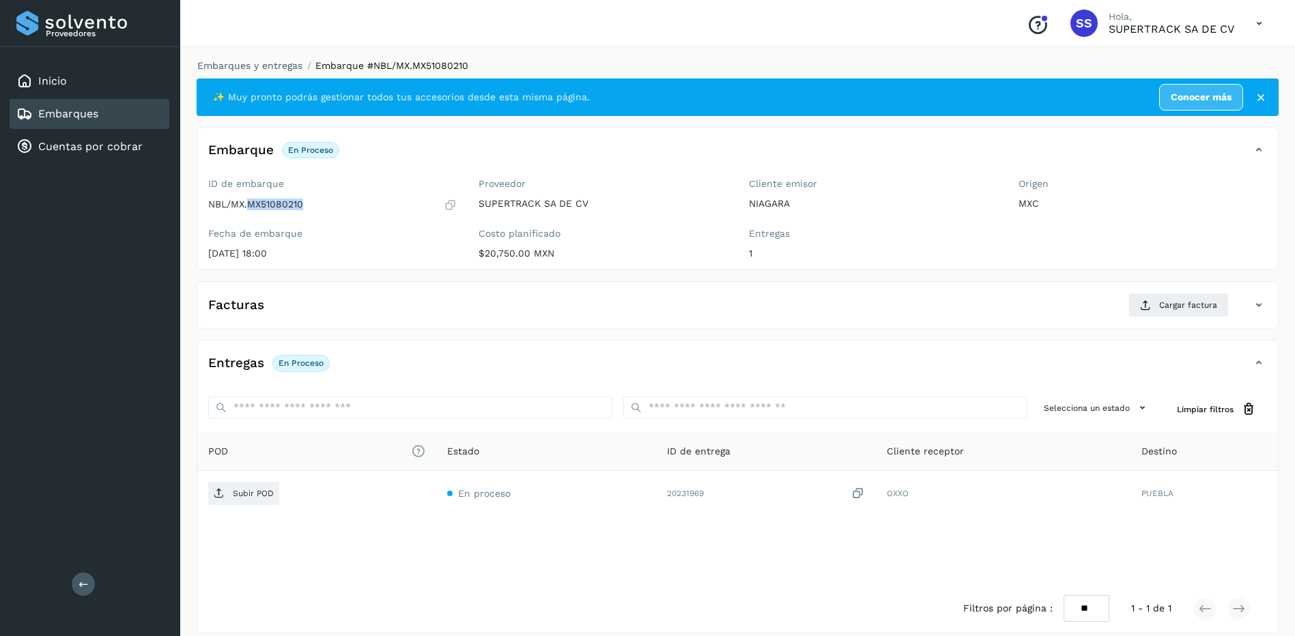
drag, startPoint x: 322, startPoint y: 202, endPoint x: 249, endPoint y: 209, distance: 74.1
click at [249, 209] on div "NBL/MX.MX51080210" at bounding box center [332, 205] width 249 height 14
copy p "MX51080210"
click at [1201, 309] on span "Cargar factura" at bounding box center [1188, 305] width 58 height 12
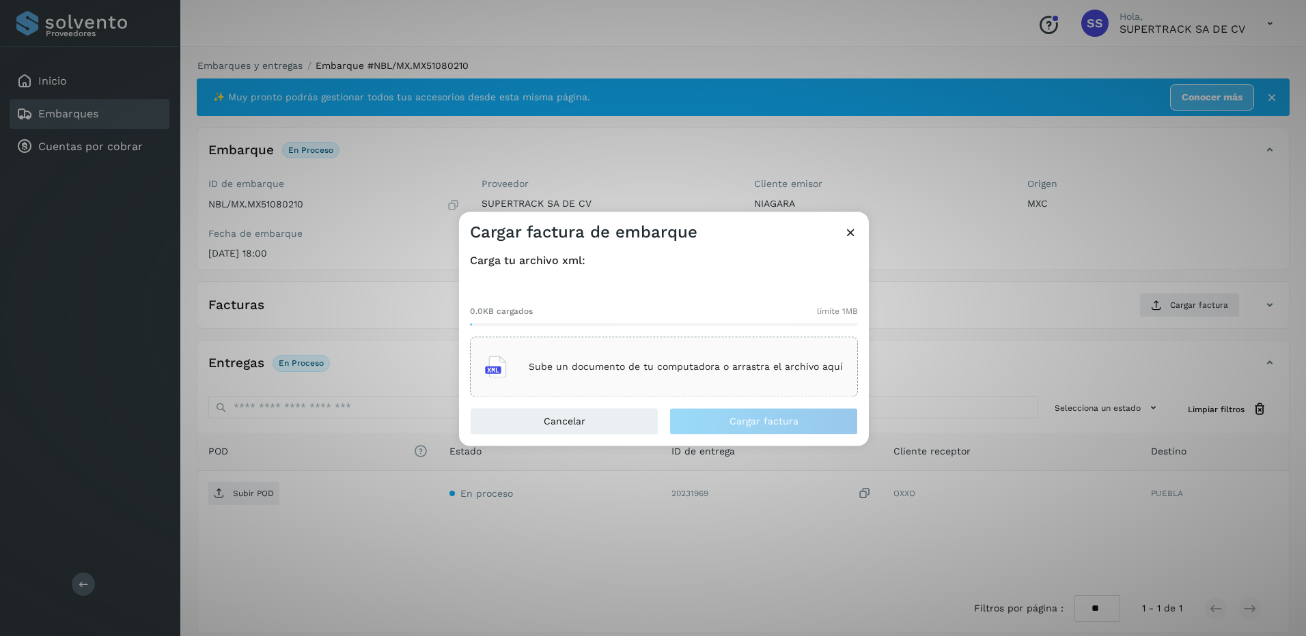
click at [632, 387] on div "Sube un documento de tu computadora o arrastra el archivo aquí" at bounding box center [664, 367] width 388 height 60
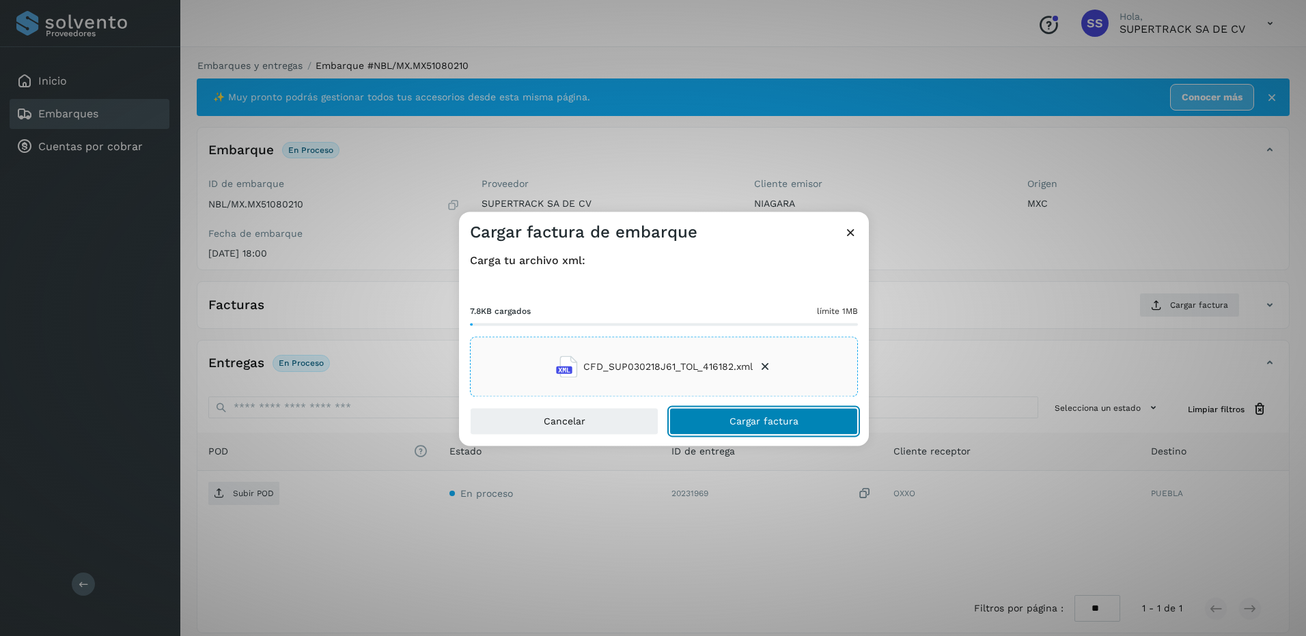
click at [762, 418] on span "Cargar factura" at bounding box center [763, 422] width 69 height 10
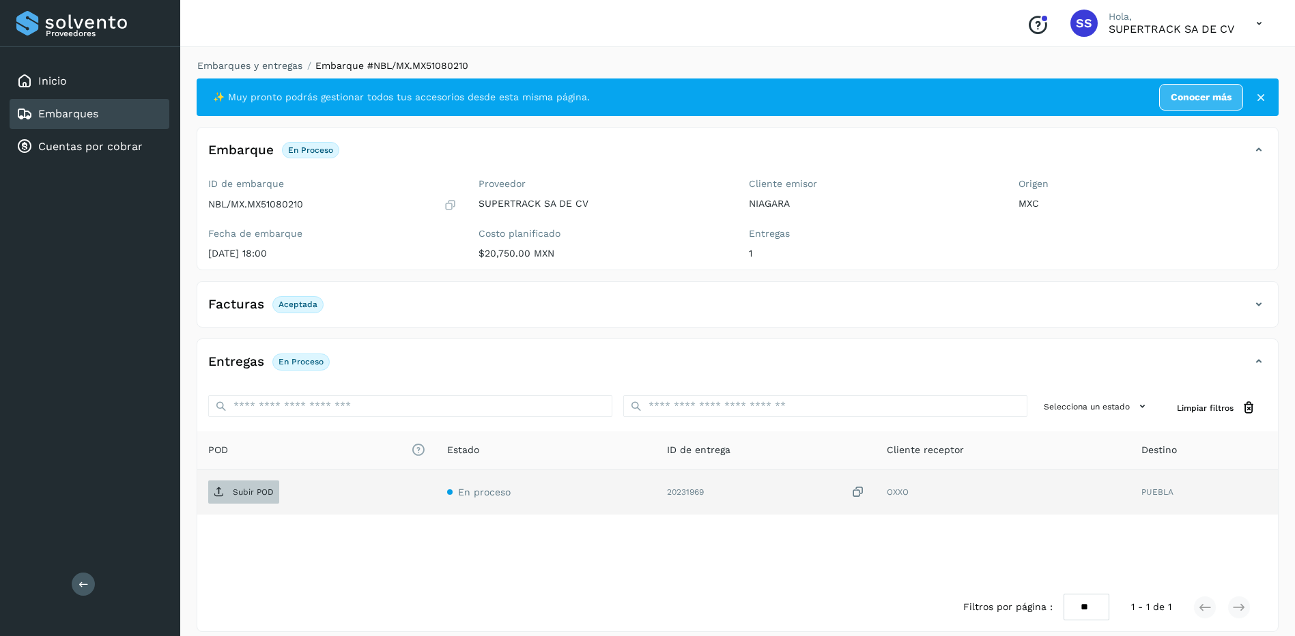
click at [257, 491] on p "Subir POD" at bounding box center [253, 493] width 41 height 10
click at [265, 64] on link "Embarques y entregas" at bounding box center [249, 65] width 105 height 11
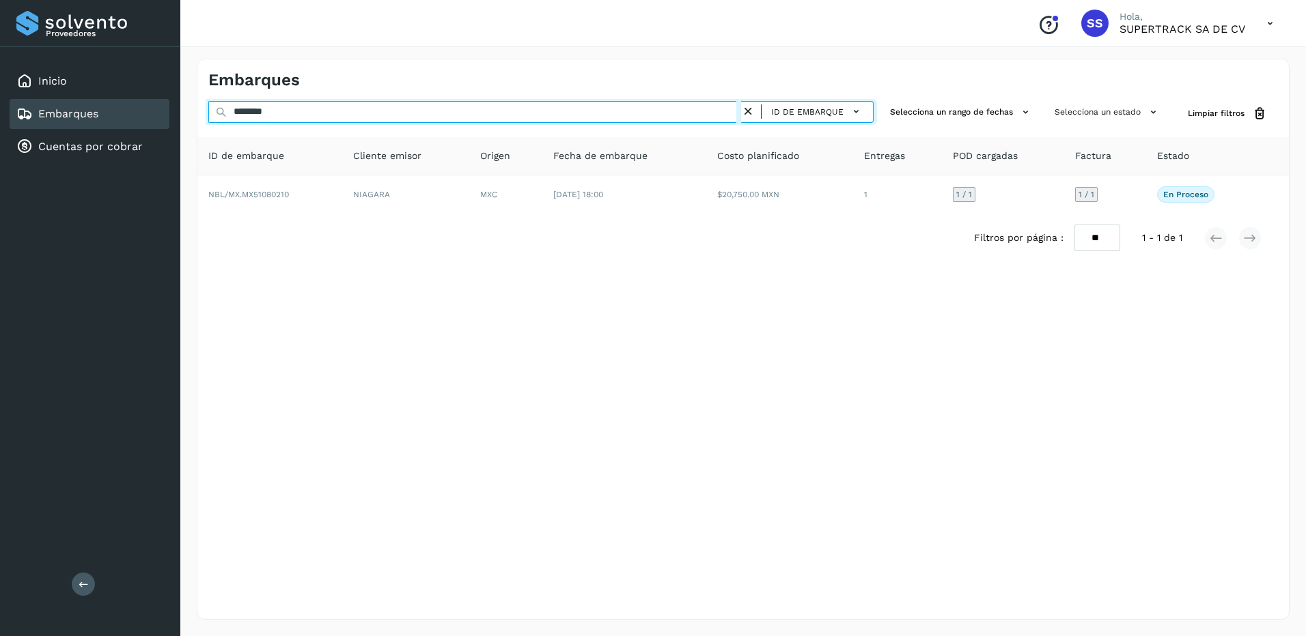
drag, startPoint x: 221, startPoint y: 115, endPoint x: 111, endPoint y: 109, distance: 110.2
click at [115, 111] on div "Proveedores Inicio Embarques Cuentas por cobrar Salir Conoce nuestros beneficio…" at bounding box center [653, 318] width 1306 height 636
drag, startPoint x: 281, startPoint y: 116, endPoint x: 182, endPoint y: 119, distance: 98.4
click at [179, 119] on div "Proveedores Inicio Embarques Cuentas por cobrar Salir Conoce nuestros beneficio…" at bounding box center [653, 318] width 1306 height 636
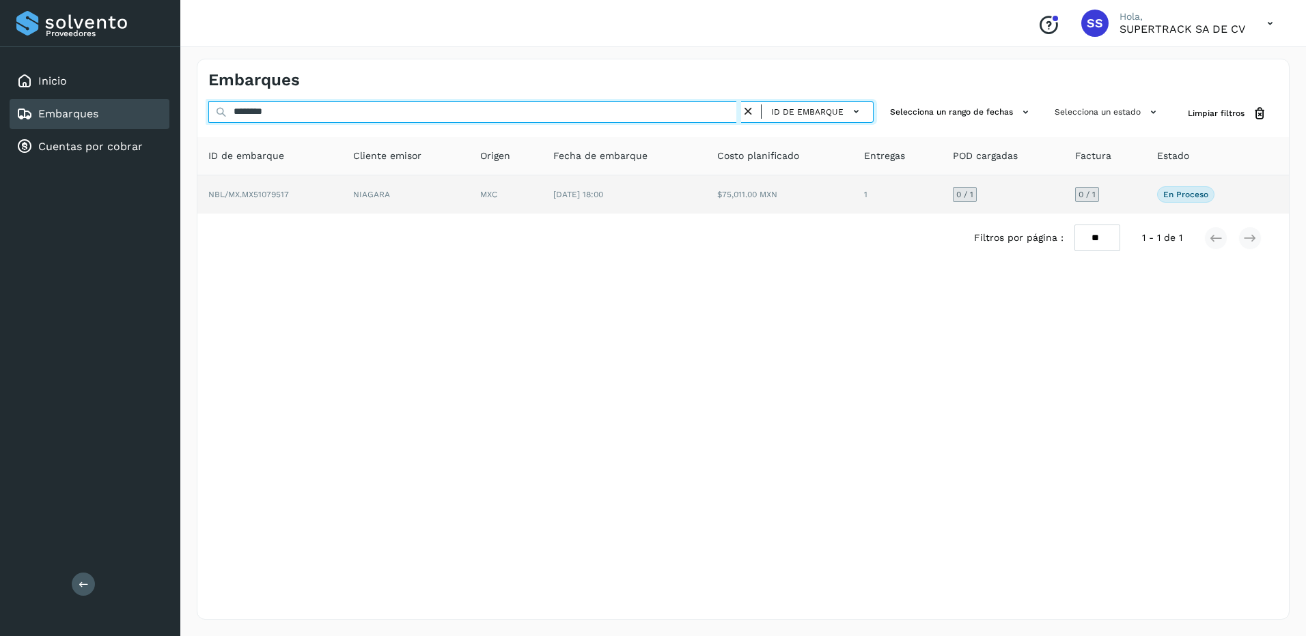
type input "********"
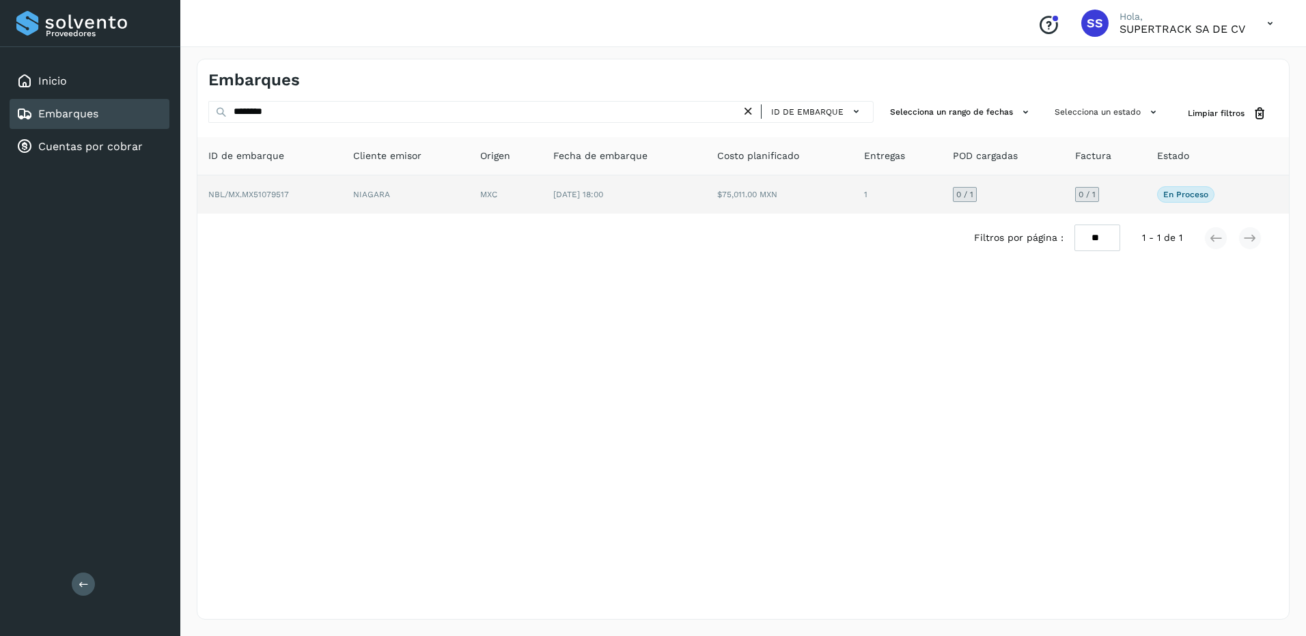
click at [445, 193] on td "NIAGARA" at bounding box center [405, 194] width 127 height 38
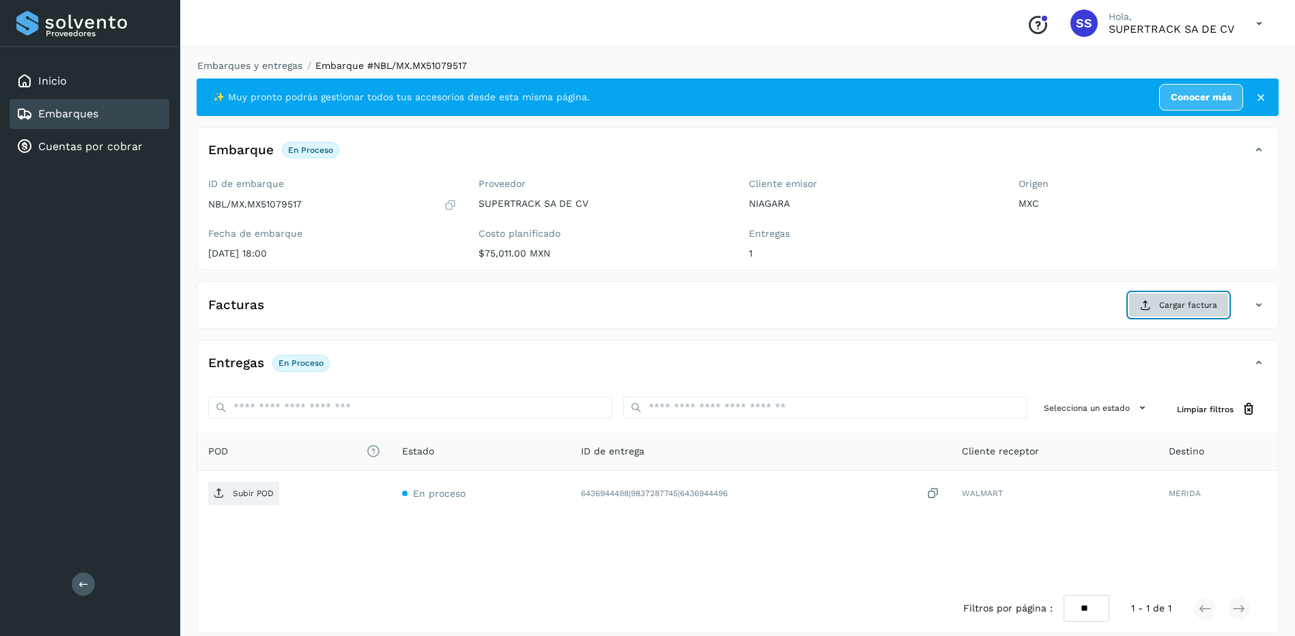
click at [1162, 312] on button "Cargar factura" at bounding box center [1179, 305] width 100 height 25
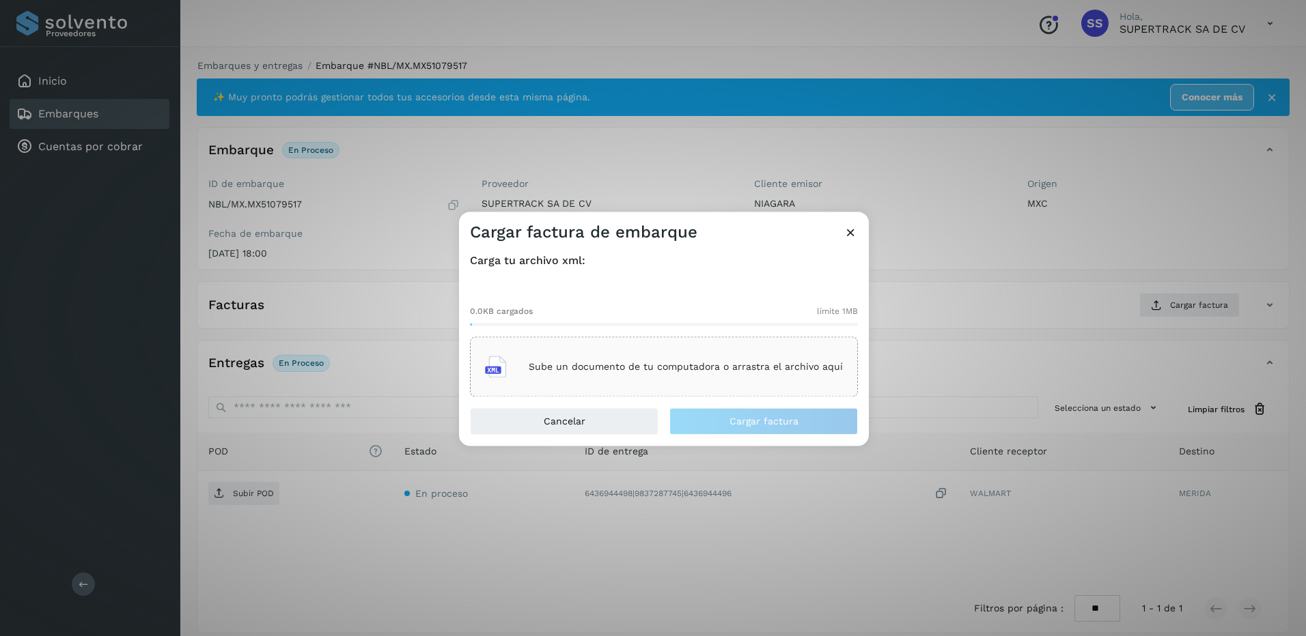
click at [744, 372] on div "Sube un documento de tu computadora o arrastra el archivo aquí" at bounding box center [664, 367] width 358 height 37
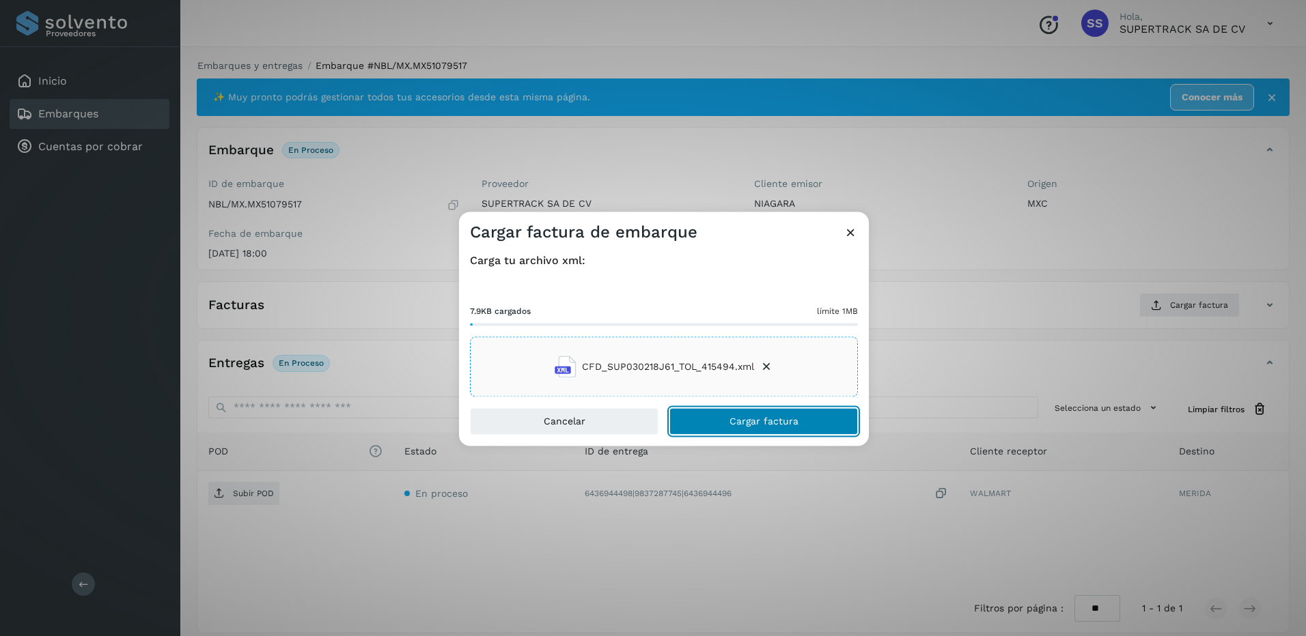
click at [794, 424] on span "Cargar factura" at bounding box center [763, 422] width 69 height 10
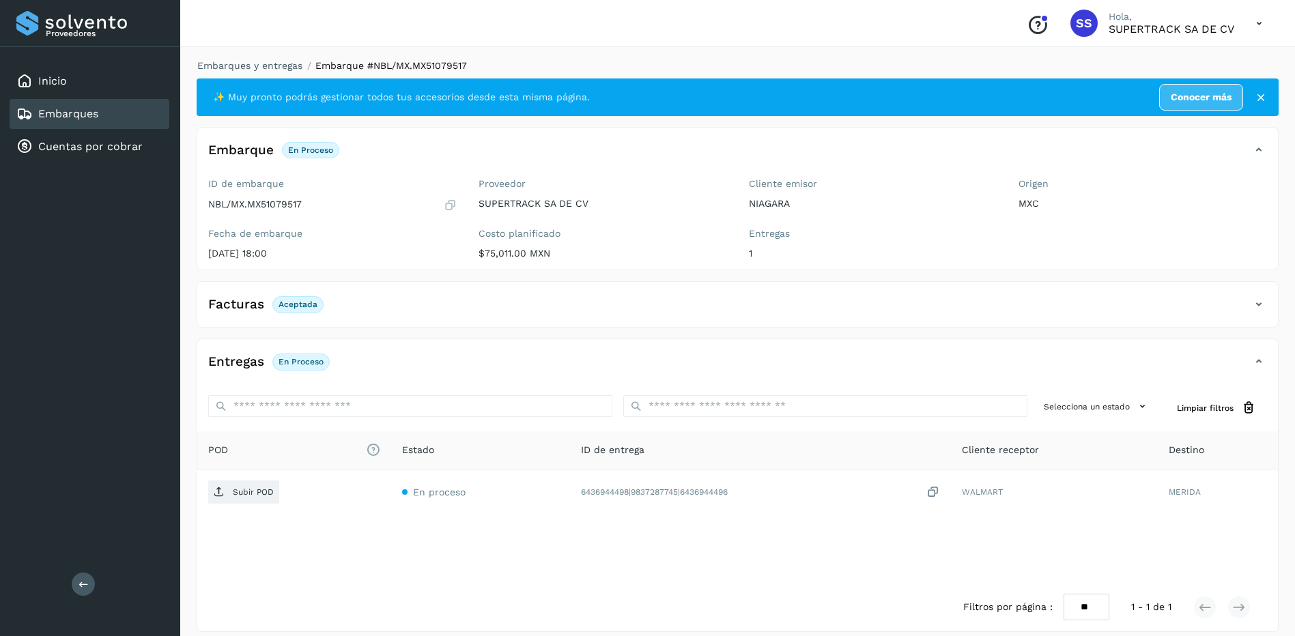
click at [367, 315] on div "Facturas Aceptada" at bounding box center [724, 304] width 1054 height 23
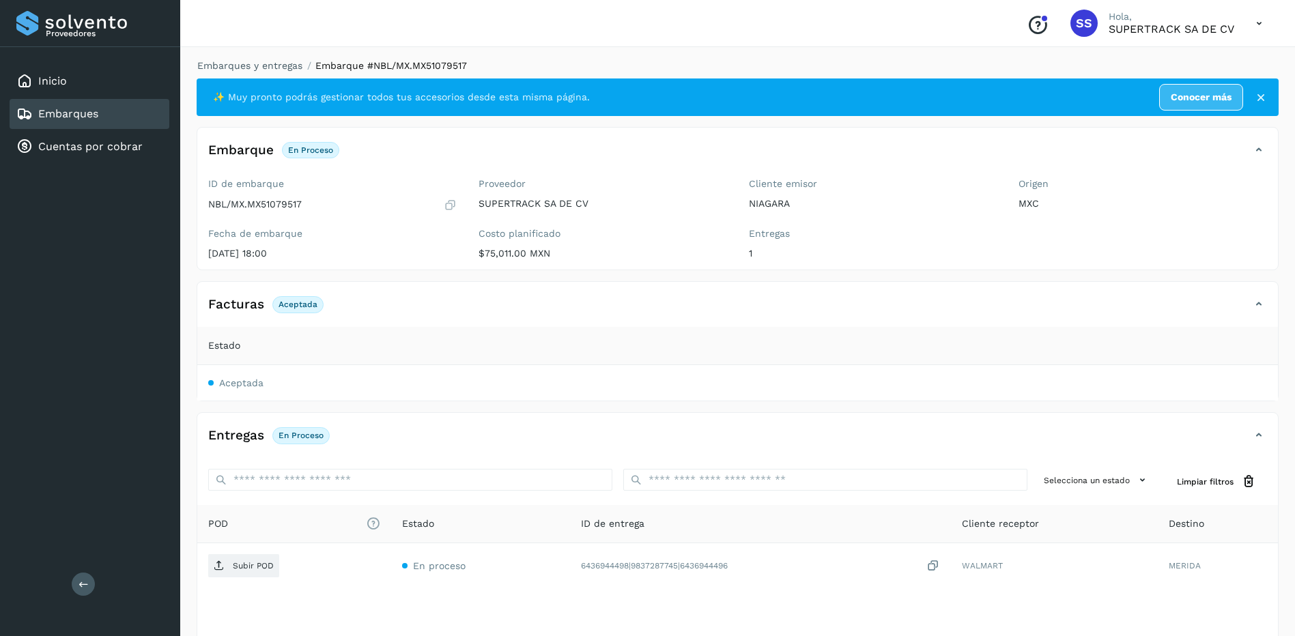
click at [392, 306] on div "Facturas Aceptada" at bounding box center [724, 304] width 1054 height 23
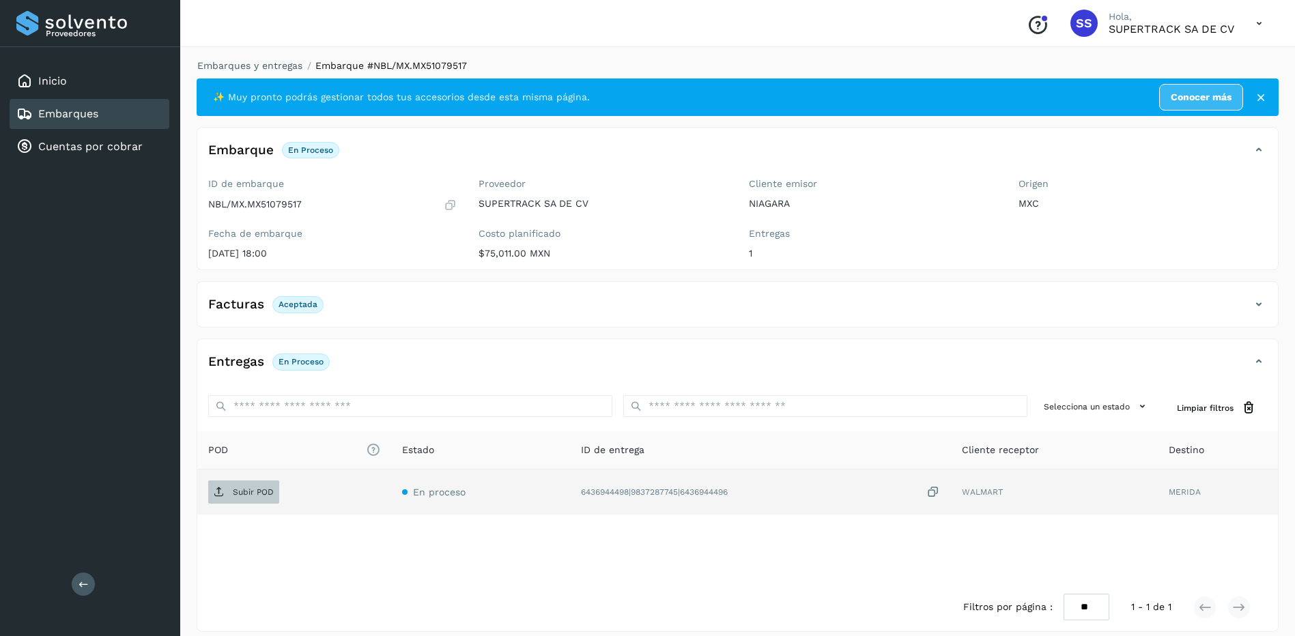
click at [257, 498] on span "Subir POD" at bounding box center [243, 492] width 71 height 22
click at [257, 72] on li "Embarques y entregas" at bounding box center [245, 66] width 114 height 14
click at [257, 65] on link "Embarques y entregas" at bounding box center [249, 65] width 105 height 11
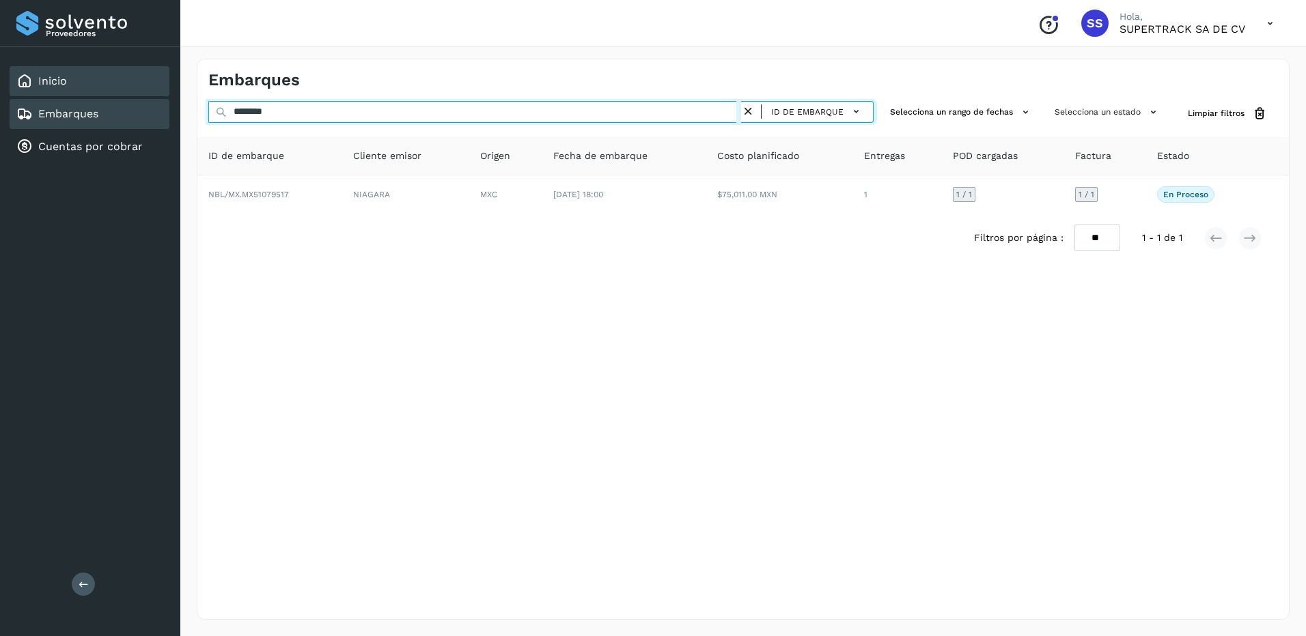
drag, startPoint x: 196, startPoint y: 103, endPoint x: 152, endPoint y: 96, distance: 44.3
click at [150, 98] on div "Proveedores Inicio Embarques Cuentas por cobrar Salir Conoce nuestros beneficio…" at bounding box center [653, 318] width 1306 height 636
type input "*"
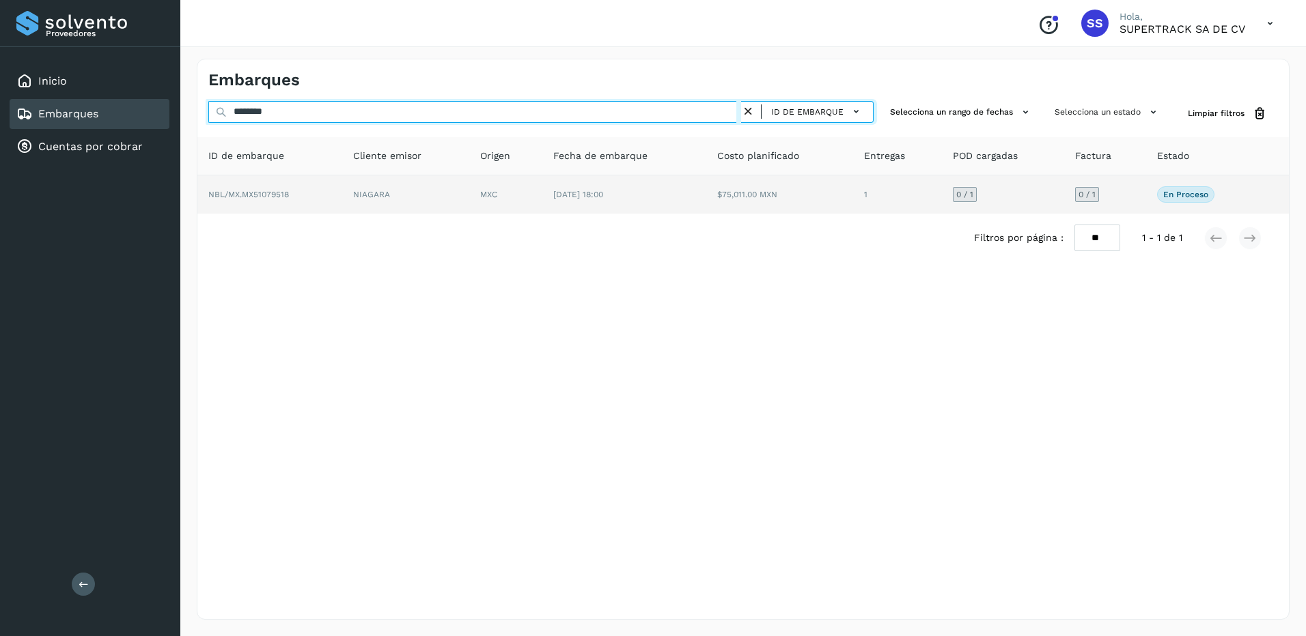
type input "********"
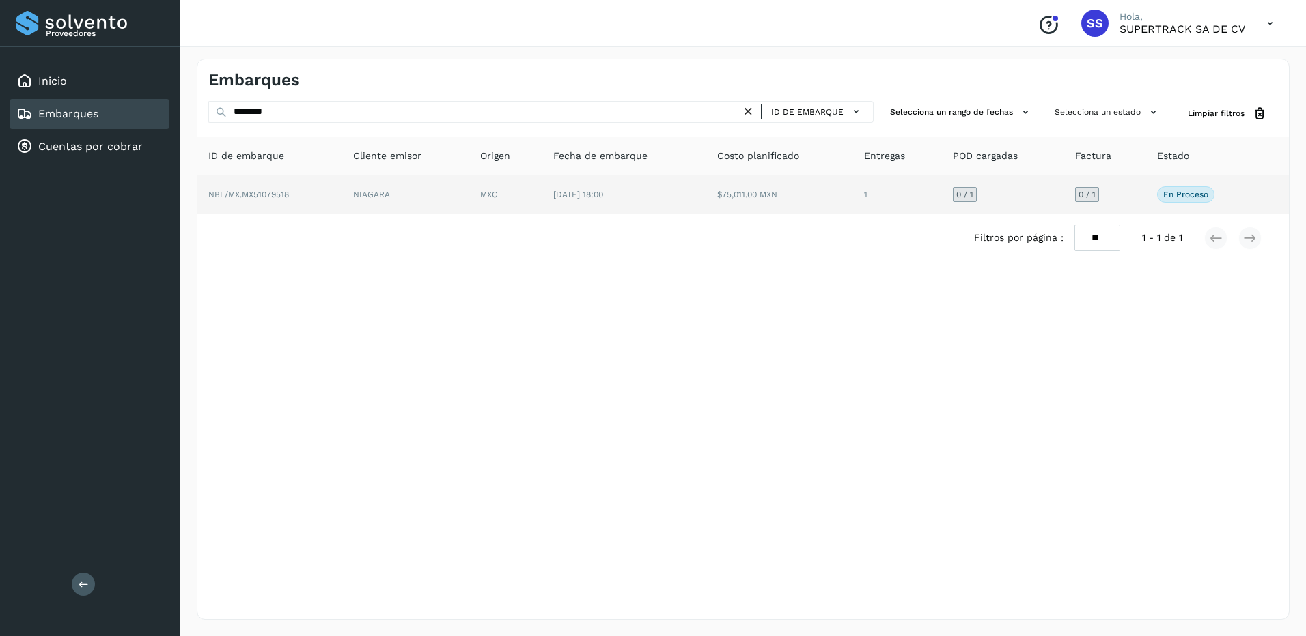
click at [507, 208] on td "MXC" at bounding box center [505, 194] width 73 height 38
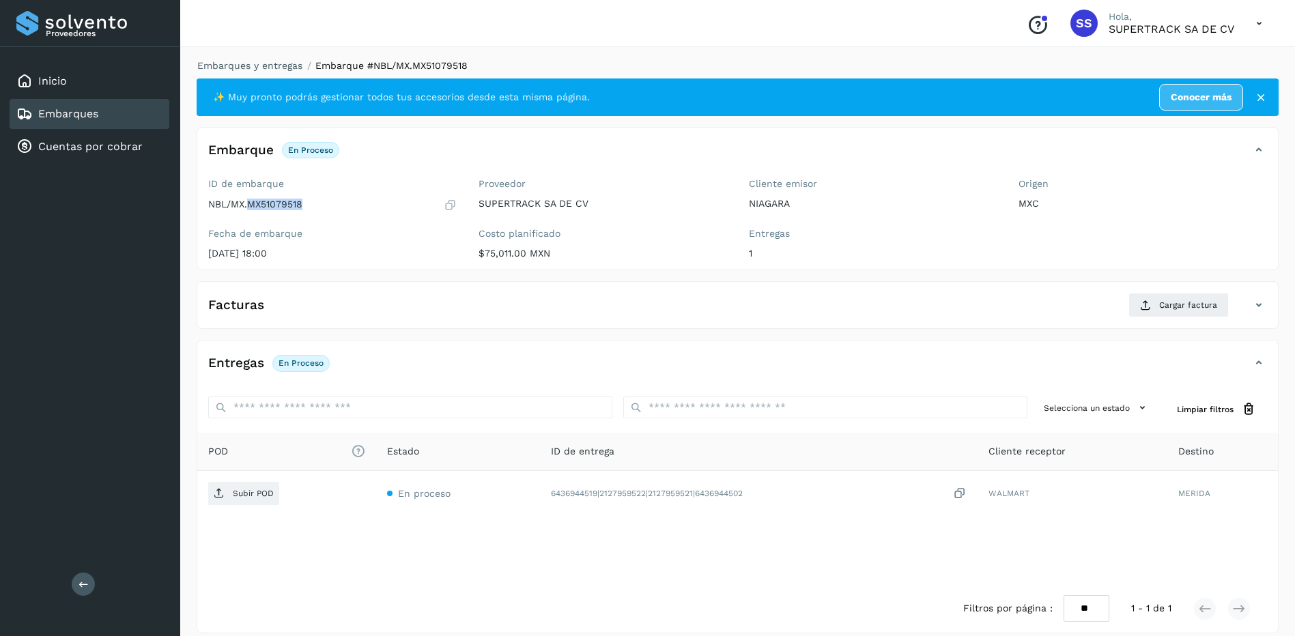
drag, startPoint x: 321, startPoint y: 201, endPoint x: 250, endPoint y: 205, distance: 71.1
click at [250, 205] on div "NBL/MX.MX51079518" at bounding box center [332, 205] width 249 height 14
drag, startPoint x: 250, startPoint y: 205, endPoint x: 272, endPoint y: 208, distance: 22.1
copy p "MX51079518"
click at [1132, 304] on button "Cargar factura" at bounding box center [1179, 305] width 100 height 25
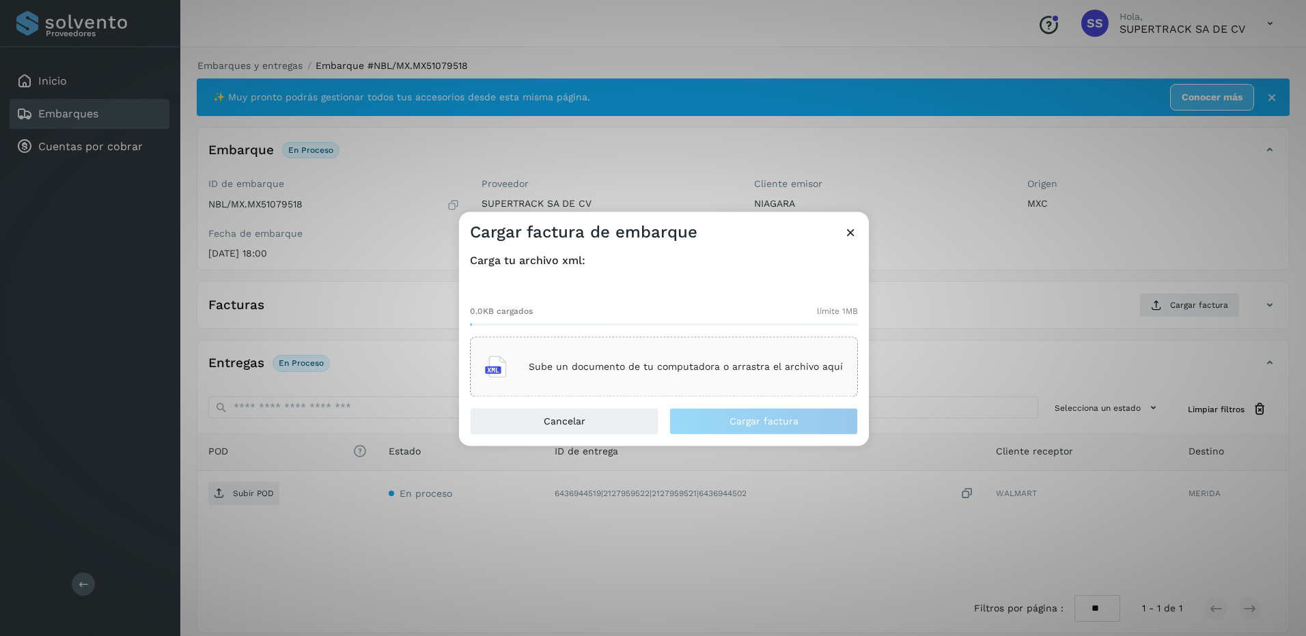
click at [760, 380] on div "Sube un documento de tu computadora o arrastra el archivo aquí" at bounding box center [664, 367] width 358 height 37
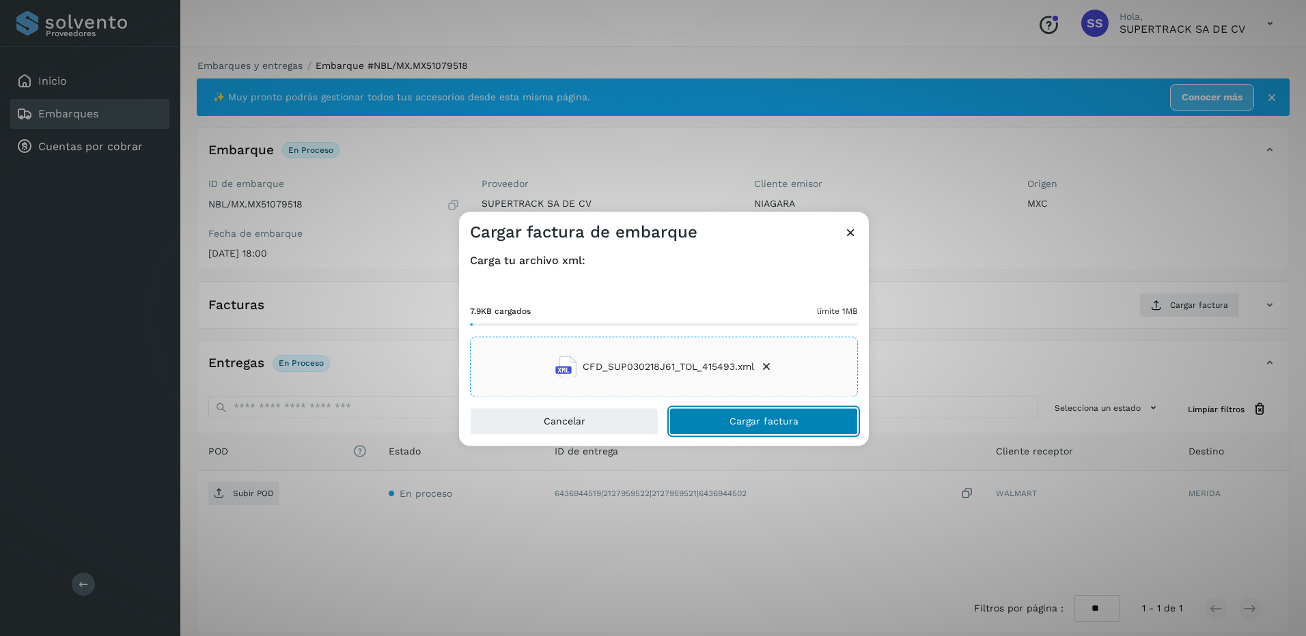
drag, startPoint x: 766, startPoint y: 412, endPoint x: 768, endPoint y: 421, distance: 9.7
click at [766, 414] on button "Cargar factura" at bounding box center [763, 421] width 188 height 27
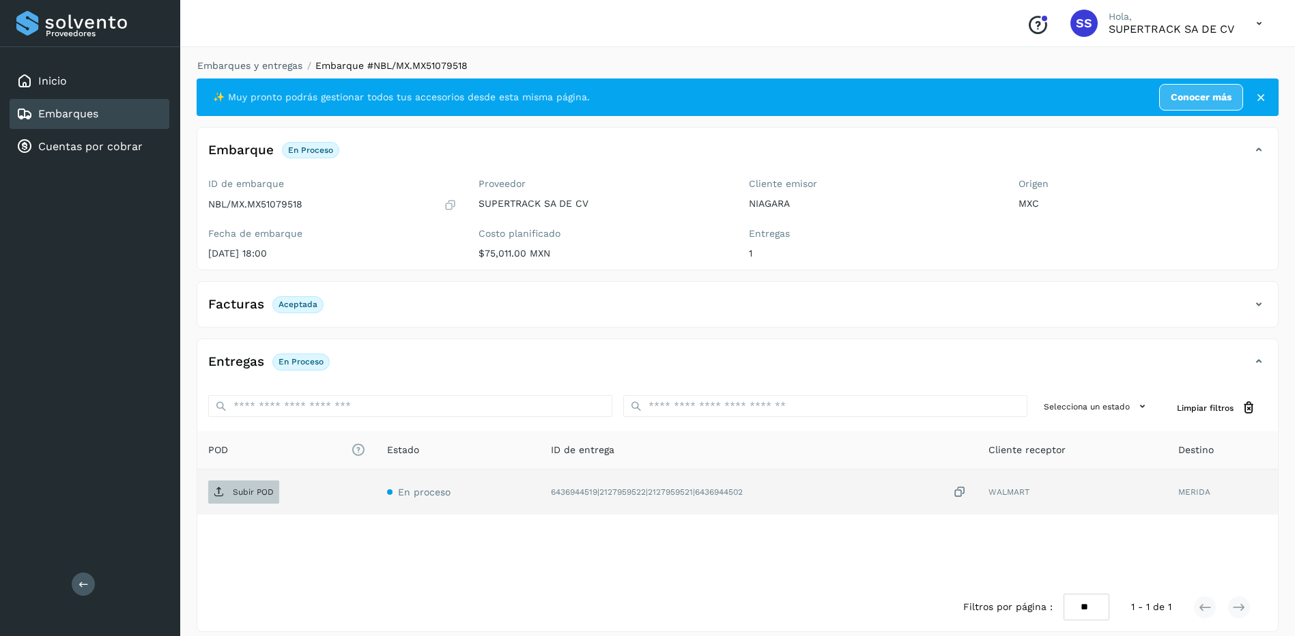
click at [249, 485] on span "Subir POD" at bounding box center [243, 492] width 71 height 22
click at [231, 63] on link "Embarques y entregas" at bounding box center [249, 65] width 105 height 11
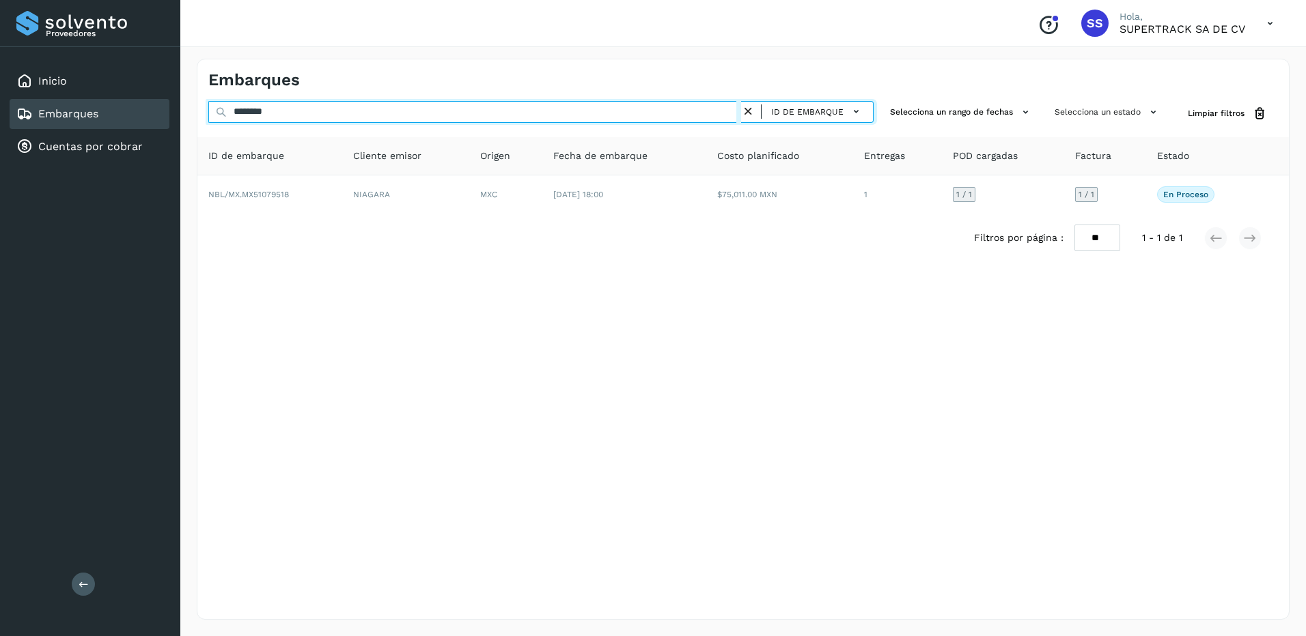
drag, startPoint x: 290, startPoint y: 109, endPoint x: 128, endPoint y: 47, distance: 172.5
click at [129, 62] on div "Proveedores Inicio Embarques Cuentas por cobrar Salir Conoce nuestros beneficio…" at bounding box center [653, 318] width 1306 height 636
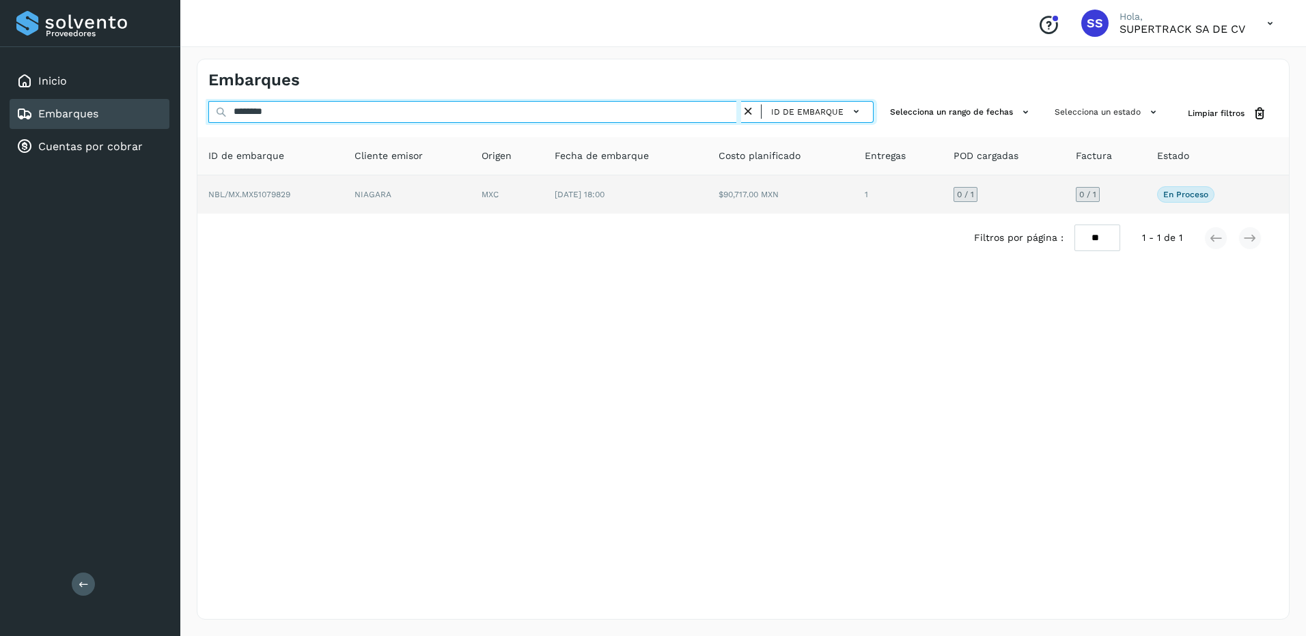
type input "********"
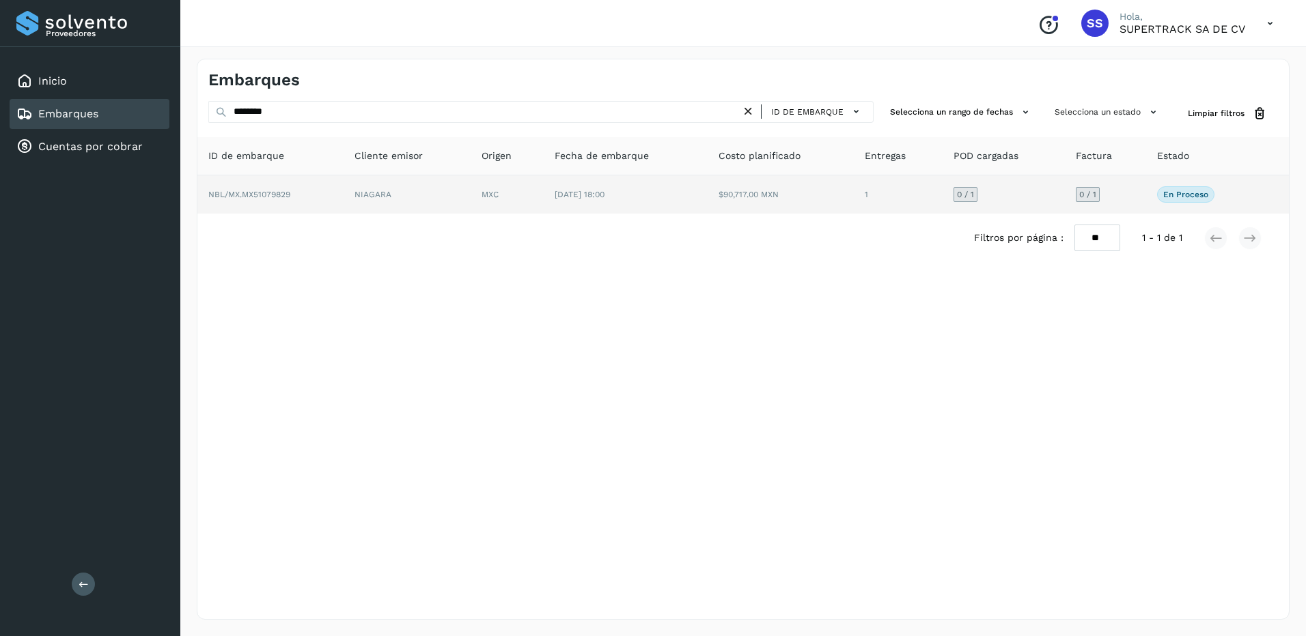
click at [461, 205] on td "NIAGARA" at bounding box center [406, 194] width 127 height 38
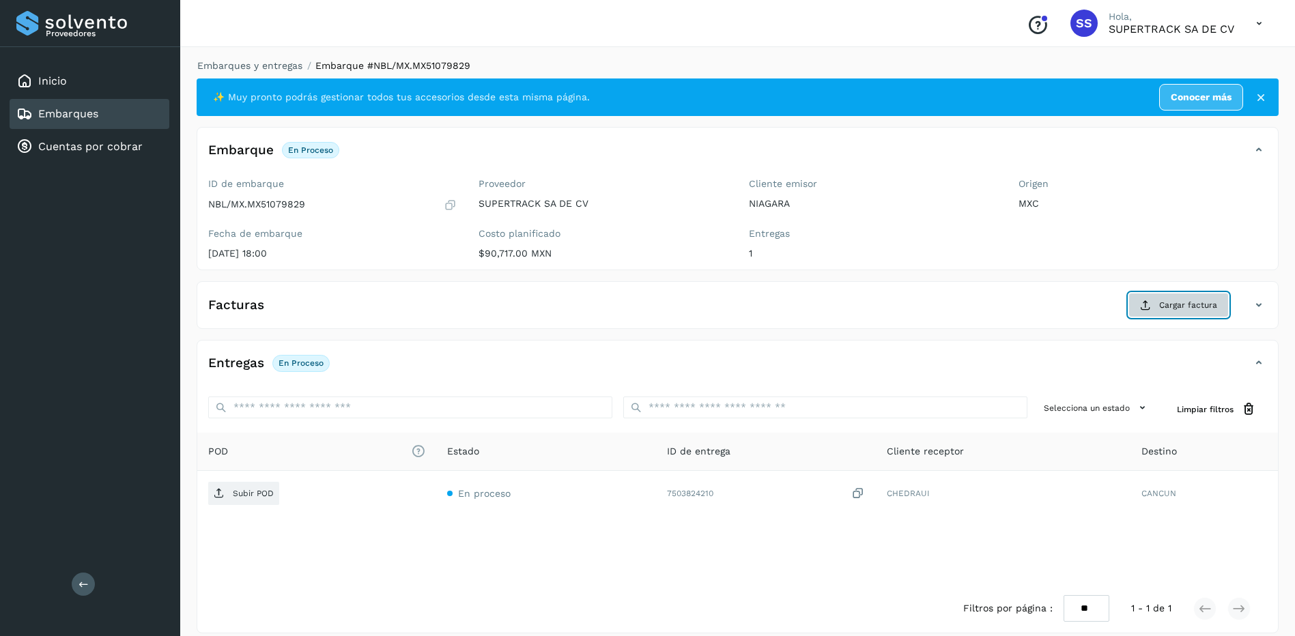
click at [1167, 300] on span "Cargar factura" at bounding box center [1188, 305] width 58 height 12
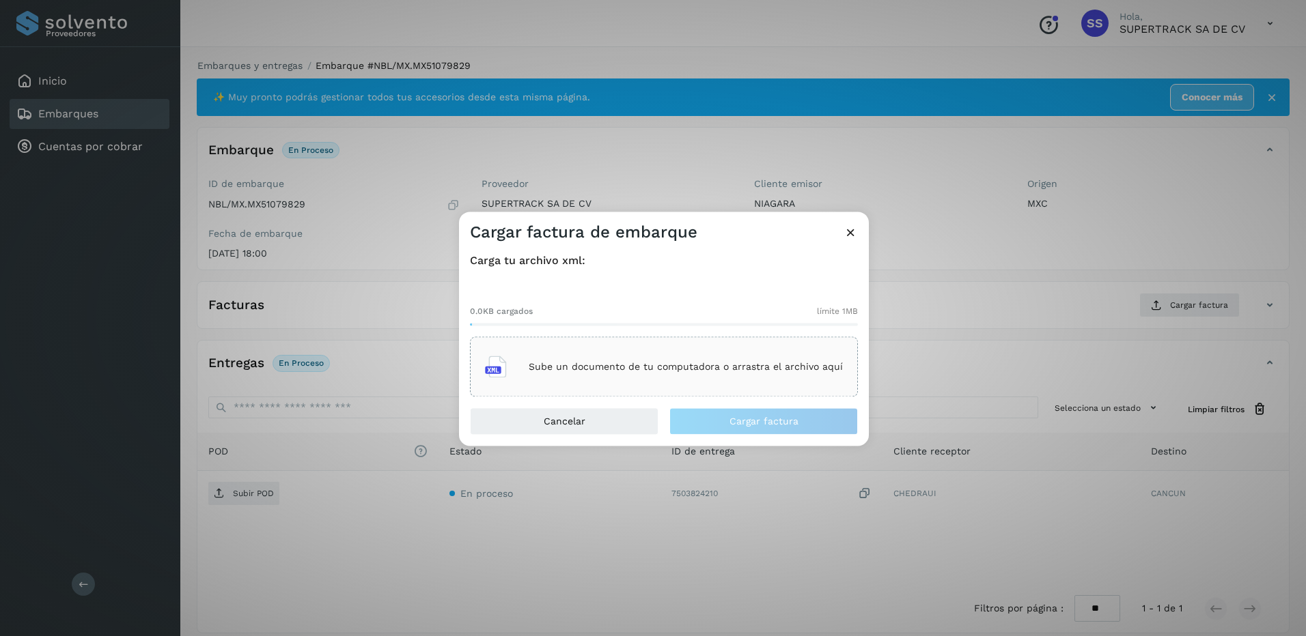
click at [617, 339] on div "Sube un documento de tu computadora o arrastra el archivo aquí" at bounding box center [664, 367] width 388 height 60
click at [706, 362] on p "Sube un documento de tu computadora o arrastra el archivo aquí" at bounding box center [686, 367] width 314 height 12
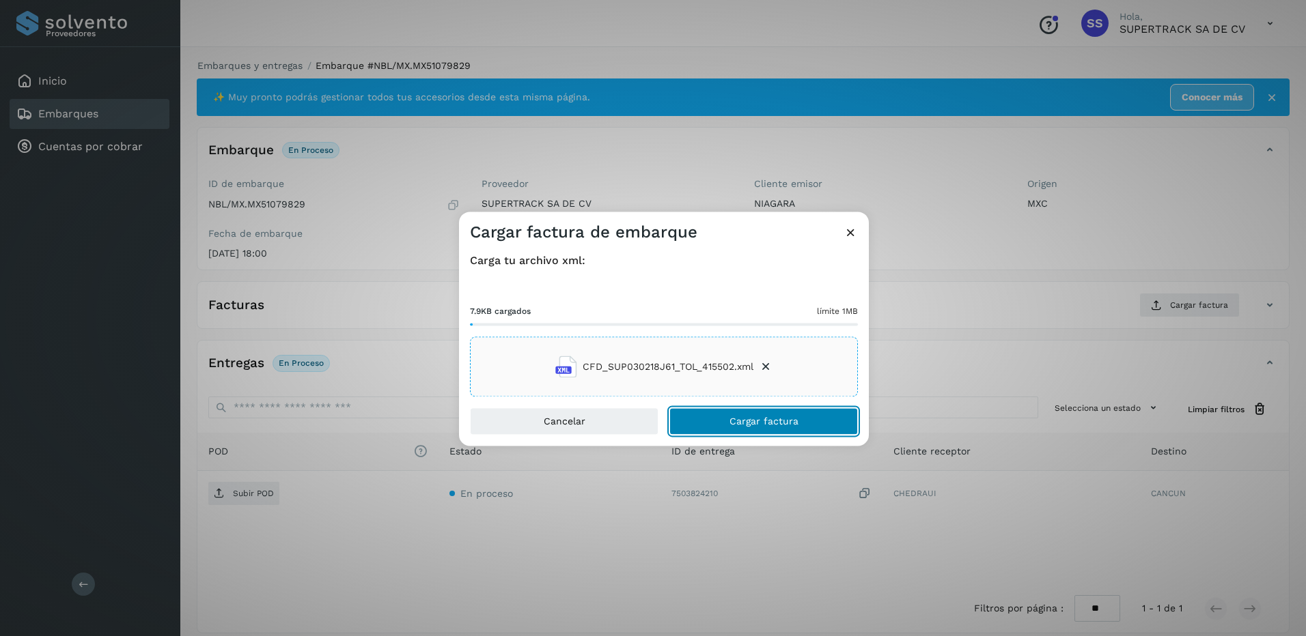
click at [759, 426] on span "Cargar factura" at bounding box center [763, 422] width 69 height 10
click at [852, 233] on icon at bounding box center [850, 230] width 14 height 14
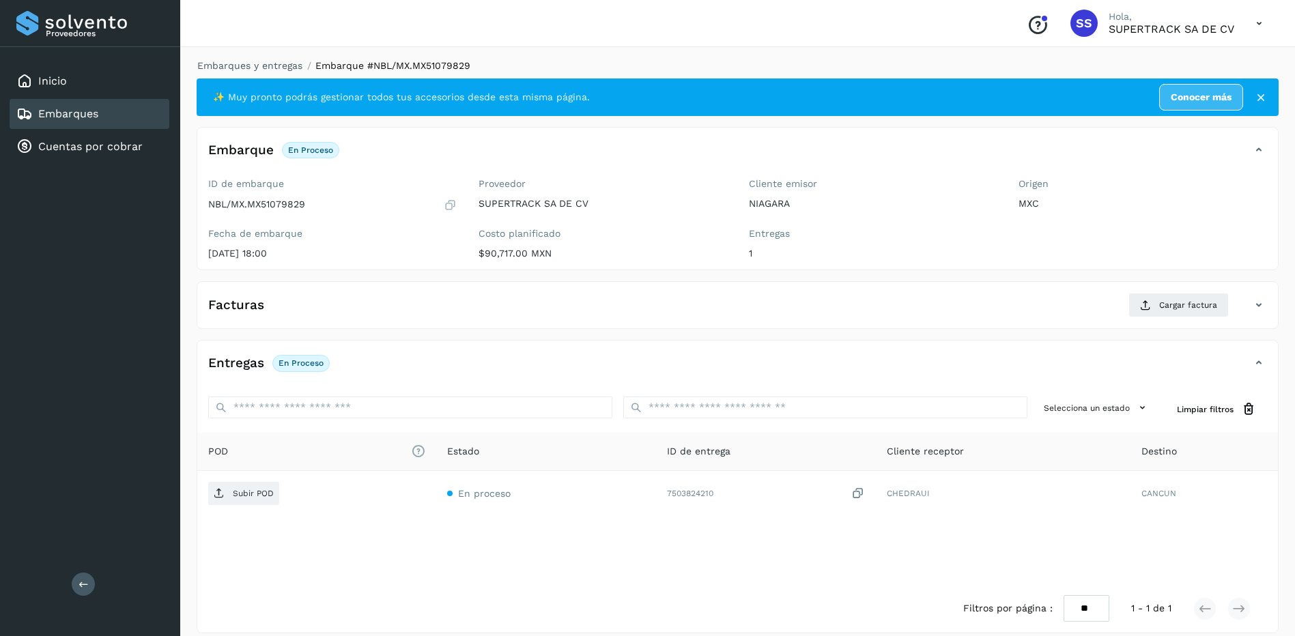
click at [700, 311] on div "Facturas Cargar factura" at bounding box center [724, 305] width 1054 height 25
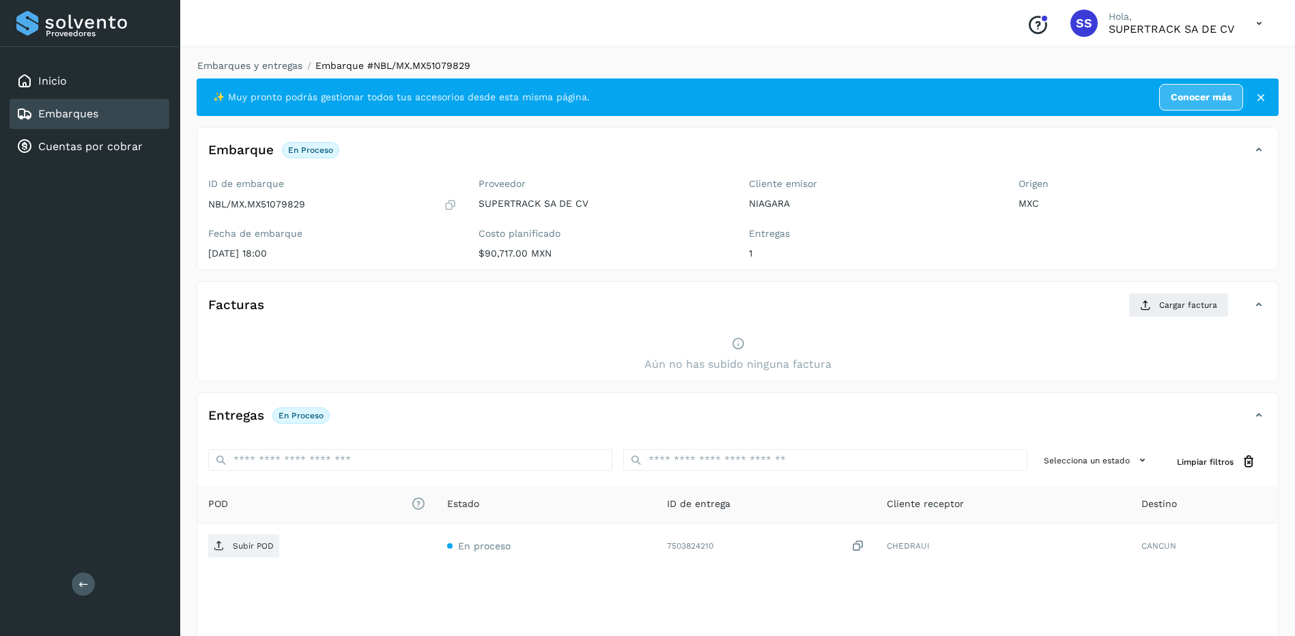
click at [570, 320] on div "Facturas Cargar factura" at bounding box center [737, 311] width 1081 height 36
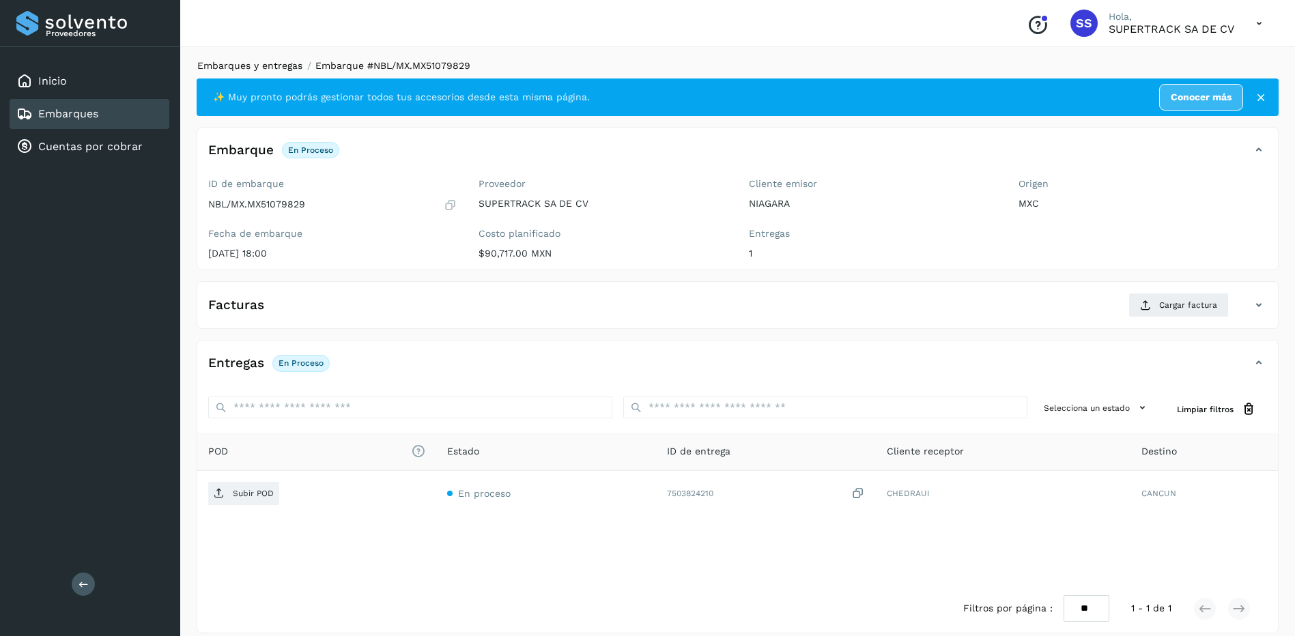
click at [285, 69] on link "Embarques y entregas" at bounding box center [249, 65] width 105 height 11
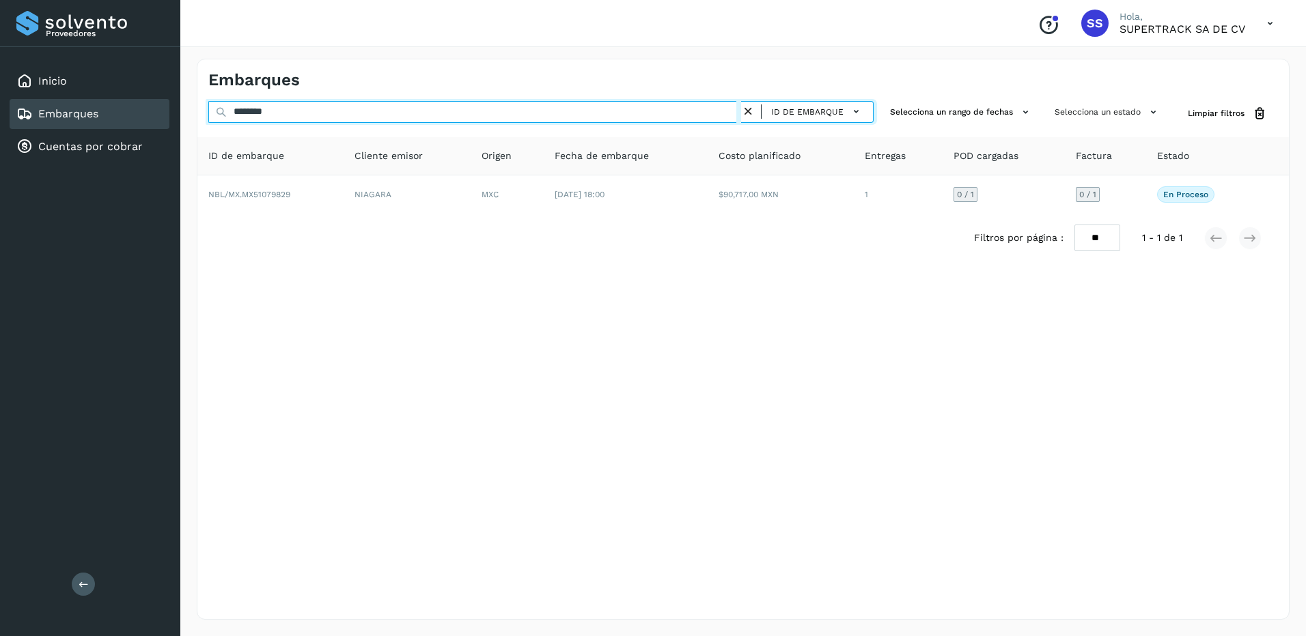
drag, startPoint x: 302, startPoint y: 117, endPoint x: 92, endPoint y: 100, distance: 210.3
click at [92, 101] on div "Proveedores Inicio Embarques Cuentas por cobrar Salir Conoce nuestros beneficio…" at bounding box center [653, 318] width 1306 height 636
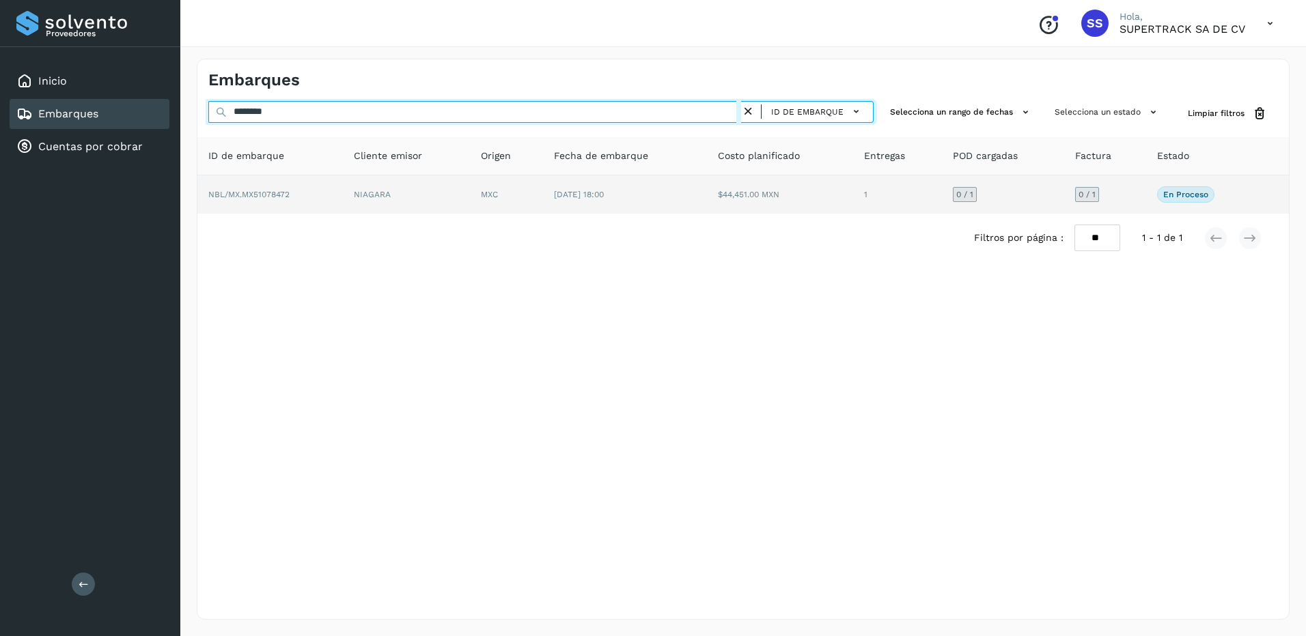
type input "********"
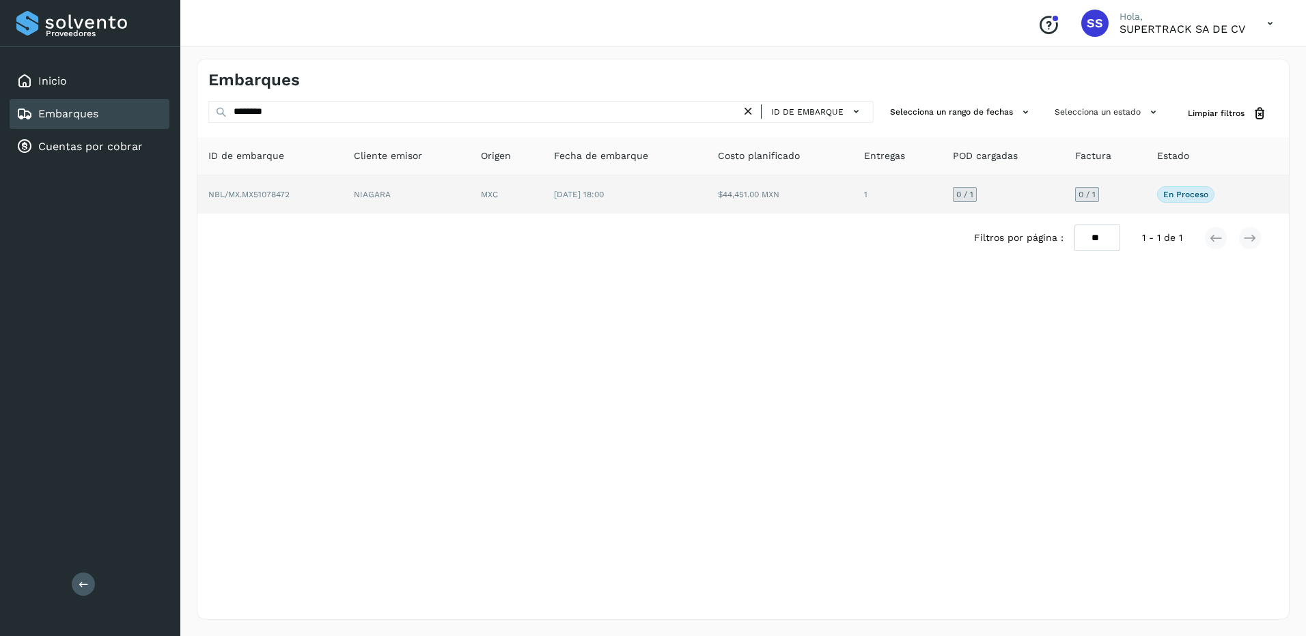
click at [447, 200] on td "NIAGARA" at bounding box center [406, 194] width 127 height 38
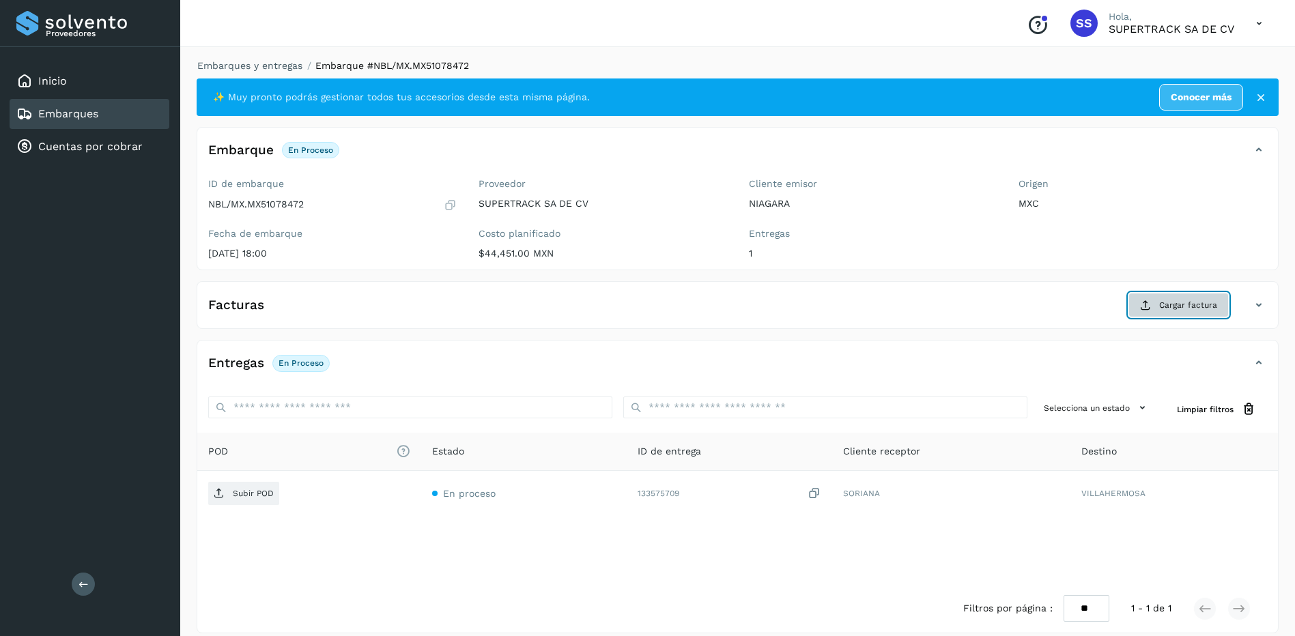
click at [1177, 303] on span "Cargar factura" at bounding box center [1188, 305] width 58 height 12
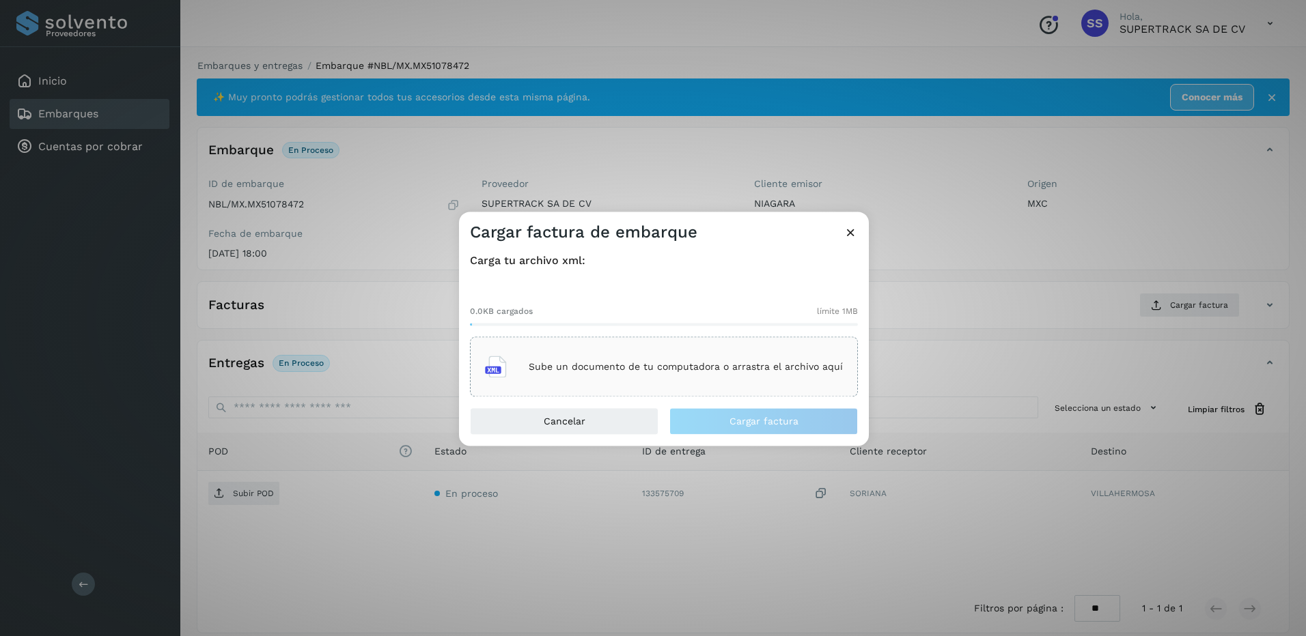
click at [610, 370] on p "Sube un documento de tu computadora o arrastra el archivo aquí" at bounding box center [686, 367] width 314 height 12
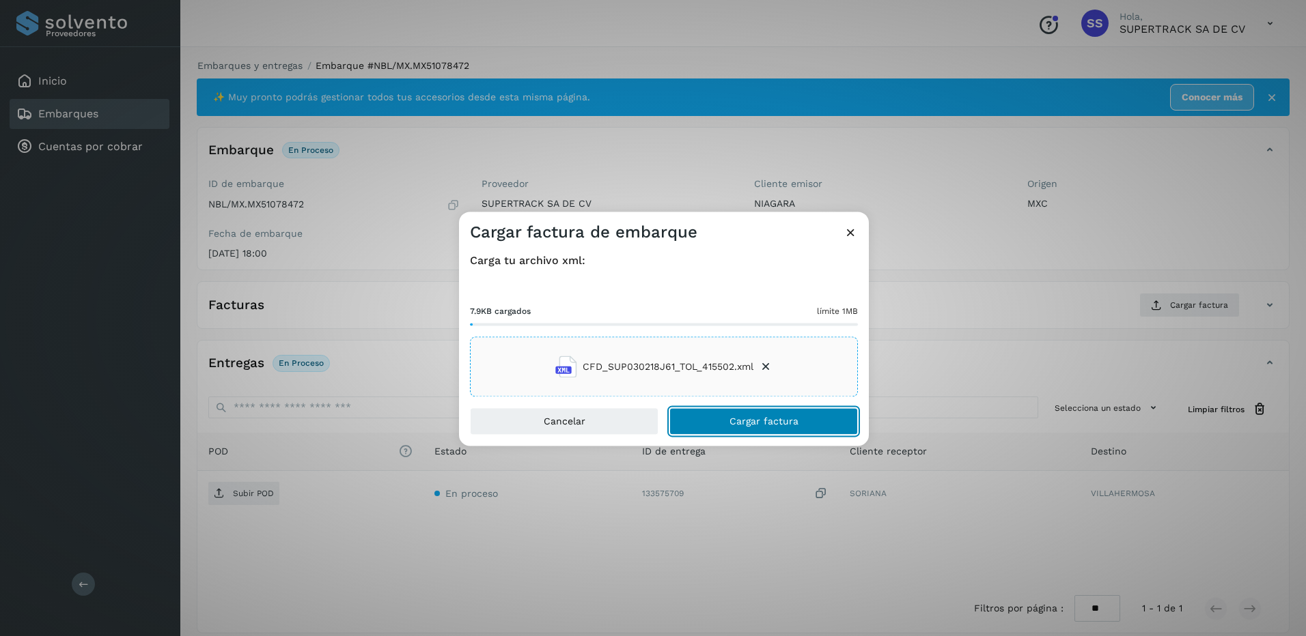
click at [763, 435] on button "Cargar factura" at bounding box center [763, 421] width 188 height 27
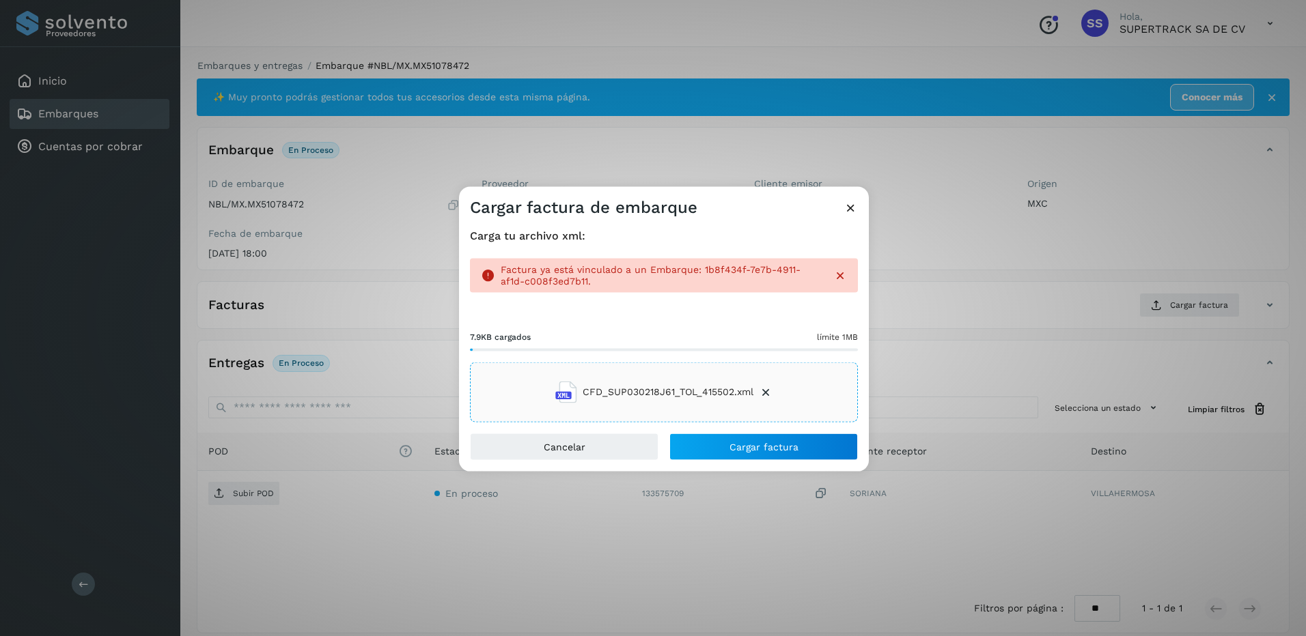
click at [765, 392] on icon at bounding box center [766, 392] width 14 height 14
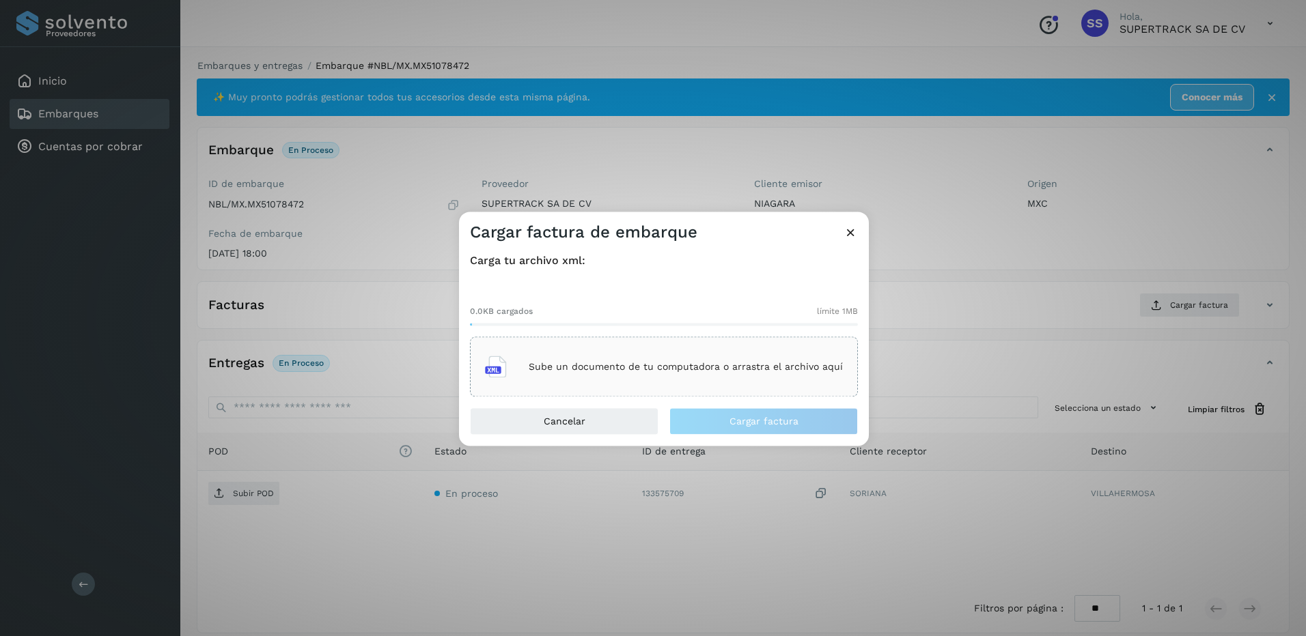
click at [852, 226] on icon at bounding box center [850, 232] width 14 height 14
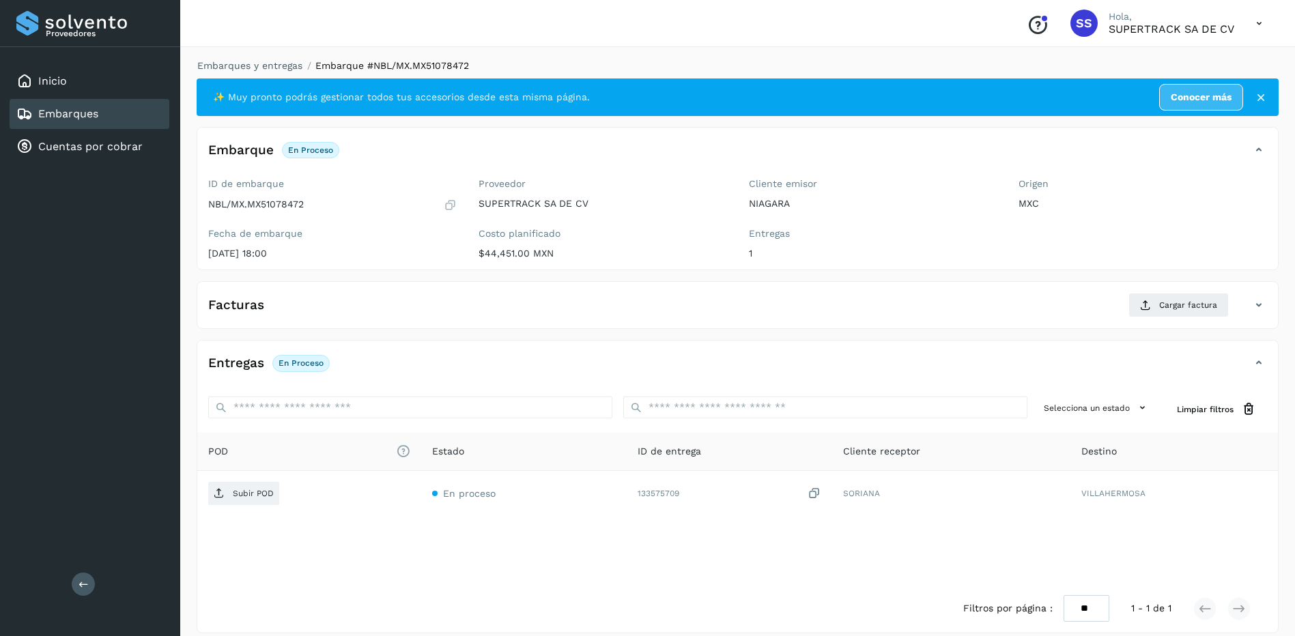
click at [283, 72] on li "Embarques y entregas" at bounding box center [245, 66] width 114 height 14
click at [283, 70] on link "Embarques y entregas" at bounding box center [249, 65] width 105 height 11
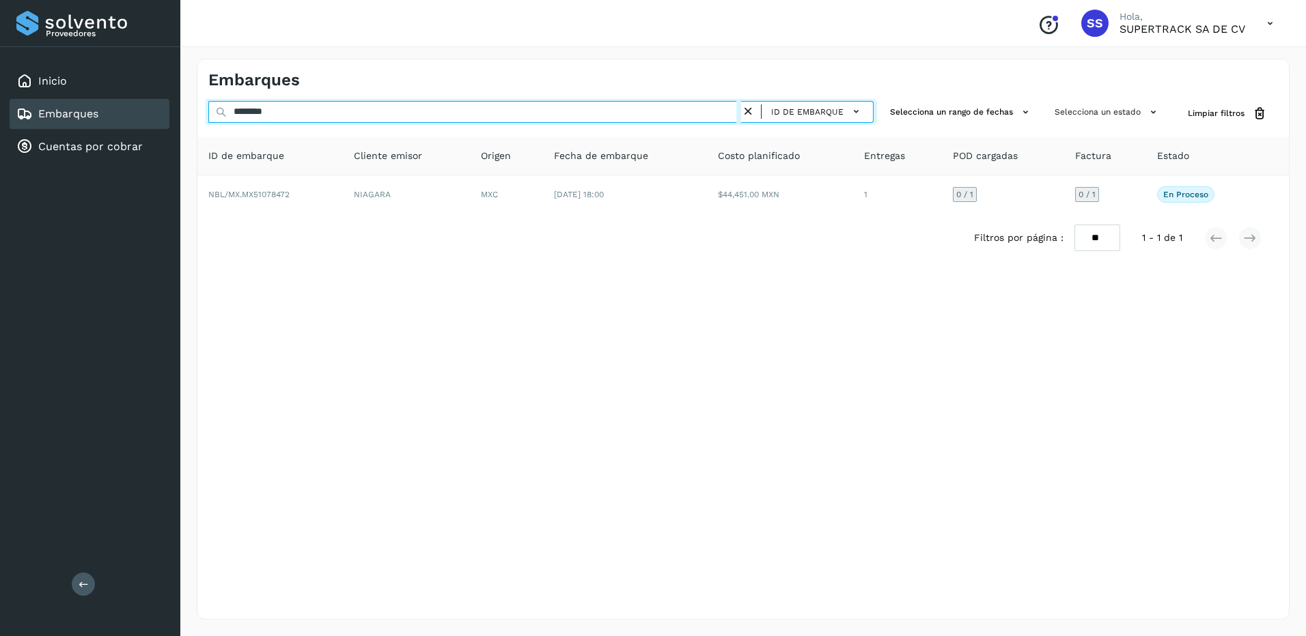
drag, startPoint x: 318, startPoint y: 122, endPoint x: 175, endPoint y: 119, distance: 143.4
click at [175, 119] on div "Proveedores Inicio Embarques Cuentas por cobrar Salir Conoce nuestros beneficio…" at bounding box center [653, 318] width 1306 height 636
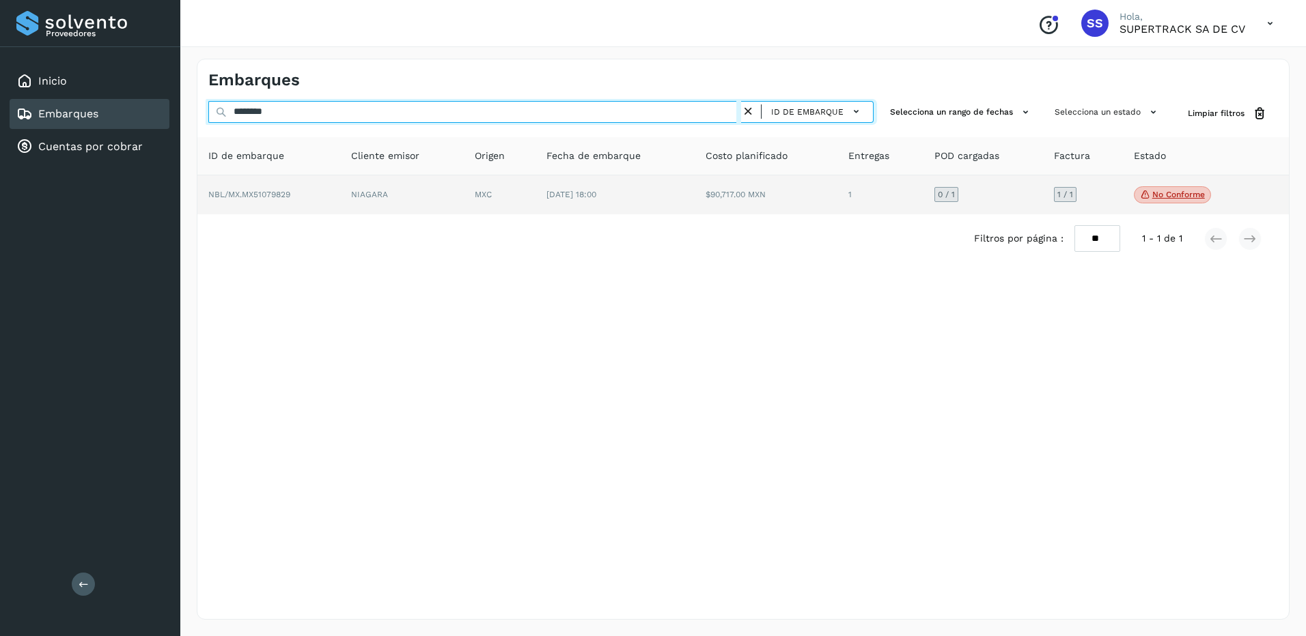
type input "********"
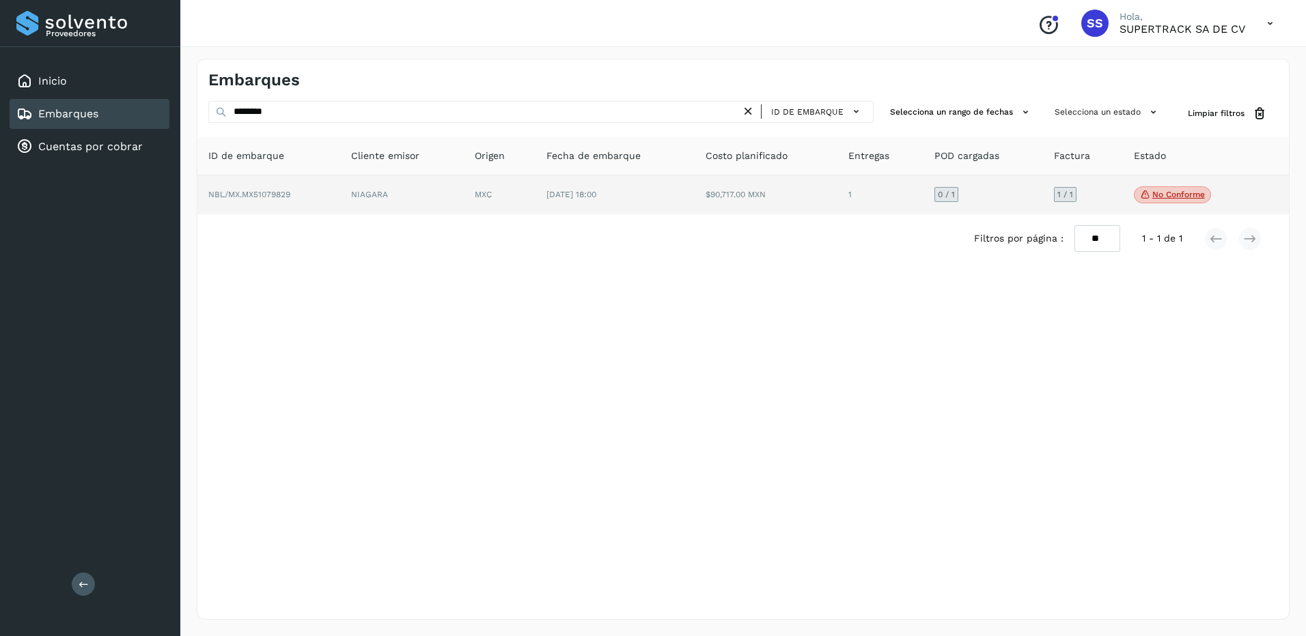
click at [414, 191] on td "NIAGARA" at bounding box center [402, 195] width 124 height 40
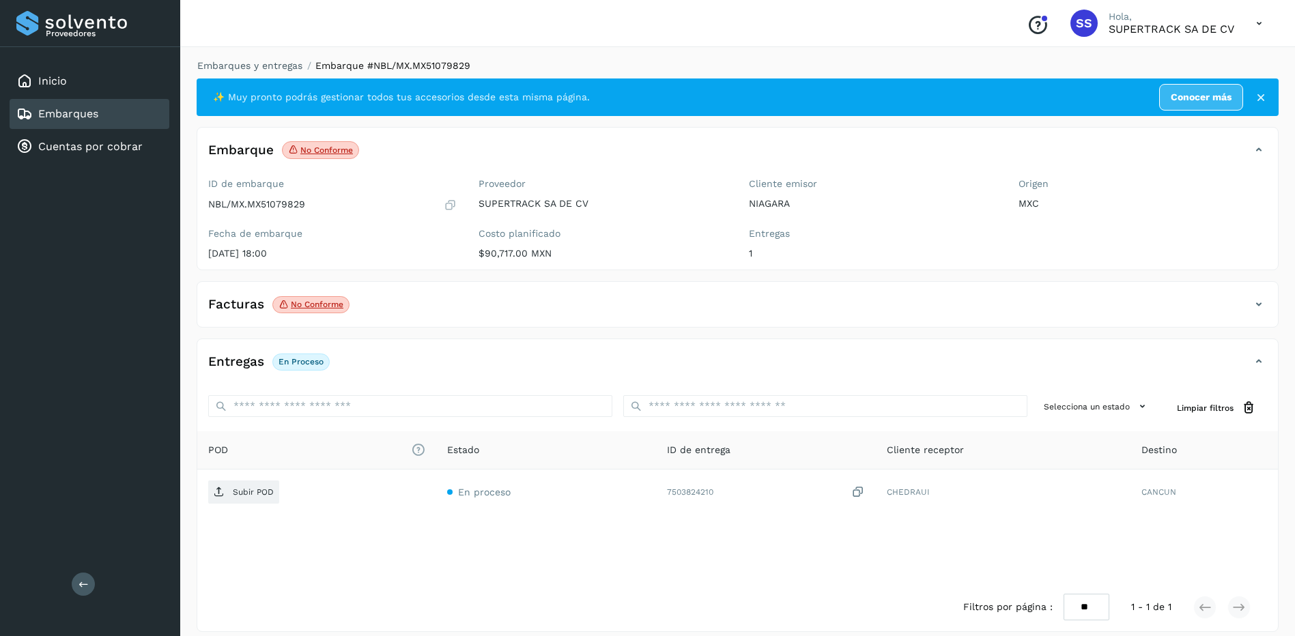
click at [551, 313] on div "Facturas No conforme" at bounding box center [724, 304] width 1054 height 23
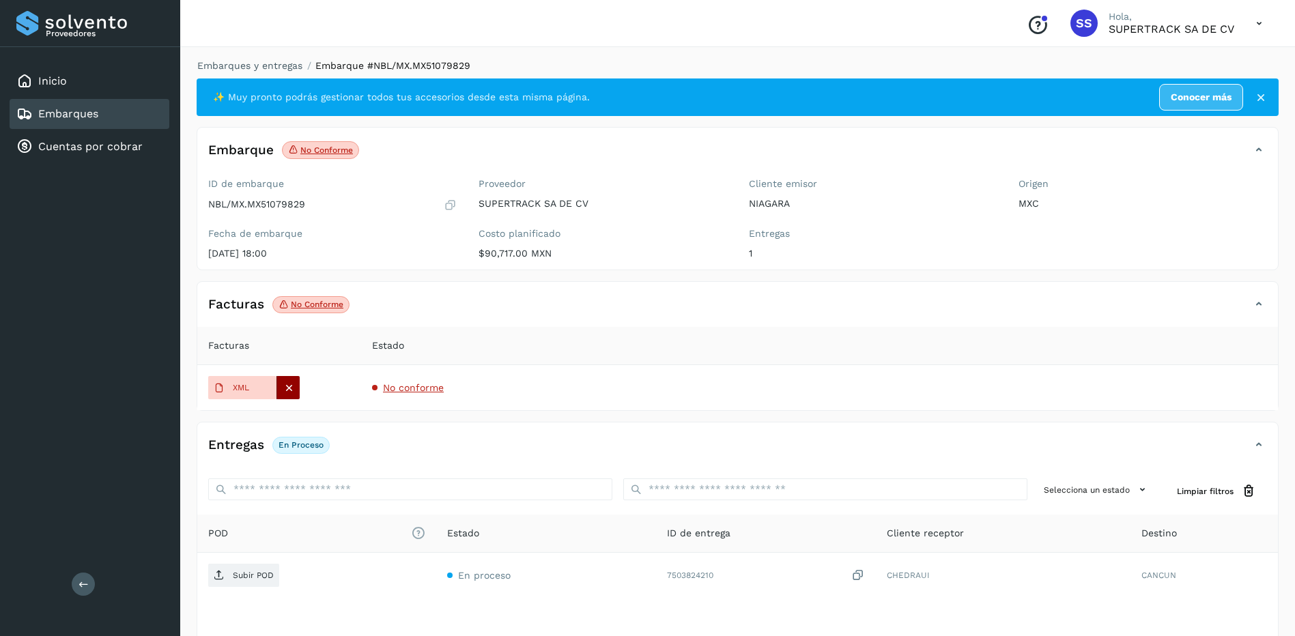
click at [290, 392] on icon at bounding box center [289, 388] width 12 height 12
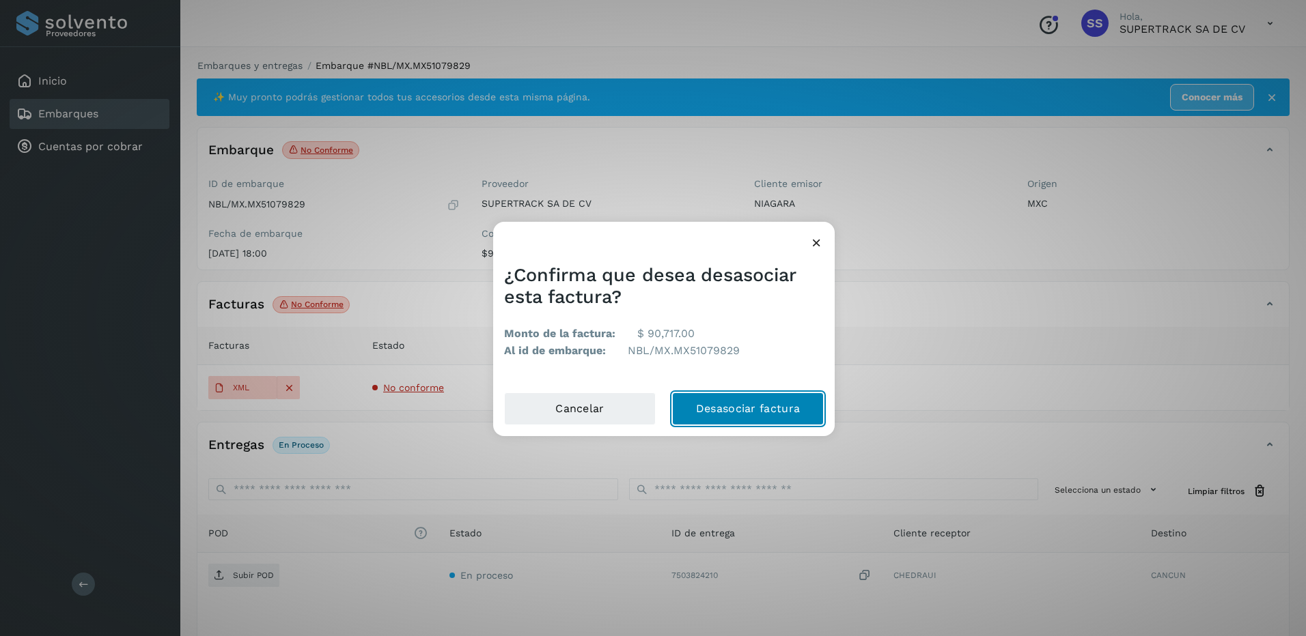
click at [756, 418] on button "Desasociar factura" at bounding box center [748, 409] width 152 height 33
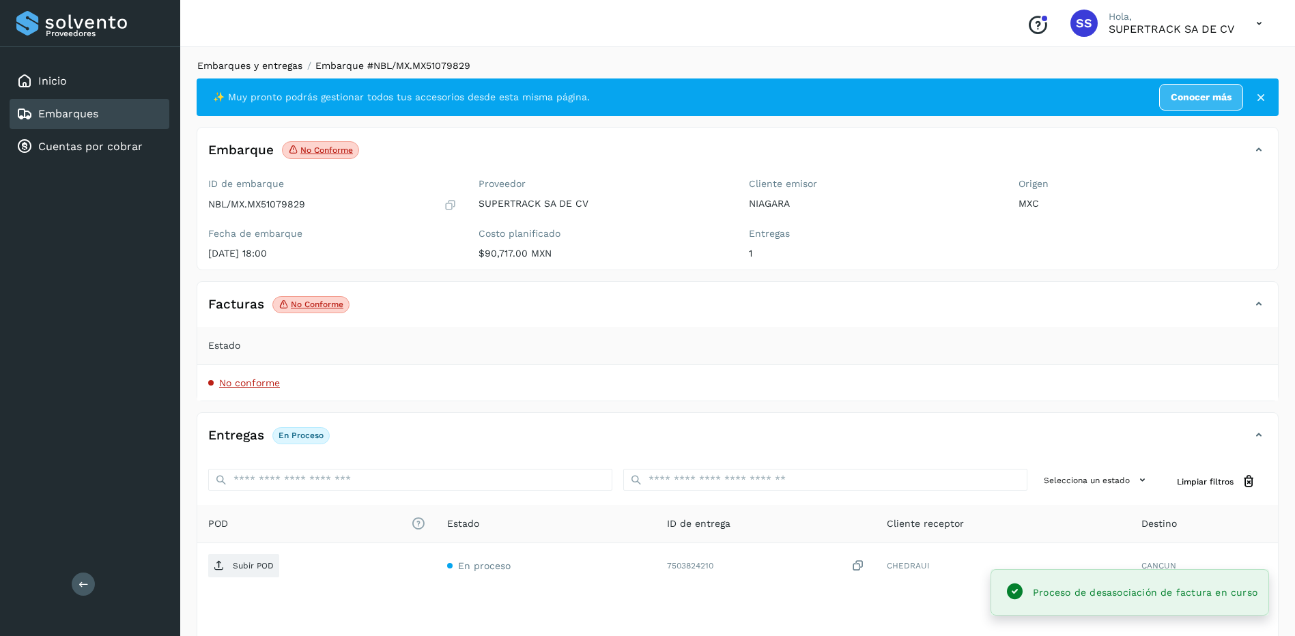
click at [268, 69] on link "Embarques y entregas" at bounding box center [249, 65] width 105 height 11
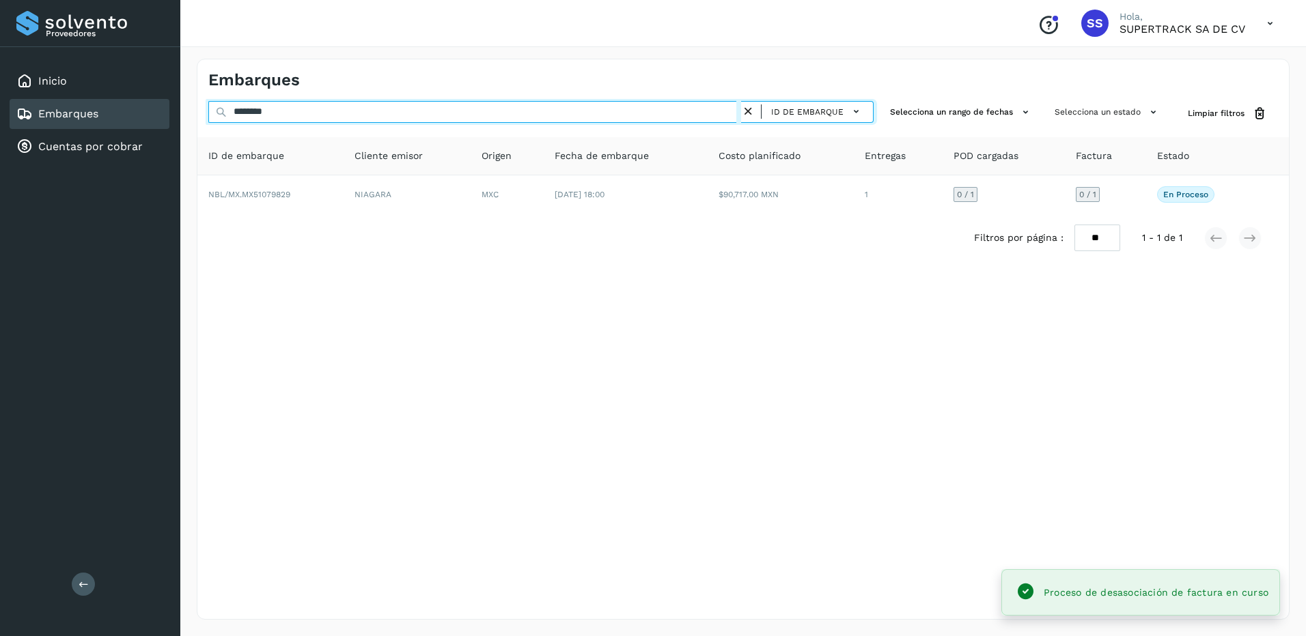
drag, startPoint x: 290, startPoint y: 114, endPoint x: 152, endPoint y: 114, distance: 137.9
click at [152, 114] on div "Proveedores Inicio Embarques Cuentas por cobrar Salir Conoce nuestros beneficio…" at bounding box center [653, 318] width 1306 height 636
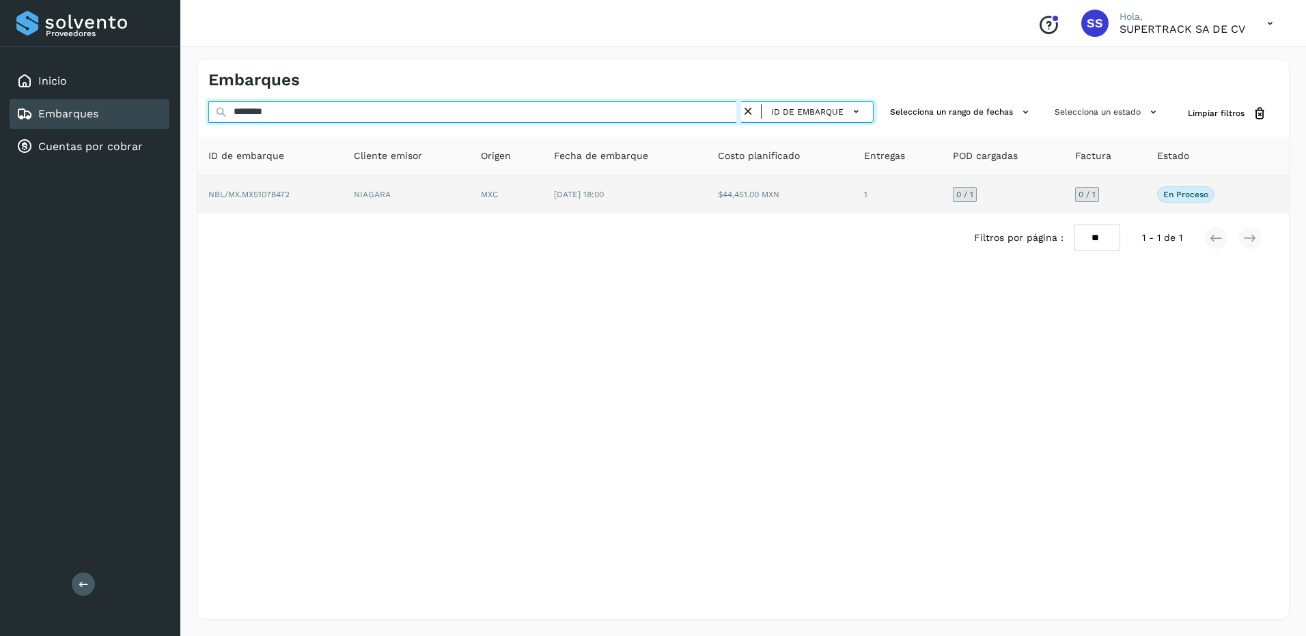
type input "********"
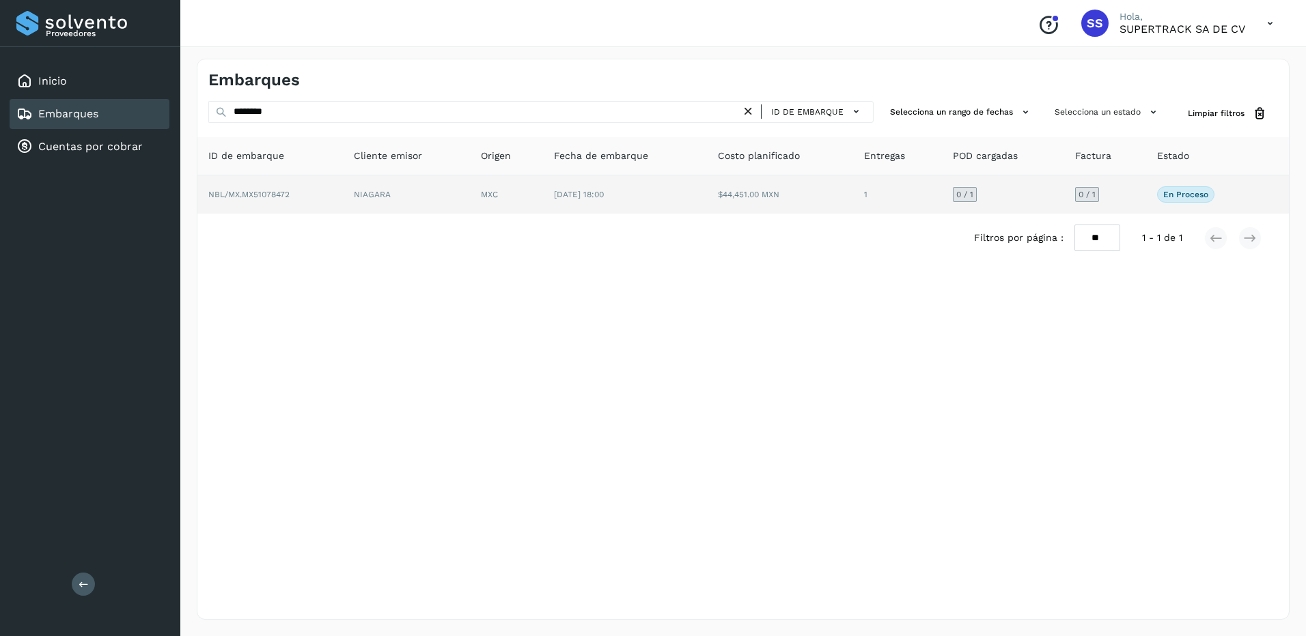
click at [399, 182] on td "NIAGARA" at bounding box center [406, 194] width 127 height 38
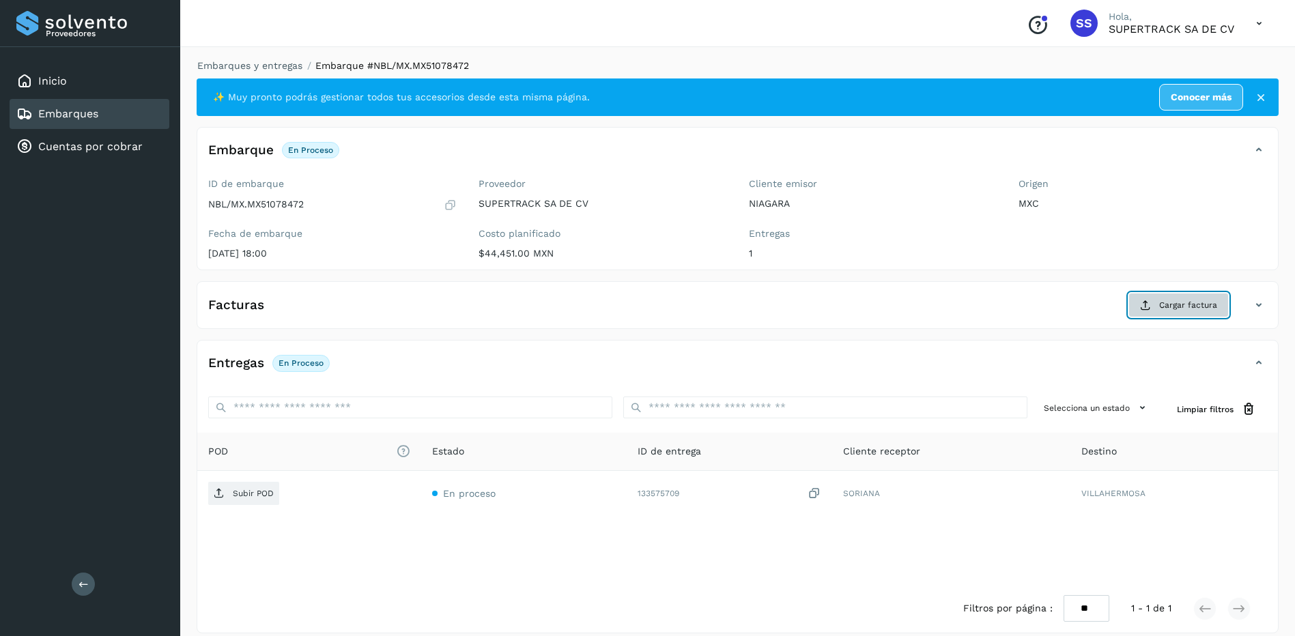
click at [1155, 307] on button "Cargar factura" at bounding box center [1179, 305] width 100 height 25
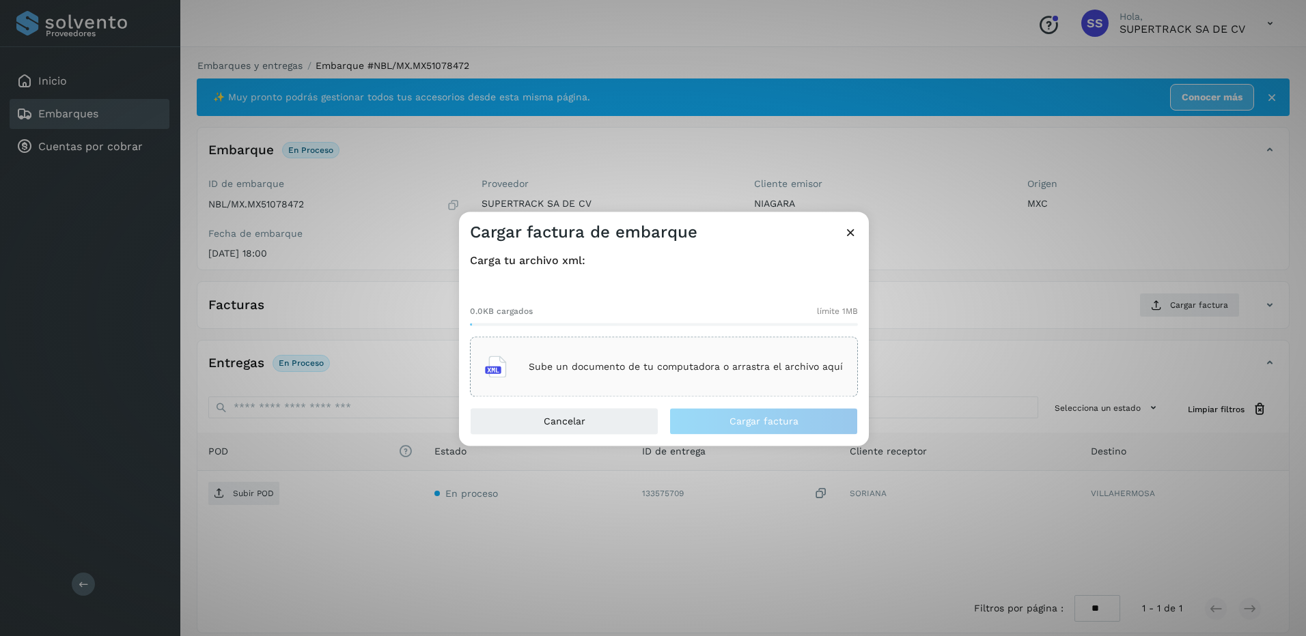
click at [591, 352] on div "Sube un documento de tu computadora o arrastra el archivo aquí" at bounding box center [664, 367] width 358 height 37
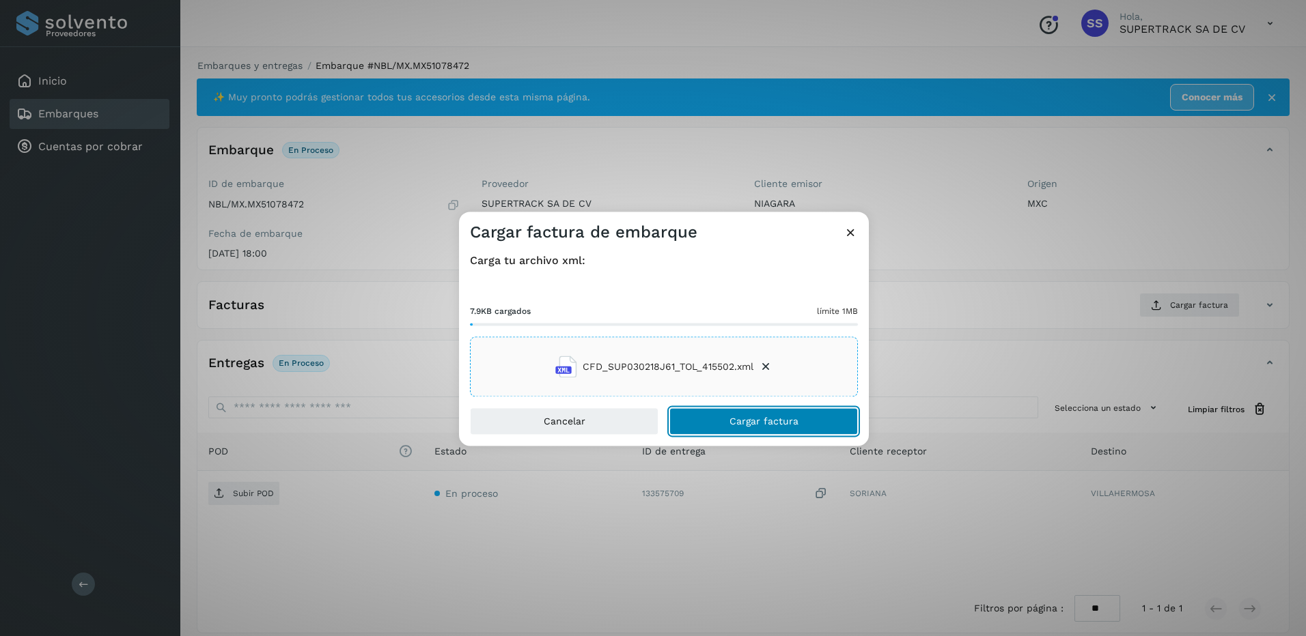
click at [773, 419] on span "Cargar factura" at bounding box center [763, 422] width 69 height 10
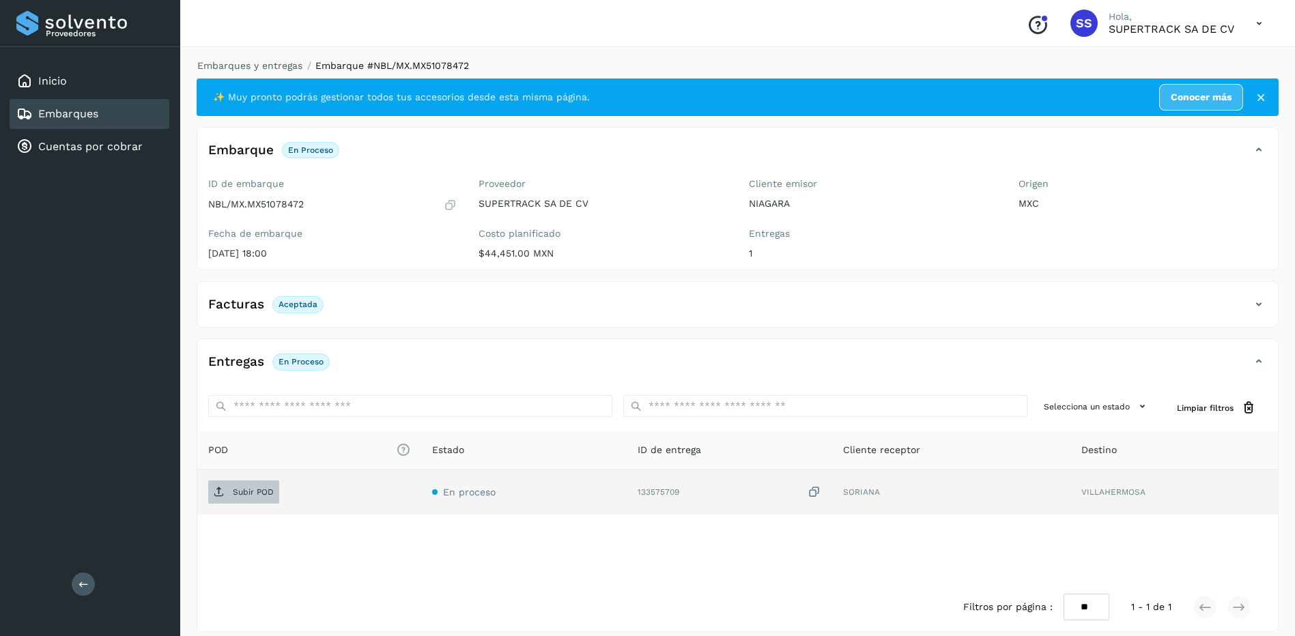
click at [263, 498] on span "Subir POD" at bounding box center [243, 492] width 71 height 22
